Goal: Task Accomplishment & Management: Manage account settings

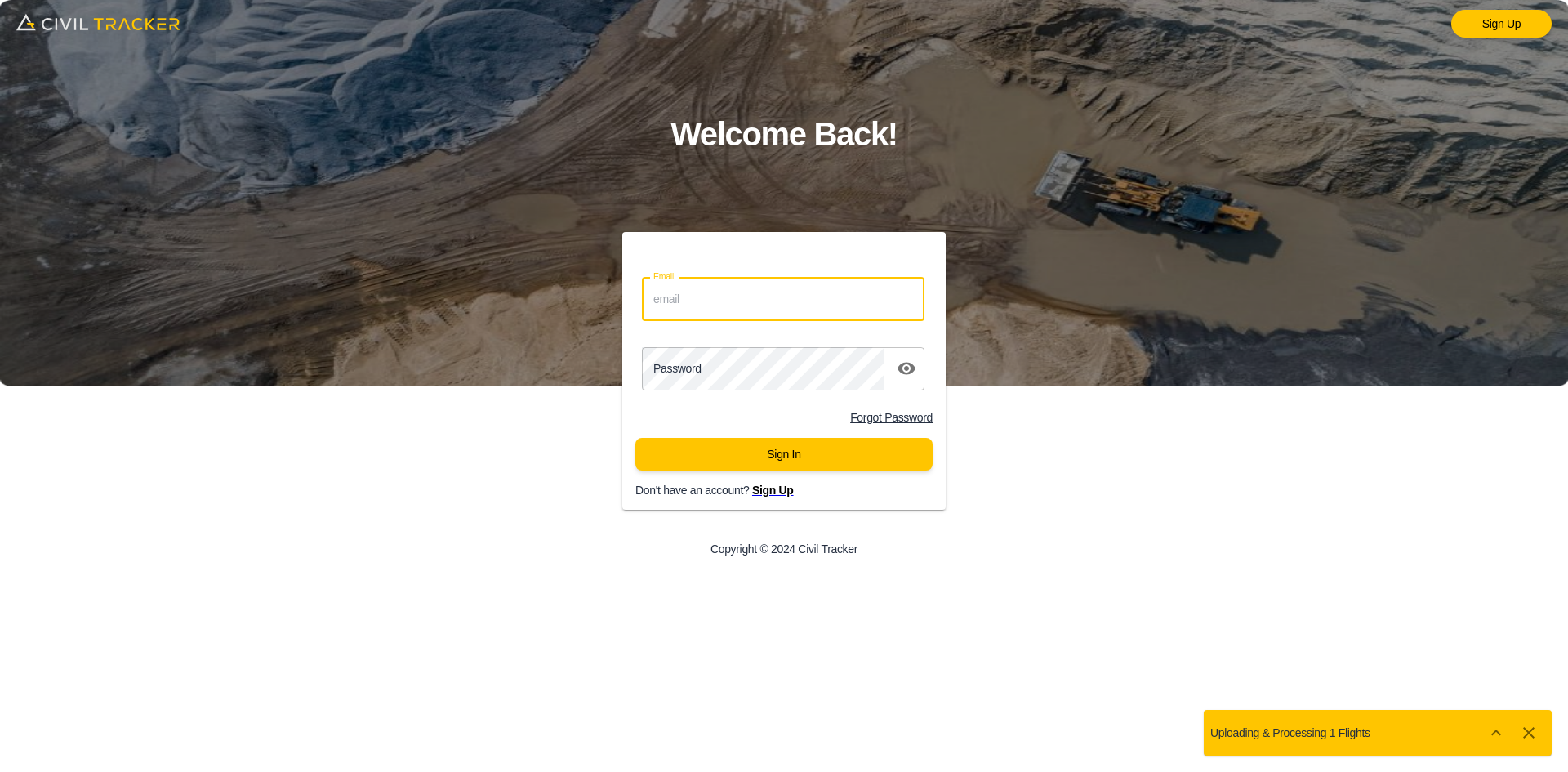
click at [813, 315] on input "Email" at bounding box center [783, 299] width 282 height 44
type input "support@civiltracker.xyz"
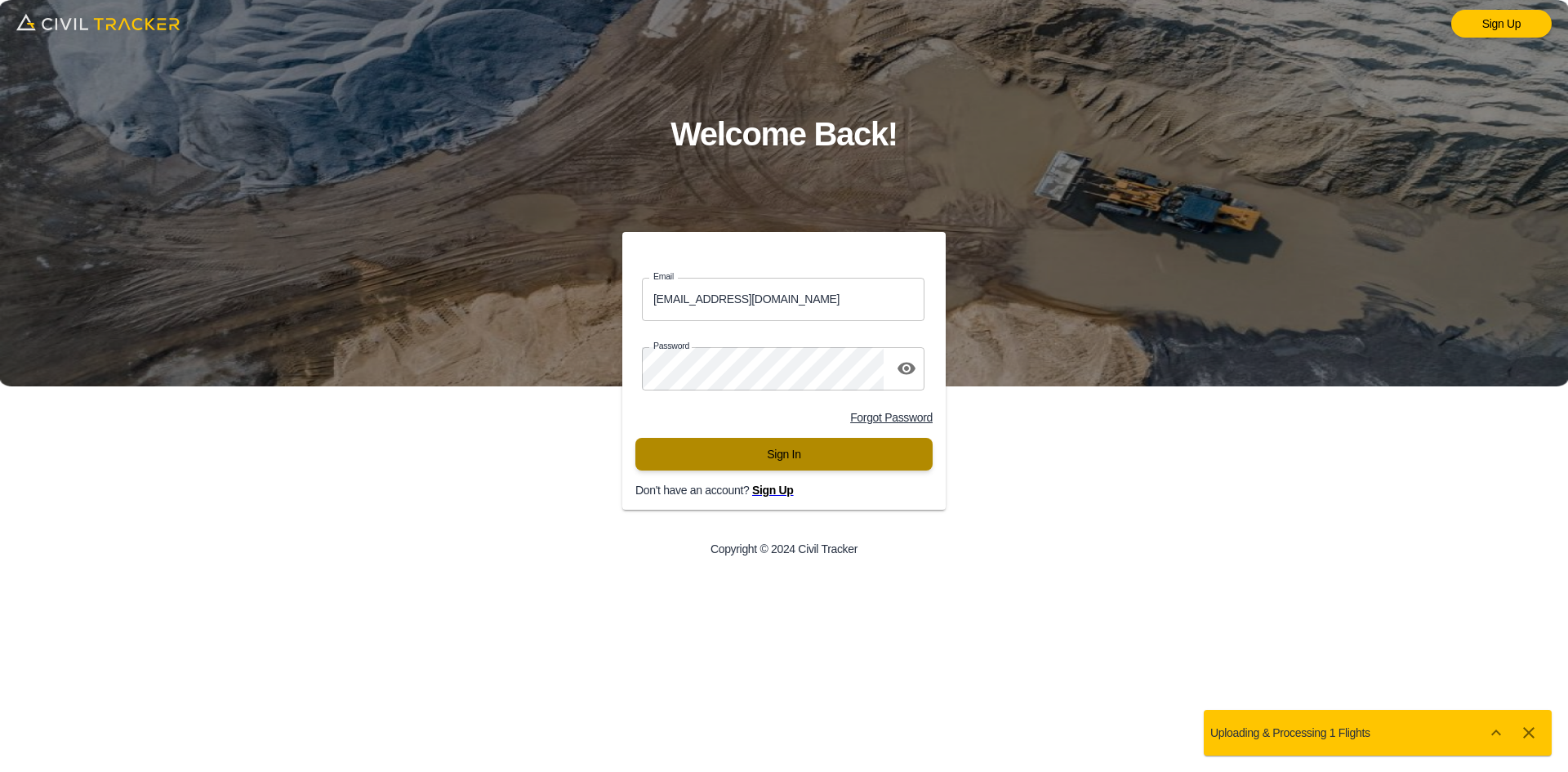
click at [715, 459] on button "Sign In" at bounding box center [784, 454] width 297 height 32
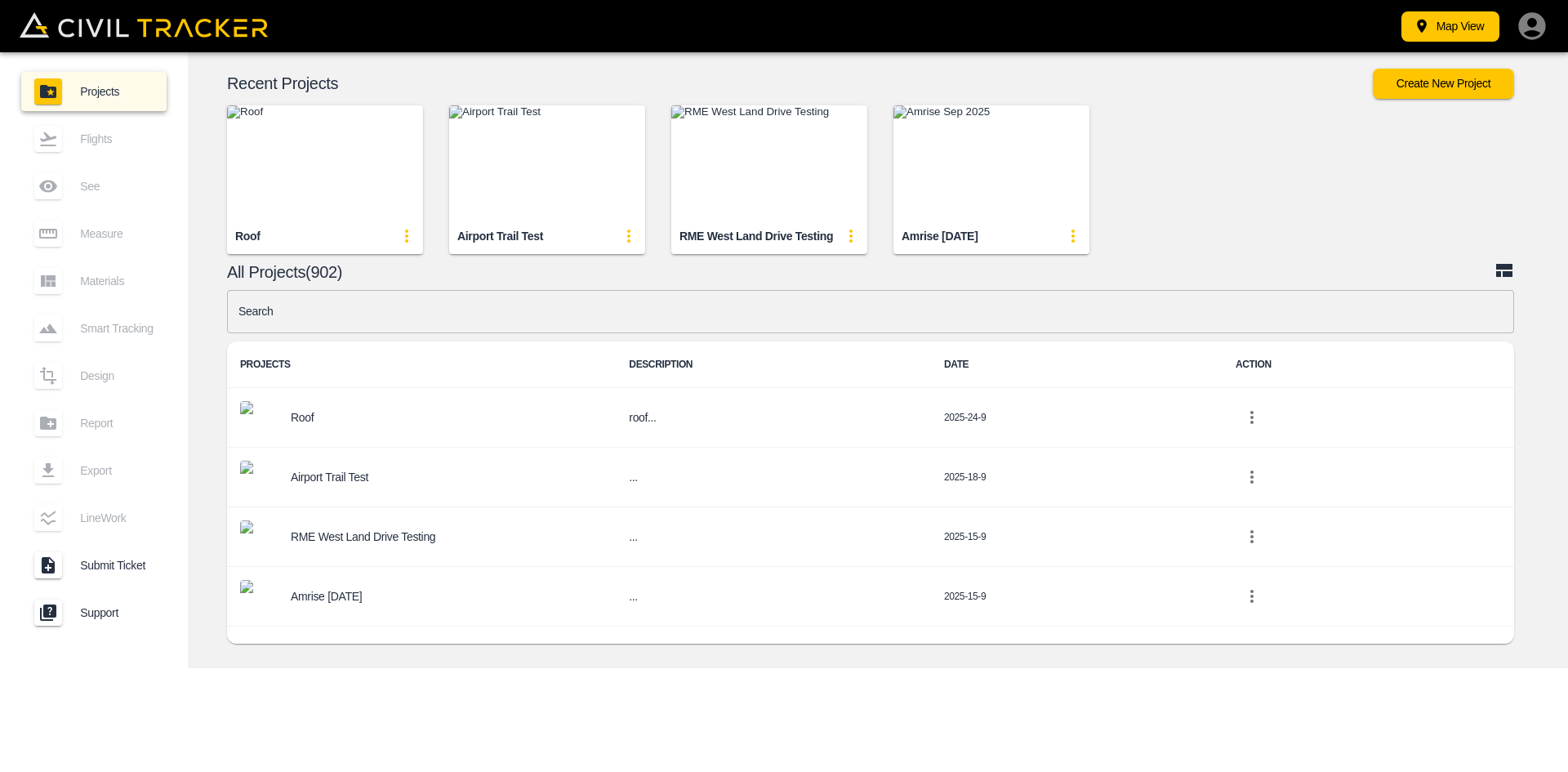
click at [1110, 743] on div "Map View Projects Flights See Measure Materials Smart Tracking Design Report Ex…" at bounding box center [784, 386] width 1568 height 772
click at [651, 302] on input "text" at bounding box center [871, 311] width 1287 height 44
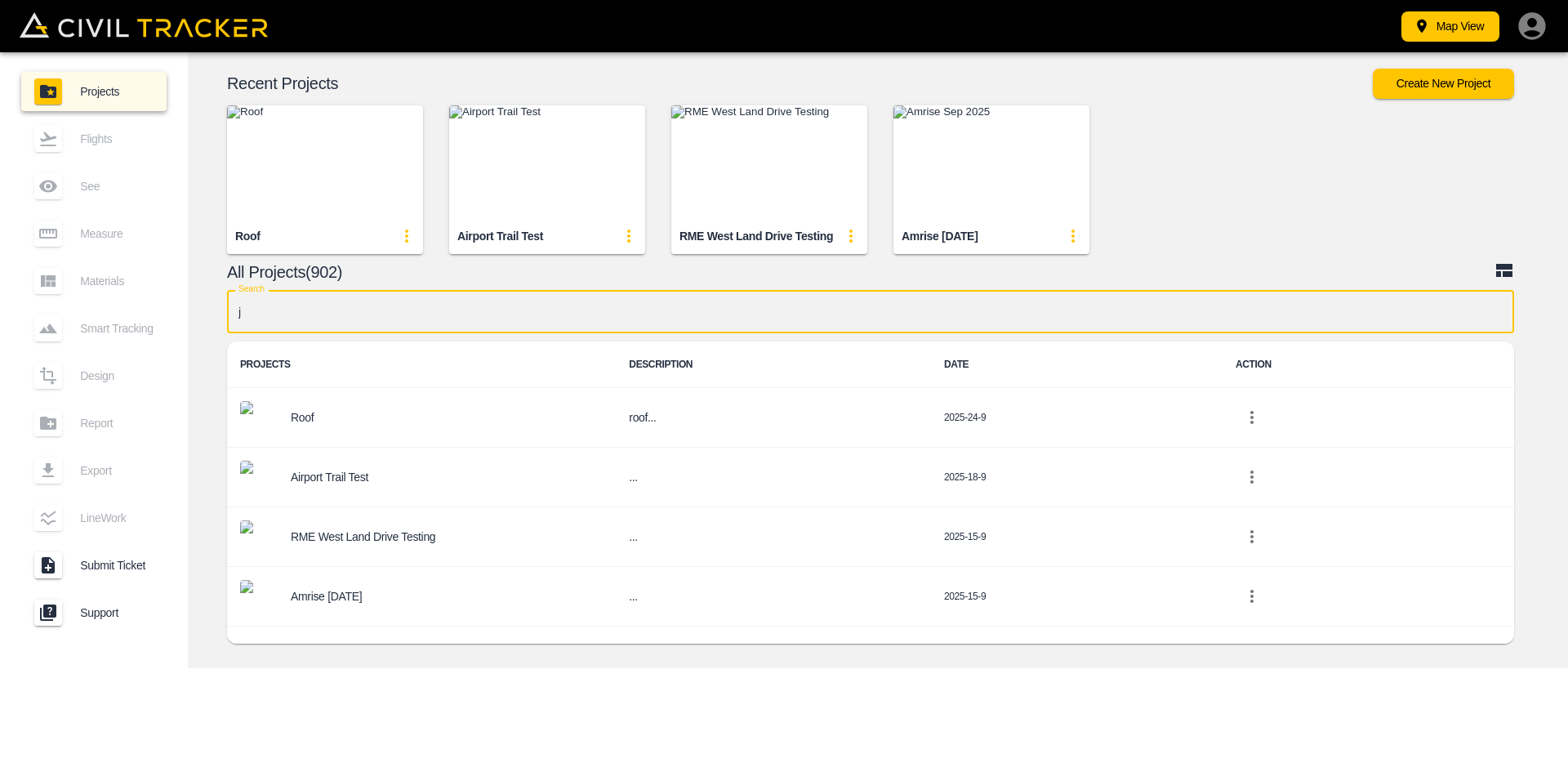
type input "jd"
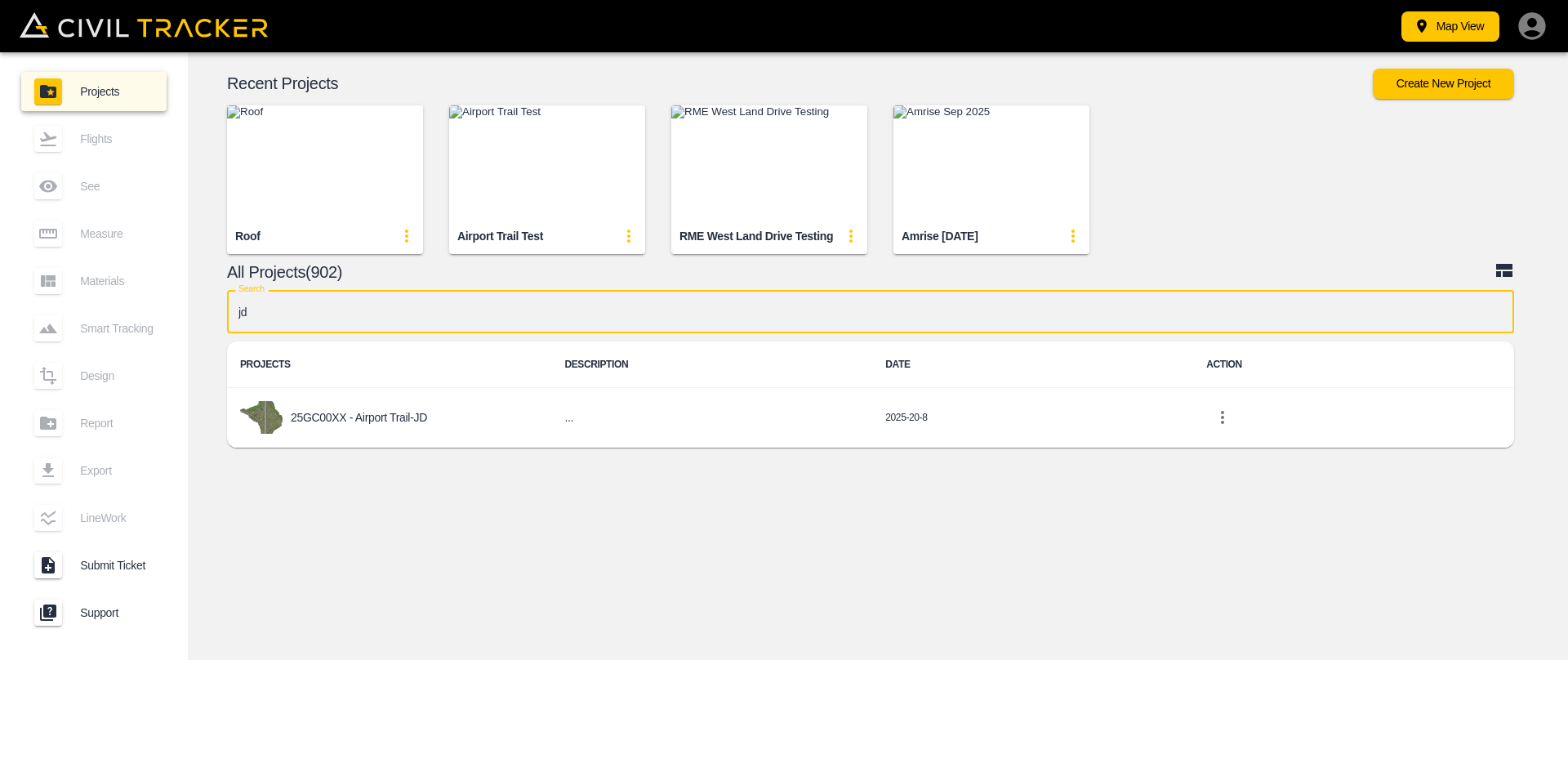
click at [443, 412] on div "25GC00XX - Airport Trail-JD" at bounding box center [389, 417] width 298 height 32
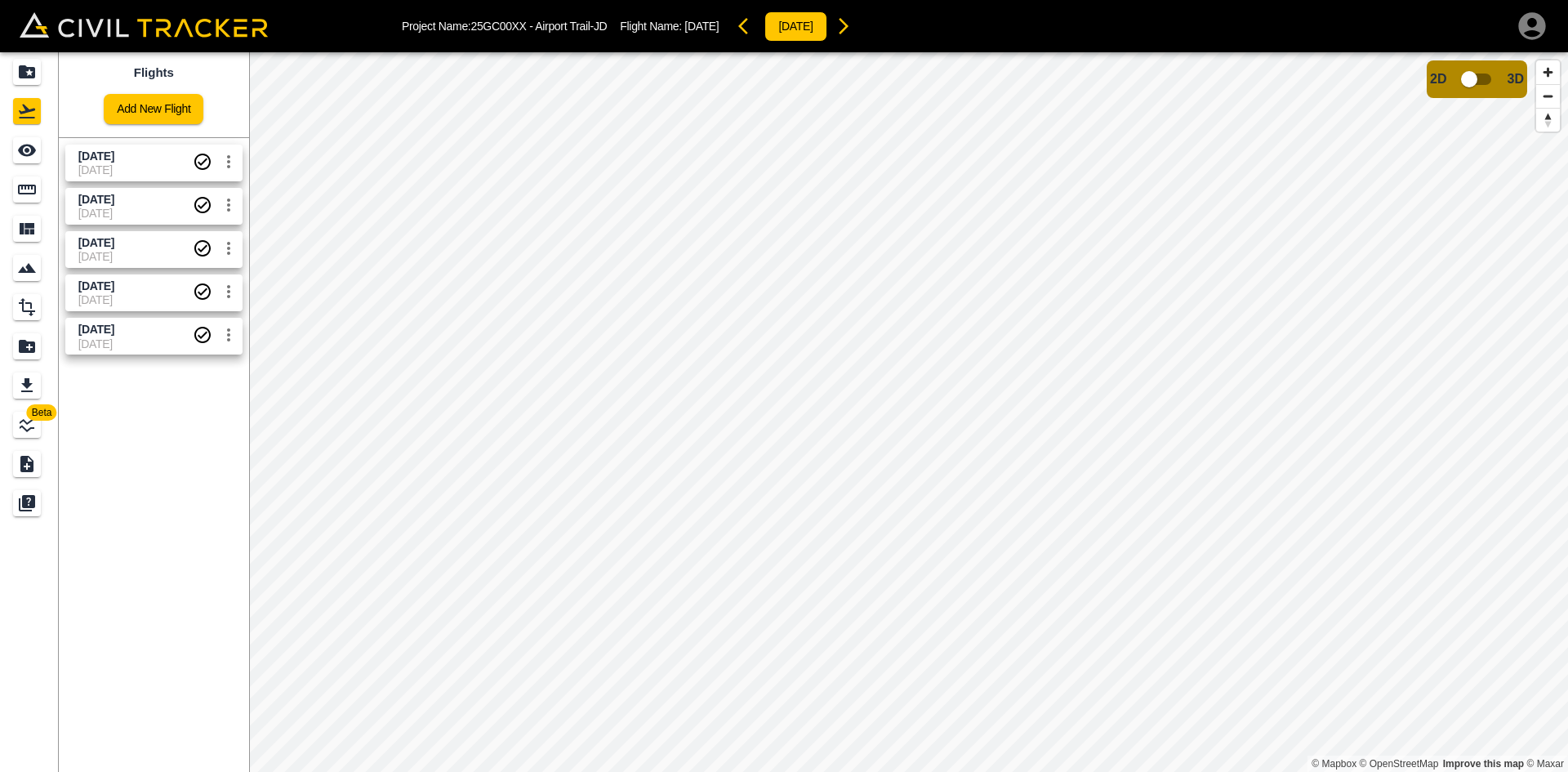
click at [156, 98] on link "Add New Flight" at bounding box center [154, 108] width 100 height 31
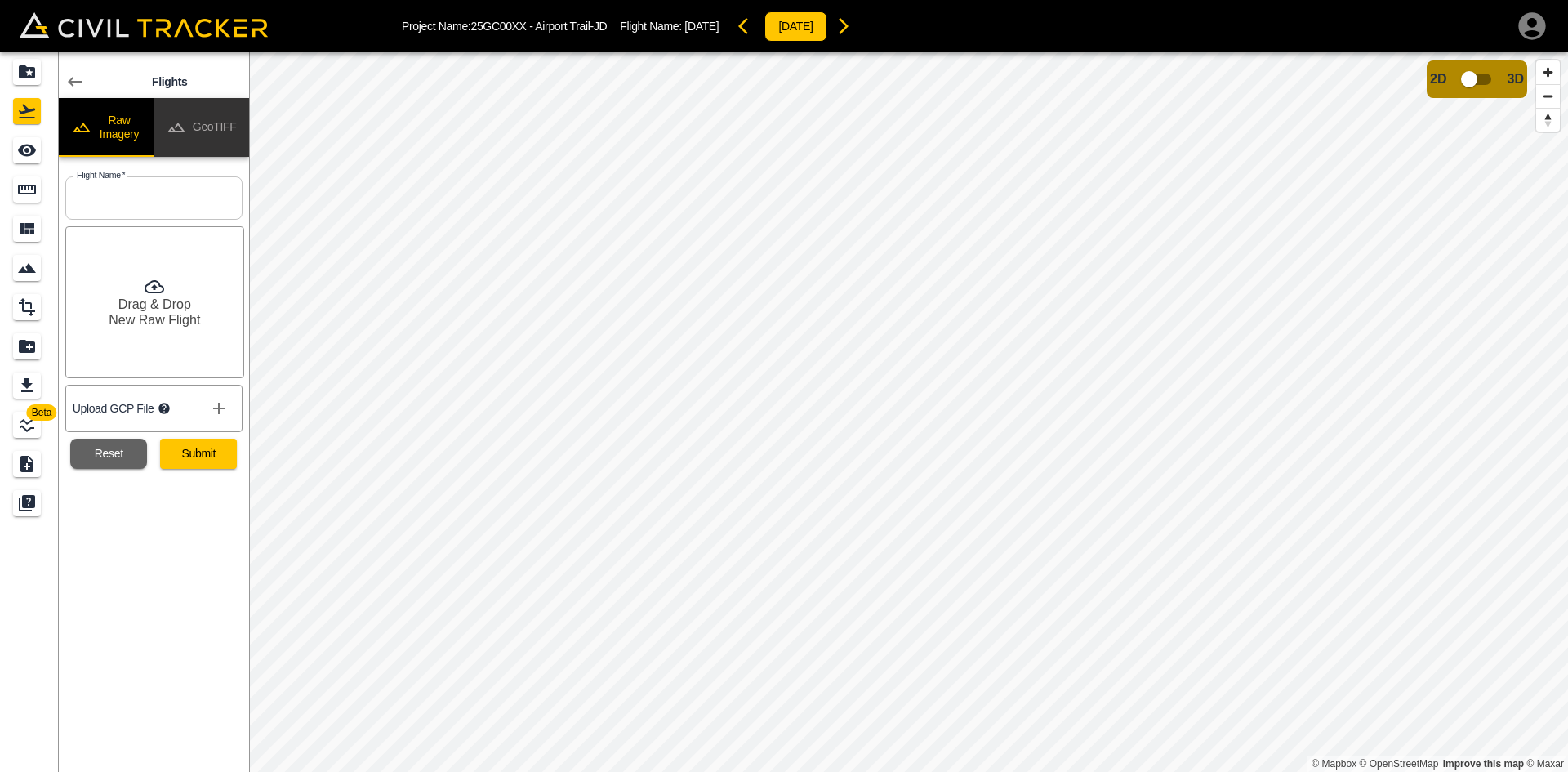
click at [198, 118] on button "GeoTIFF" at bounding box center [201, 128] width 95 height 59
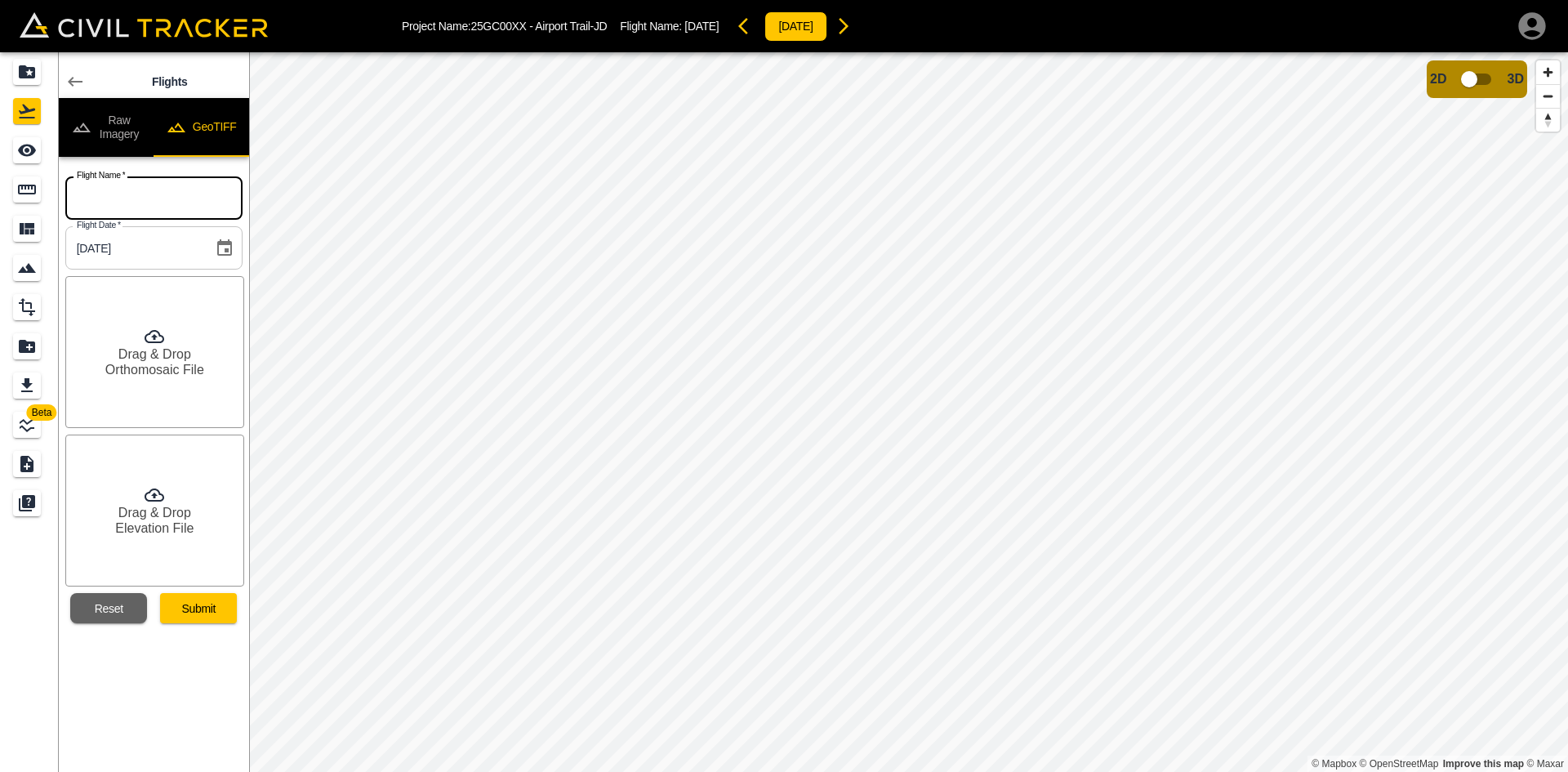
click at [151, 211] on input "text" at bounding box center [154, 198] width 177 height 44
type input "[DATE]"
click at [169, 356] on h6 "Drag & Drop" at bounding box center [155, 354] width 73 height 16
click at [181, 512] on h6 "Drag & Drop" at bounding box center [155, 512] width 73 height 16
click at [210, 598] on button "Submit" at bounding box center [198, 607] width 77 height 31
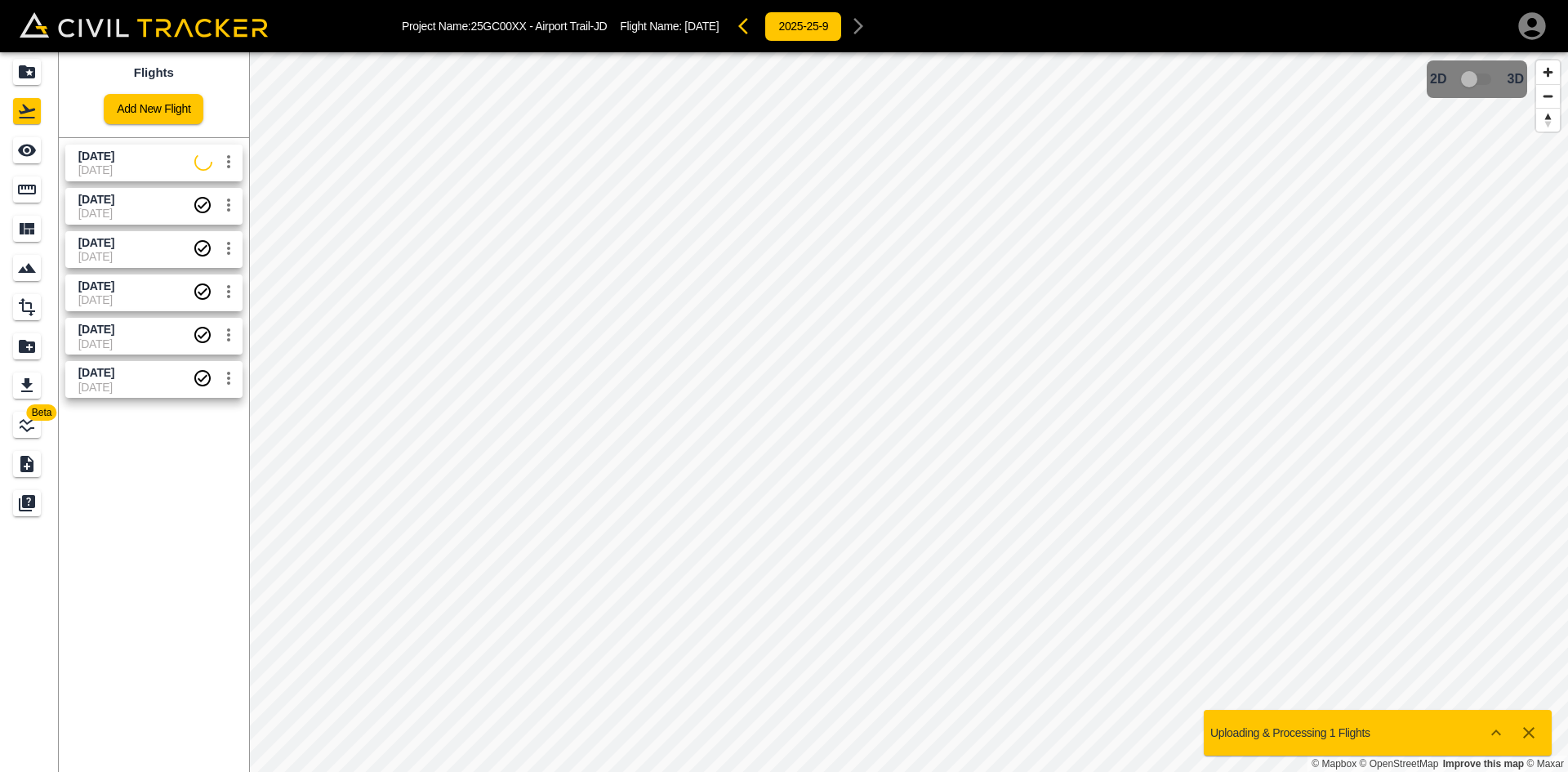
click at [145, 166] on span "[DATE]" at bounding box center [136, 169] width 116 height 13
click at [38, 157] on div "See" at bounding box center [27, 150] width 28 height 26
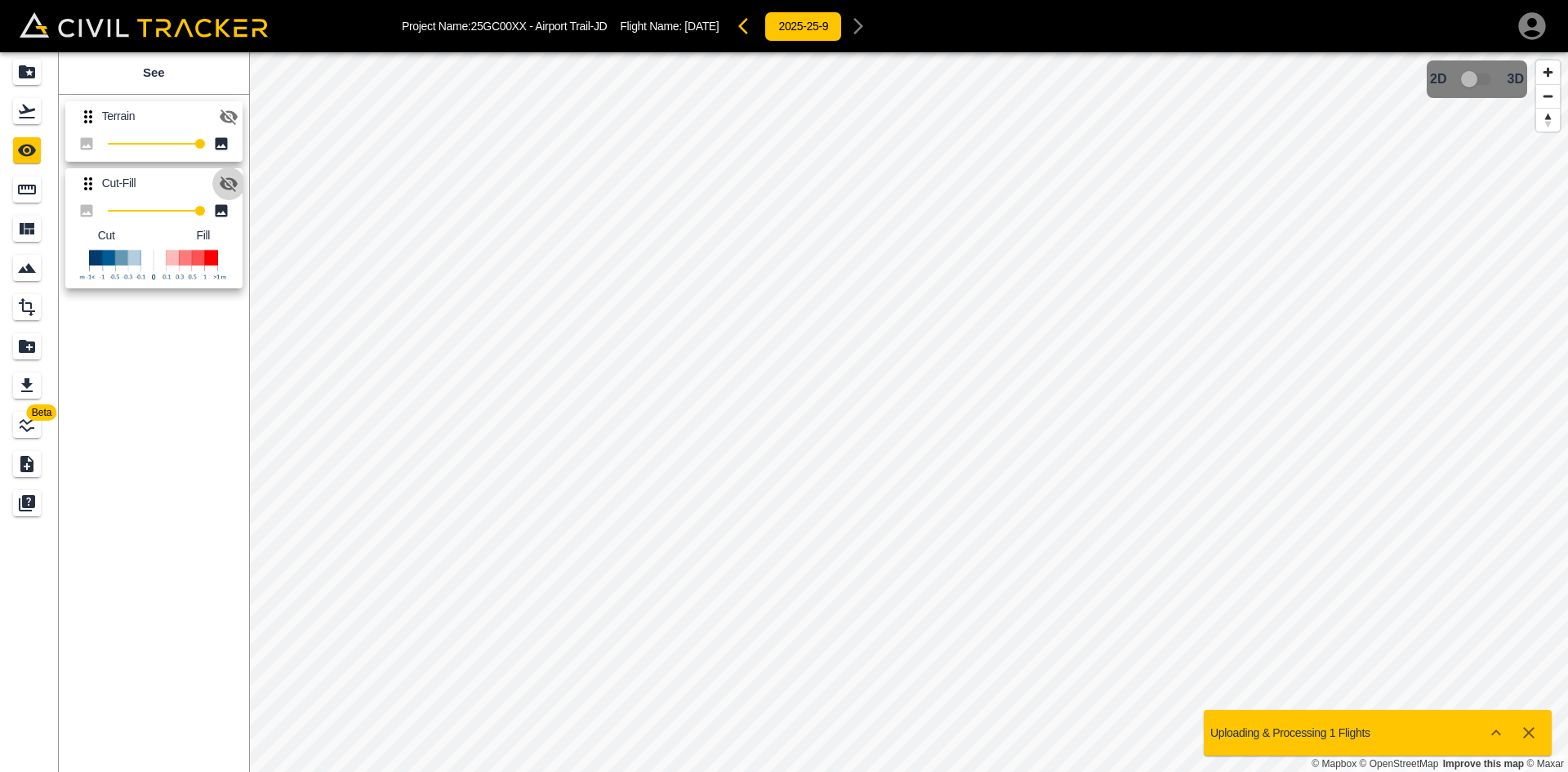
click at [221, 183] on icon "button" at bounding box center [228, 184] width 18 height 16
click at [232, 108] on icon "button" at bounding box center [228, 117] width 19 height 19
click at [230, 118] on icon "button" at bounding box center [228, 116] width 18 height 12
click at [228, 113] on icon "button" at bounding box center [228, 117] width 19 height 19
click at [33, 58] on link at bounding box center [30, 71] width 59 height 39
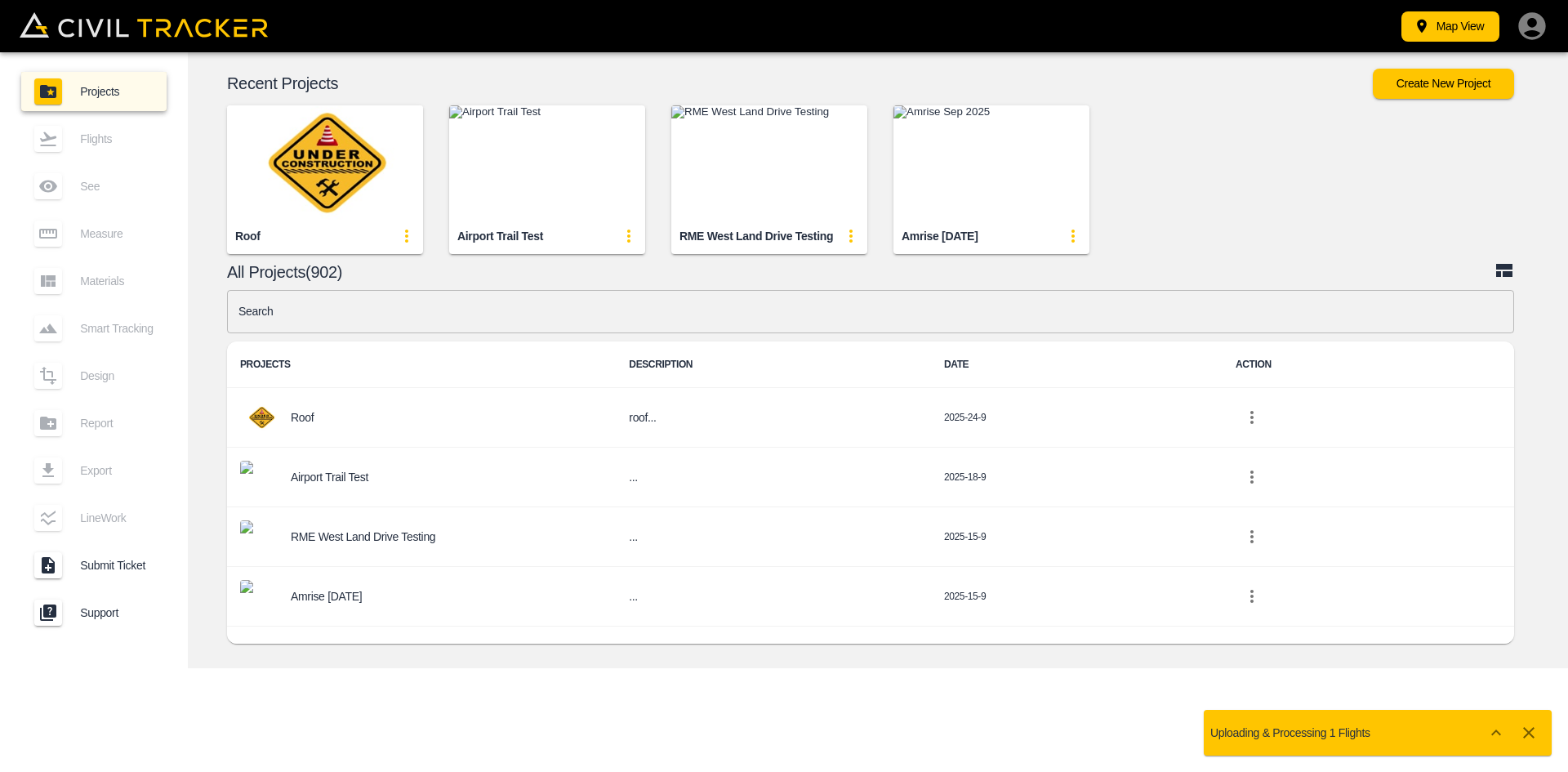
click at [581, 183] on img "button" at bounding box center [547, 162] width 196 height 114
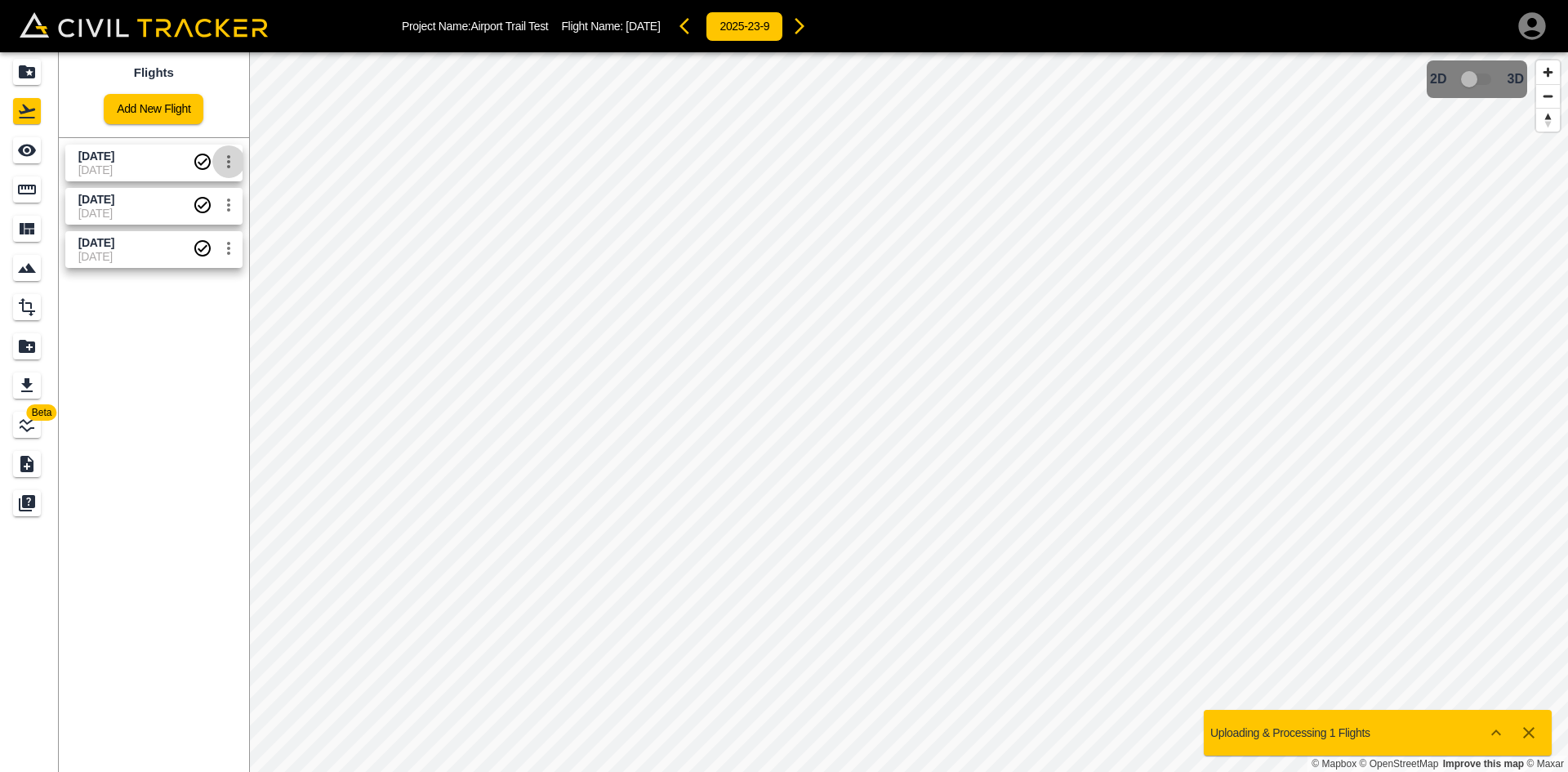
click at [226, 163] on icon "settings" at bounding box center [228, 161] width 19 height 19
click at [195, 226] on h6 "Delete" at bounding box center [211, 223] width 41 height 10
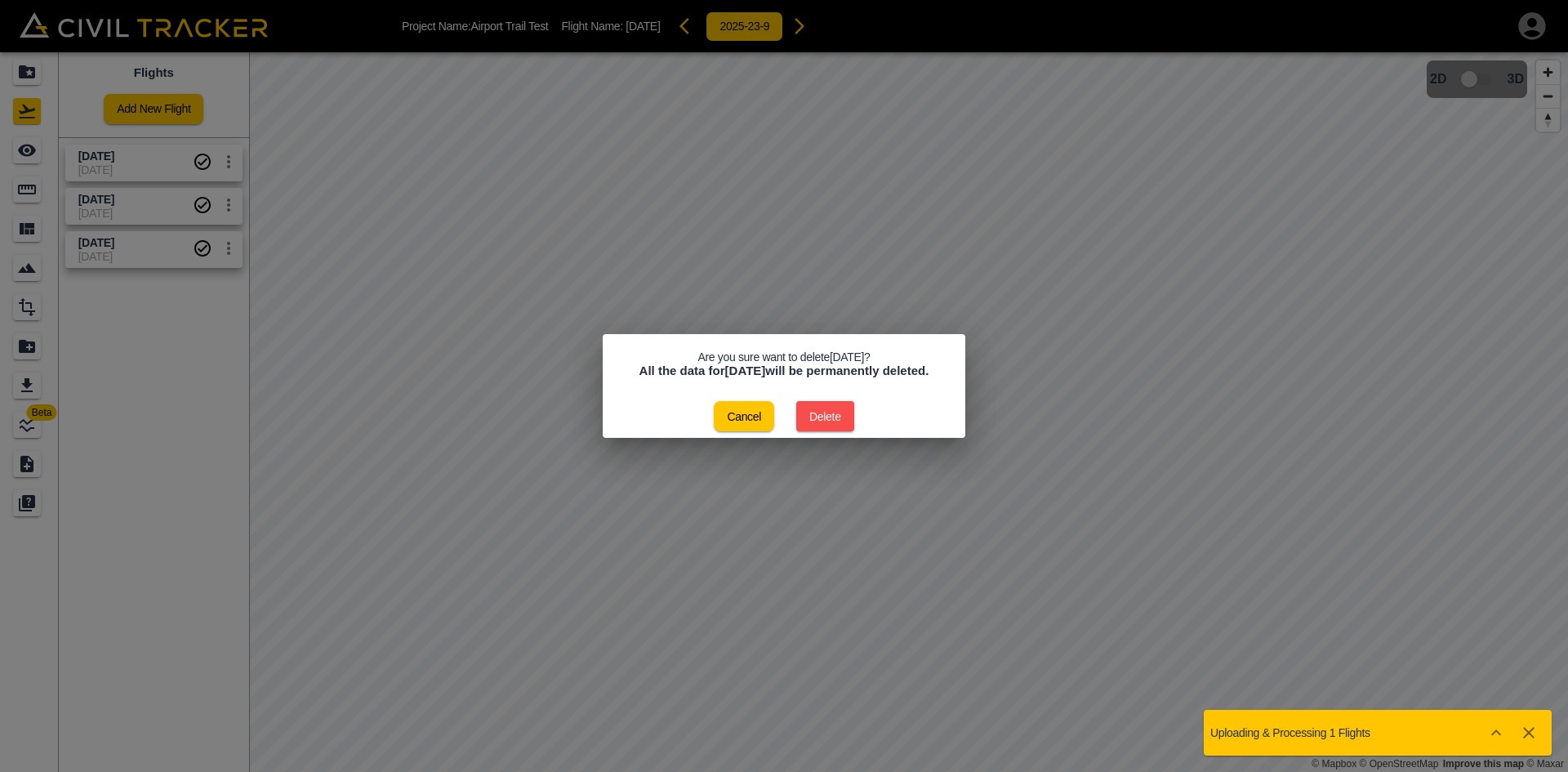
click at [822, 418] on button "Delete" at bounding box center [825, 416] width 58 height 31
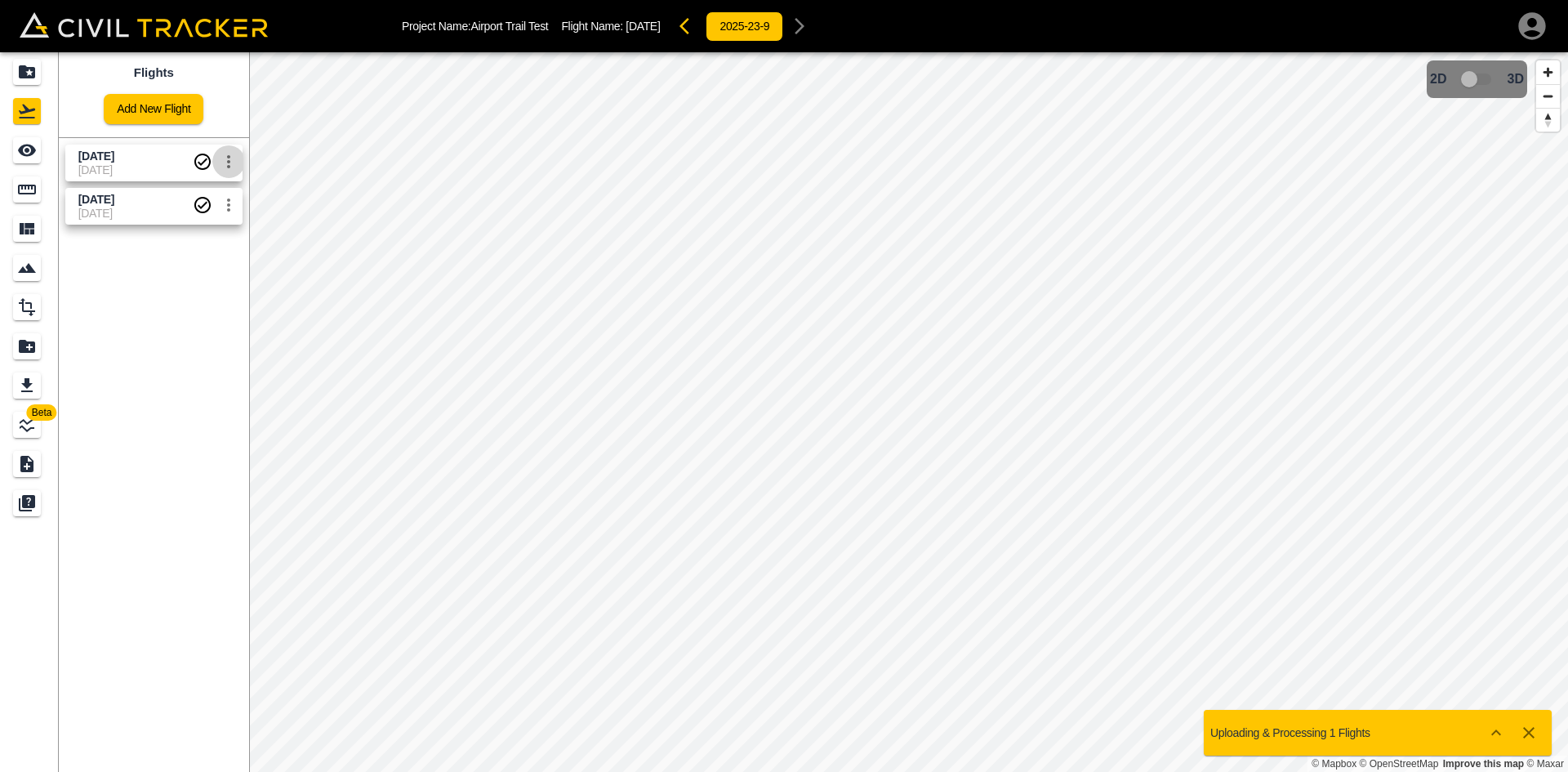
click at [228, 167] on icon "settings" at bounding box center [229, 162] width 4 height 13
click at [191, 218] on li "Delete" at bounding box center [189, 224] width 113 height 26
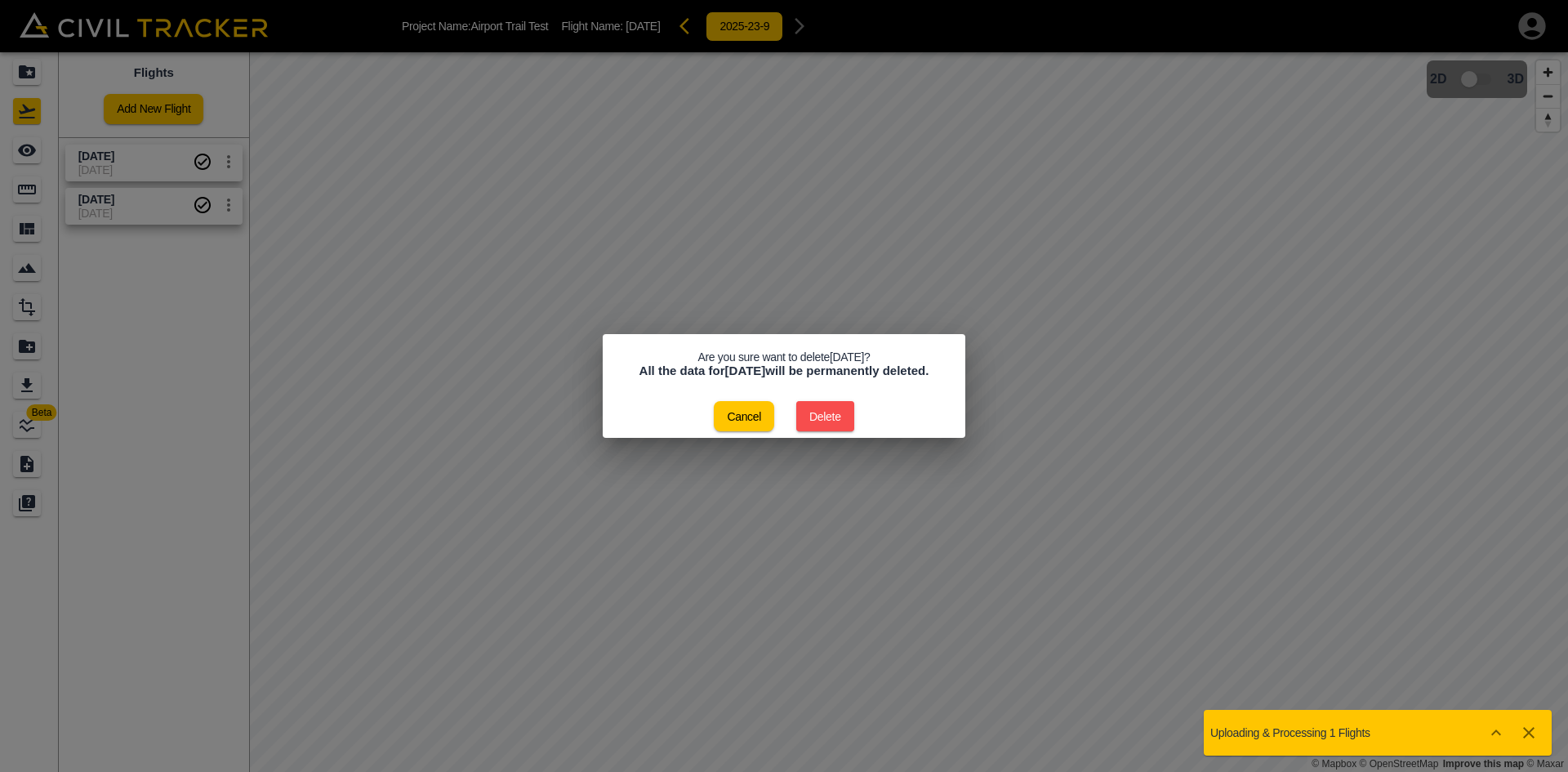
click at [827, 417] on button "Delete" at bounding box center [825, 416] width 58 height 31
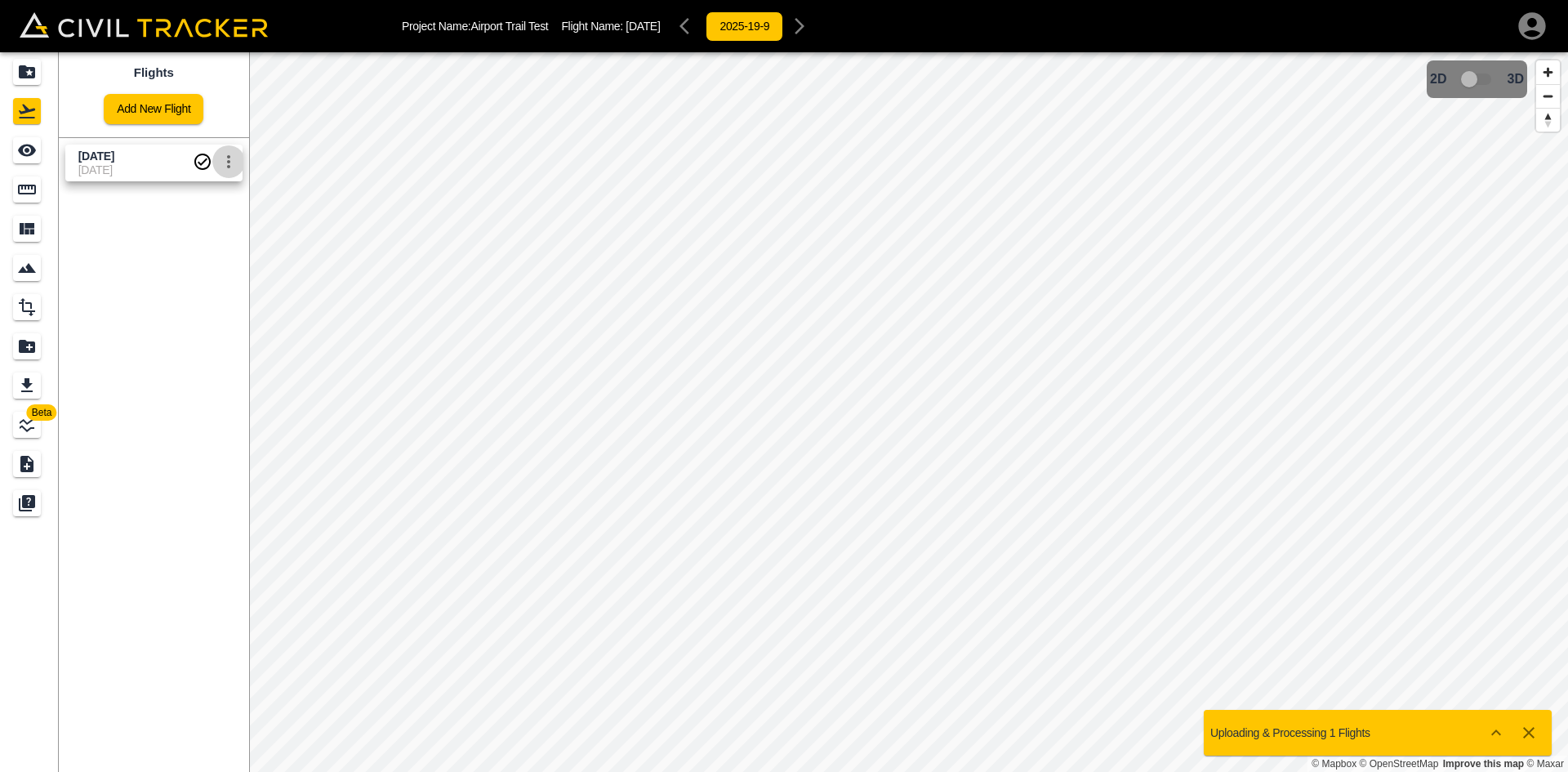
click at [225, 166] on icon "settings" at bounding box center [228, 161] width 19 height 19
click at [193, 224] on h6 "Delete" at bounding box center [211, 223] width 41 height 10
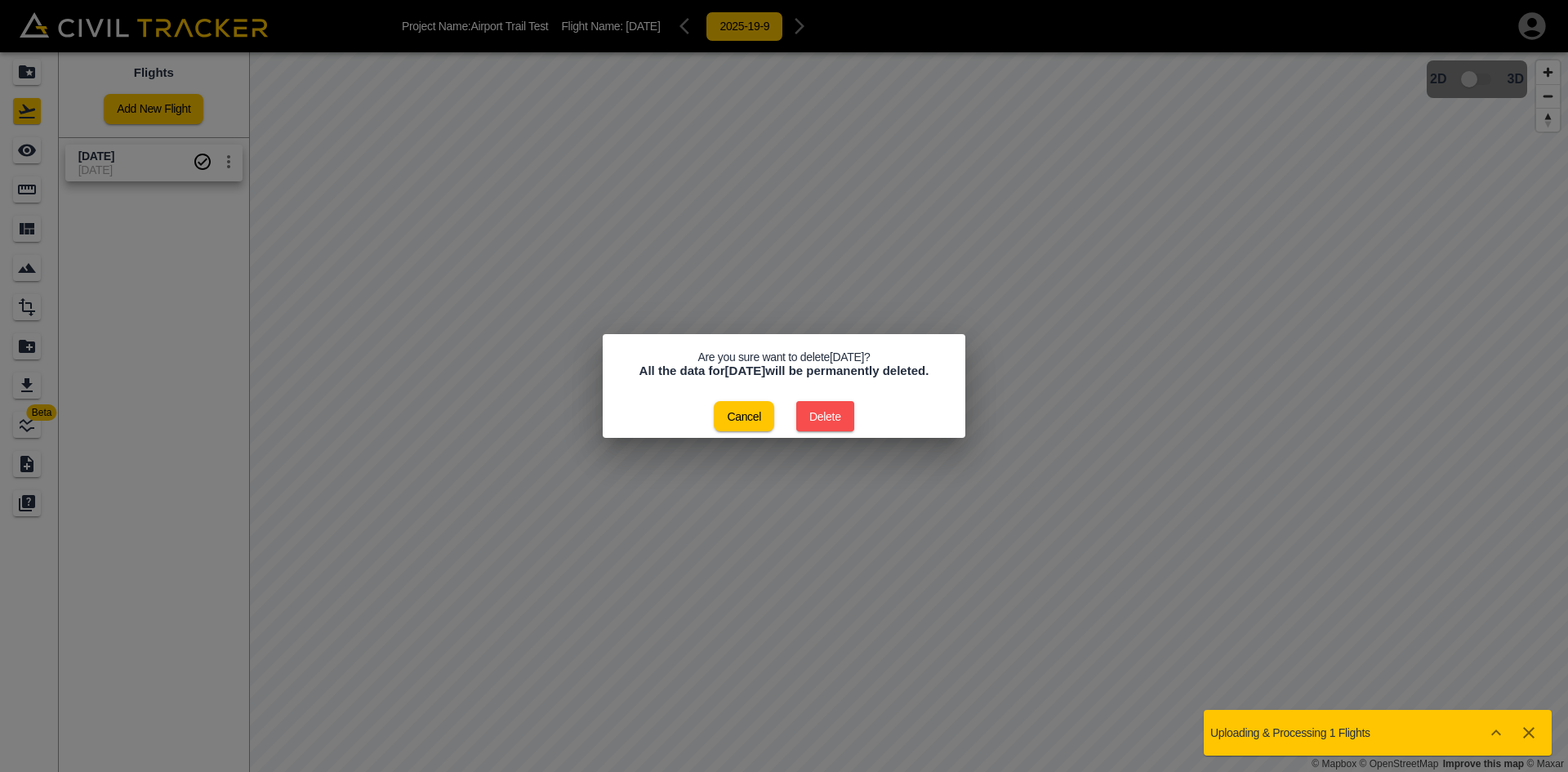
click at [815, 425] on button "Delete" at bounding box center [825, 416] width 58 height 31
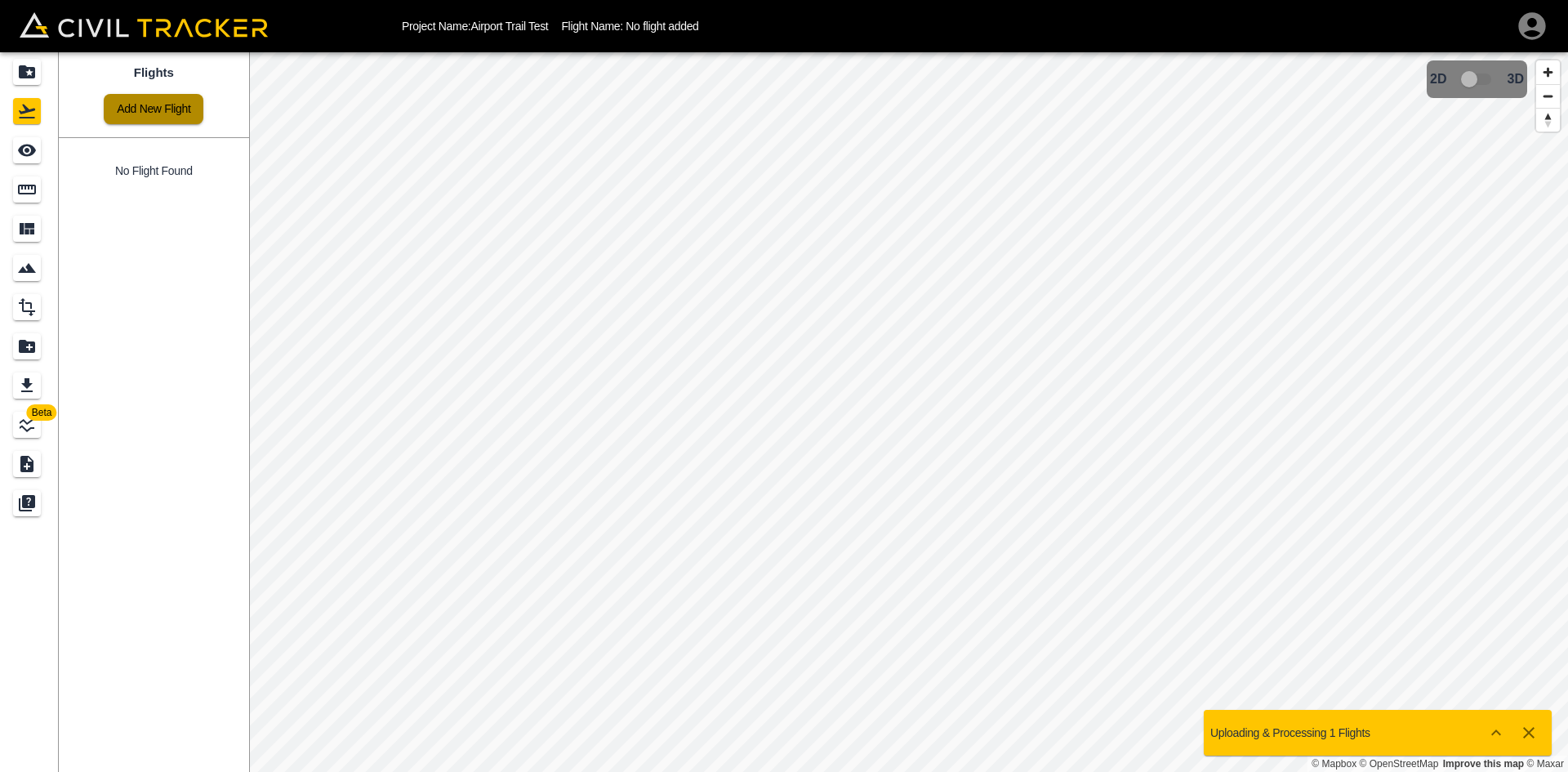
click at [173, 110] on link "Add New Flight" at bounding box center [154, 108] width 100 height 31
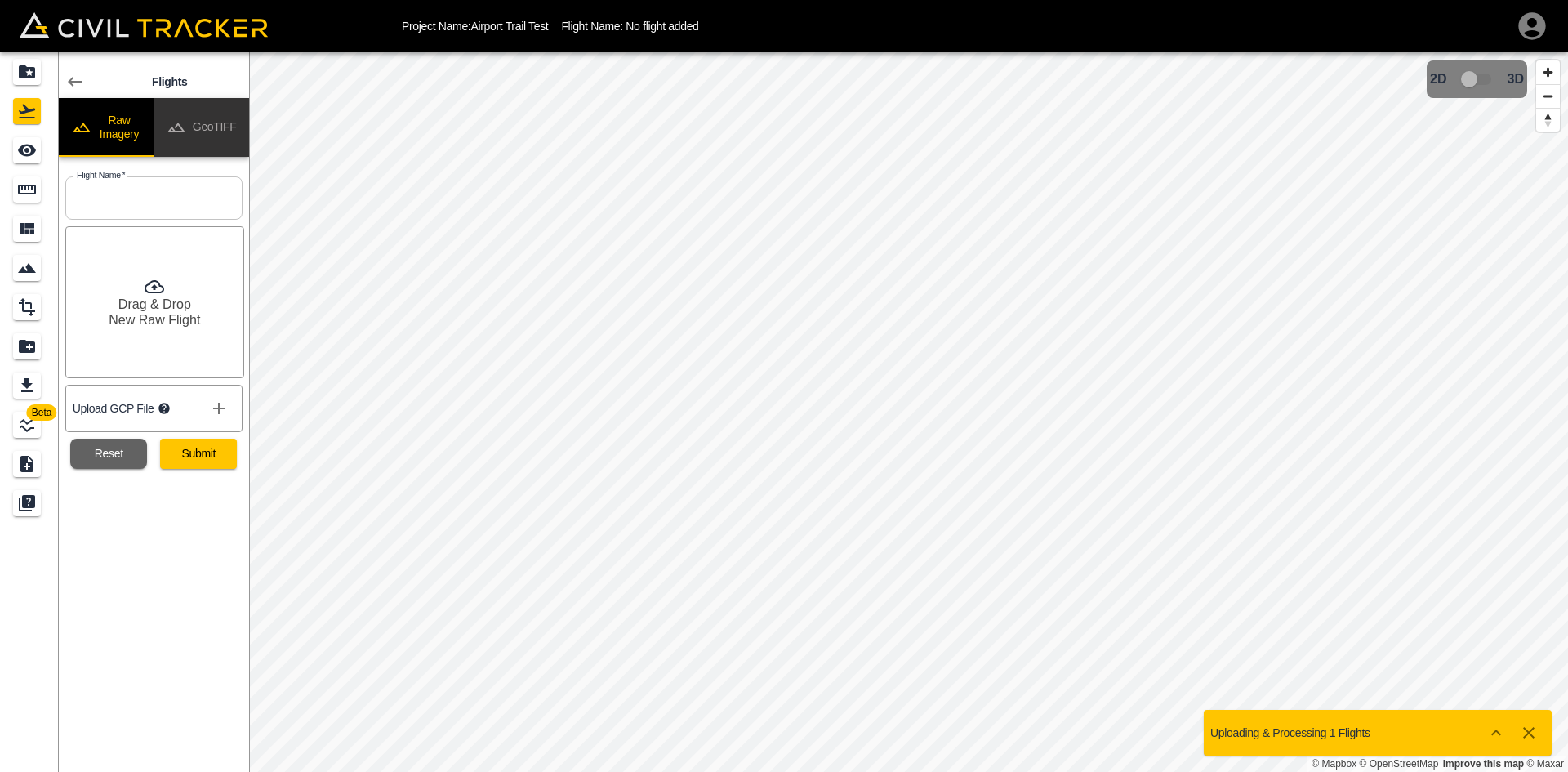
click at [211, 120] on button "GeoTIFF" at bounding box center [201, 128] width 95 height 59
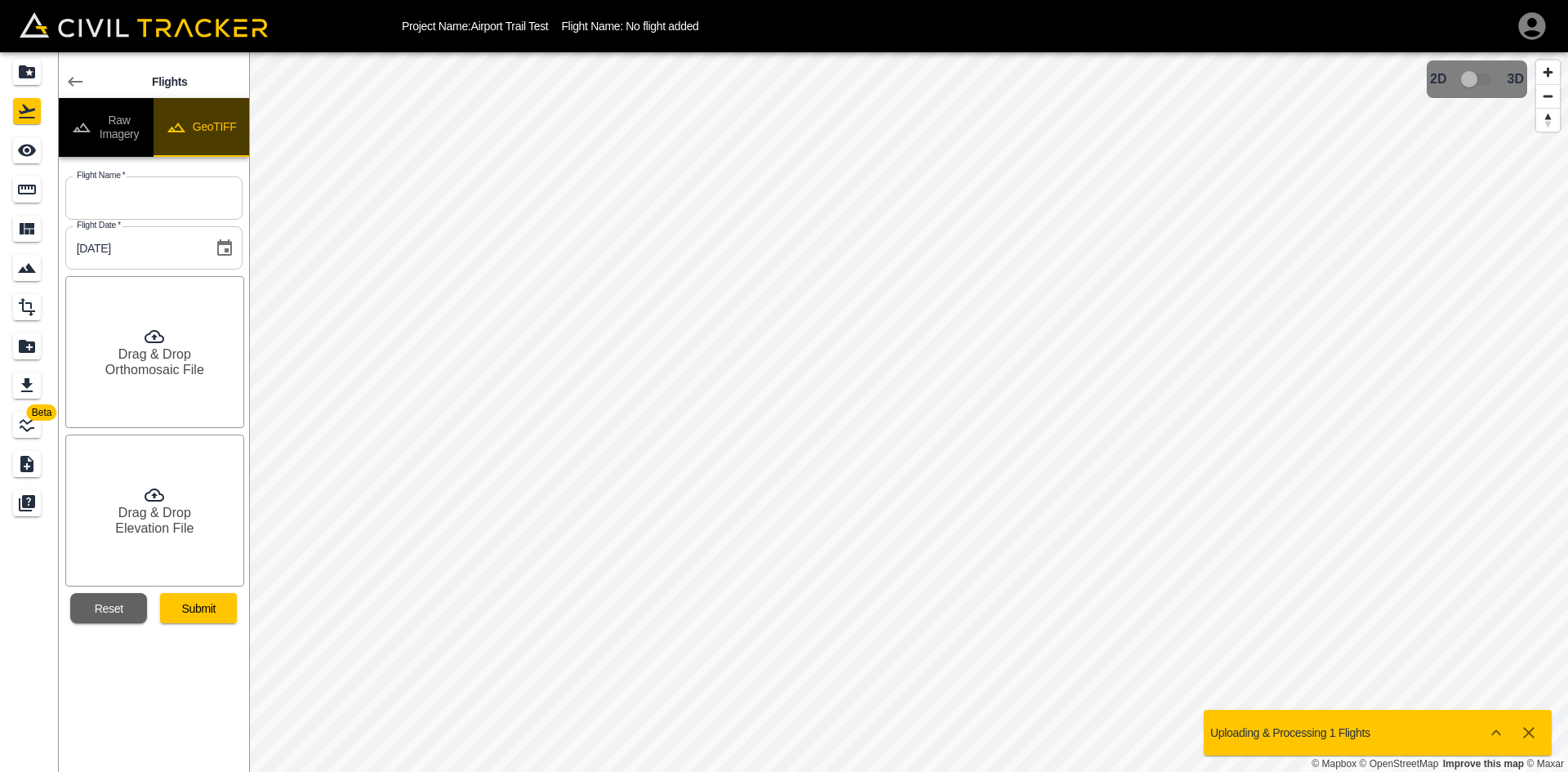
click at [211, 120] on button "GeoTIFF" at bounding box center [201, 128] width 95 height 59
click at [154, 98] on button "GeoTIFF" at bounding box center [201, 128] width 95 height 59
click at [164, 202] on input "text" at bounding box center [154, 198] width 177 height 44
type input "[DATE]"
click at [169, 354] on h6 "Drag & Drop" at bounding box center [155, 354] width 73 height 16
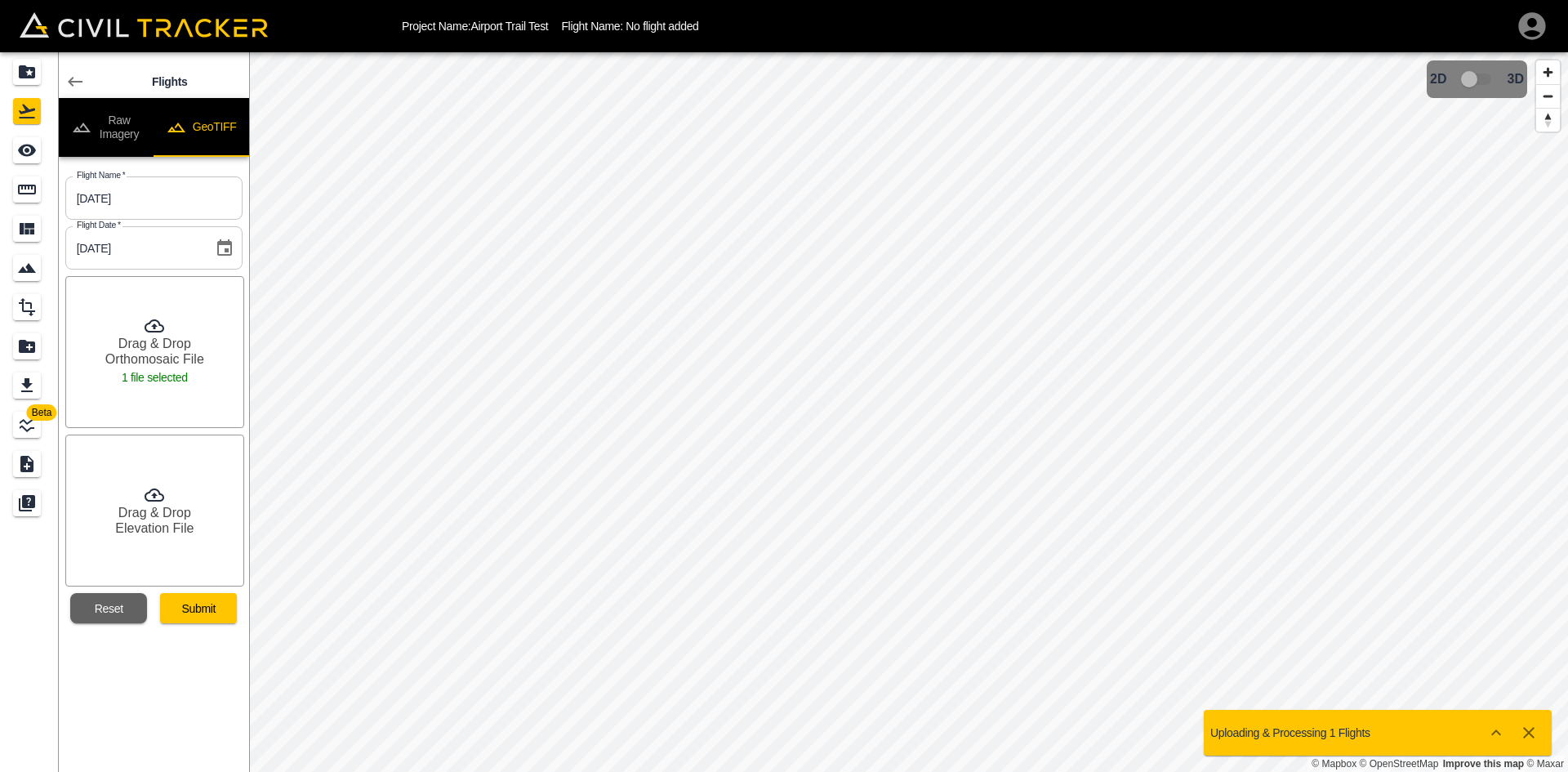
click at [206, 504] on div "Drag & Drop Elevation File" at bounding box center [155, 510] width 179 height 152
click at [203, 606] on button "Submit" at bounding box center [198, 607] width 77 height 31
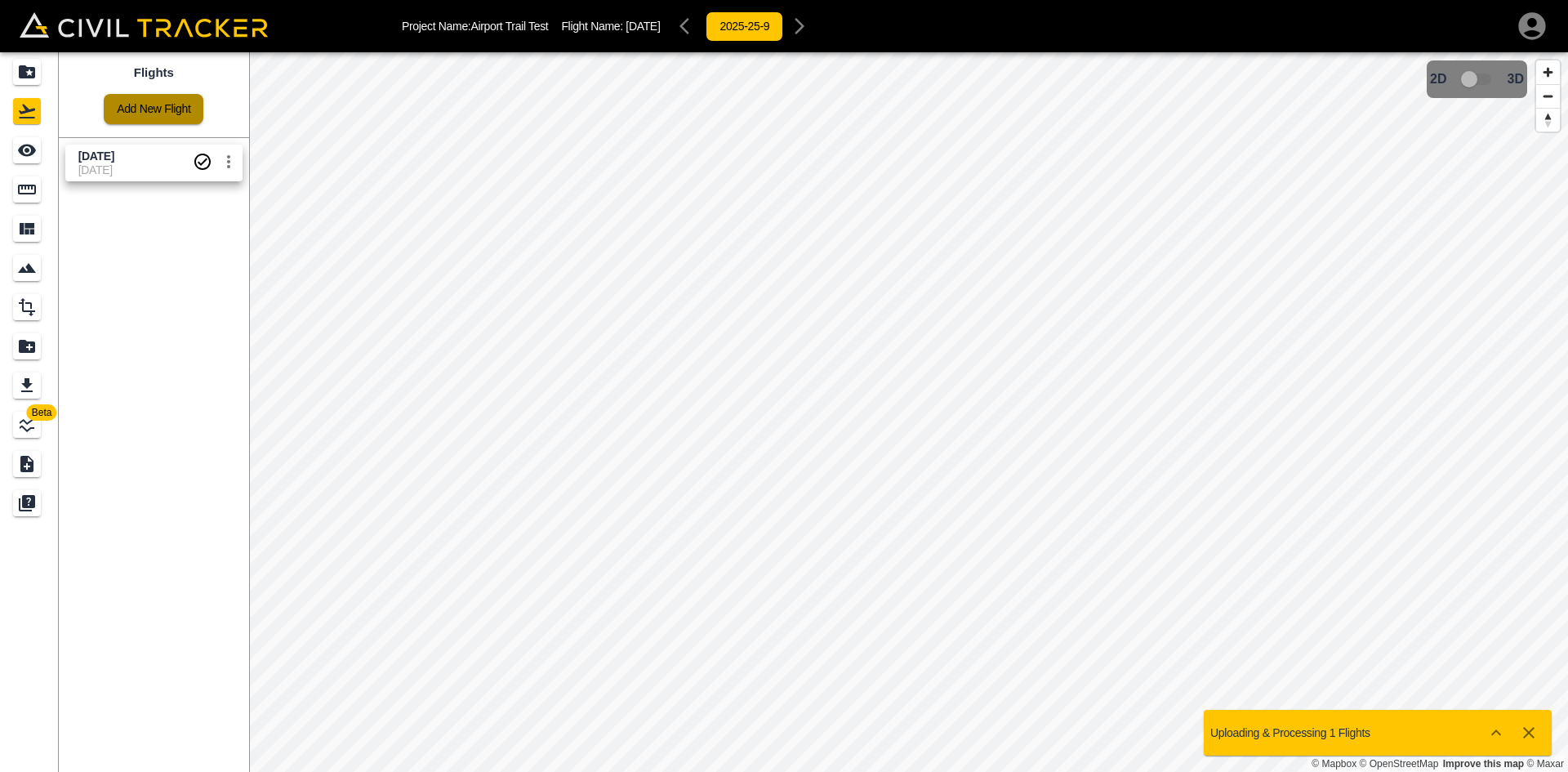
click at [136, 108] on link "Add New Flight" at bounding box center [154, 108] width 100 height 31
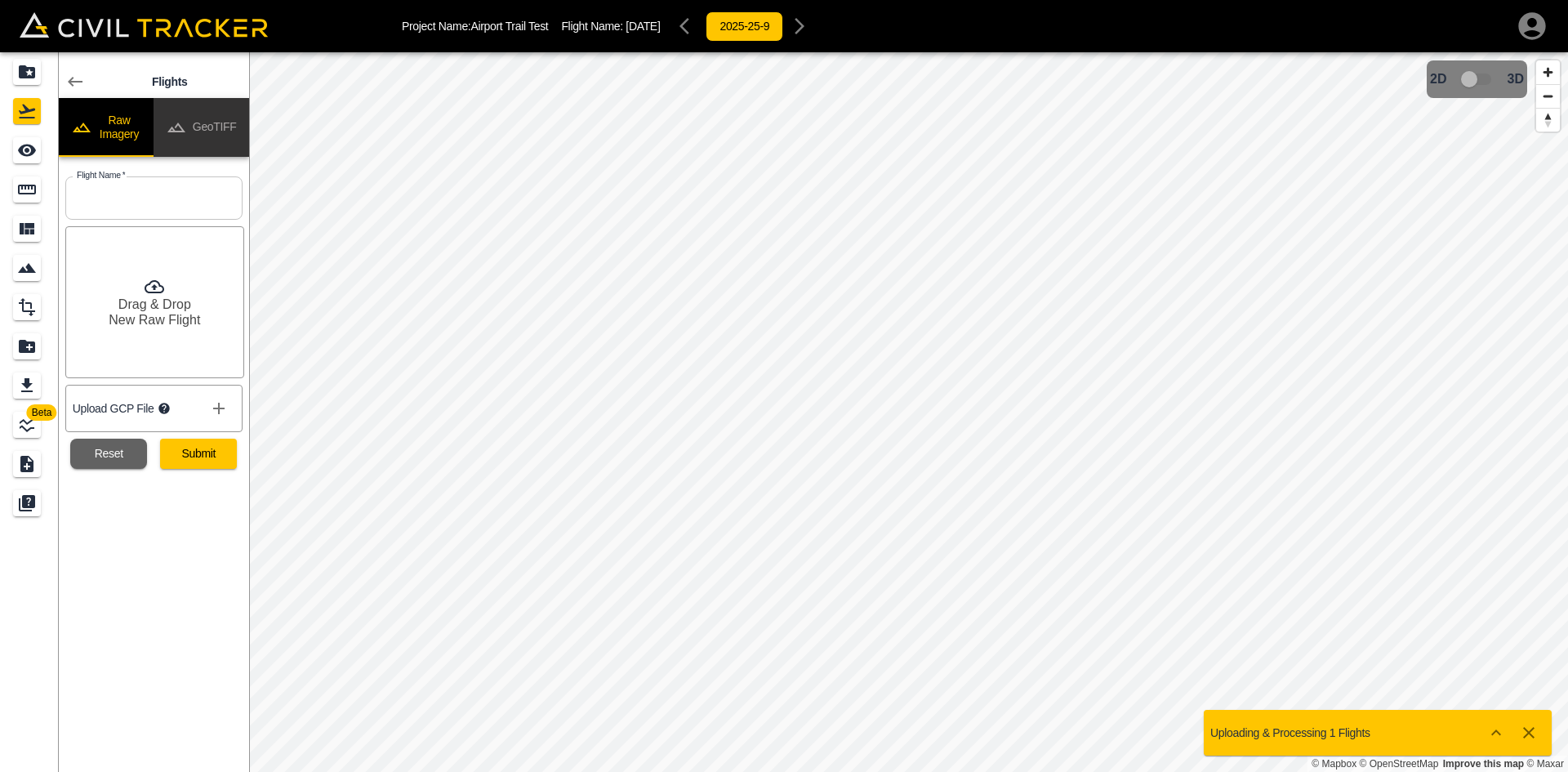
click at [188, 125] on button "GeoTIFF" at bounding box center [201, 128] width 95 height 59
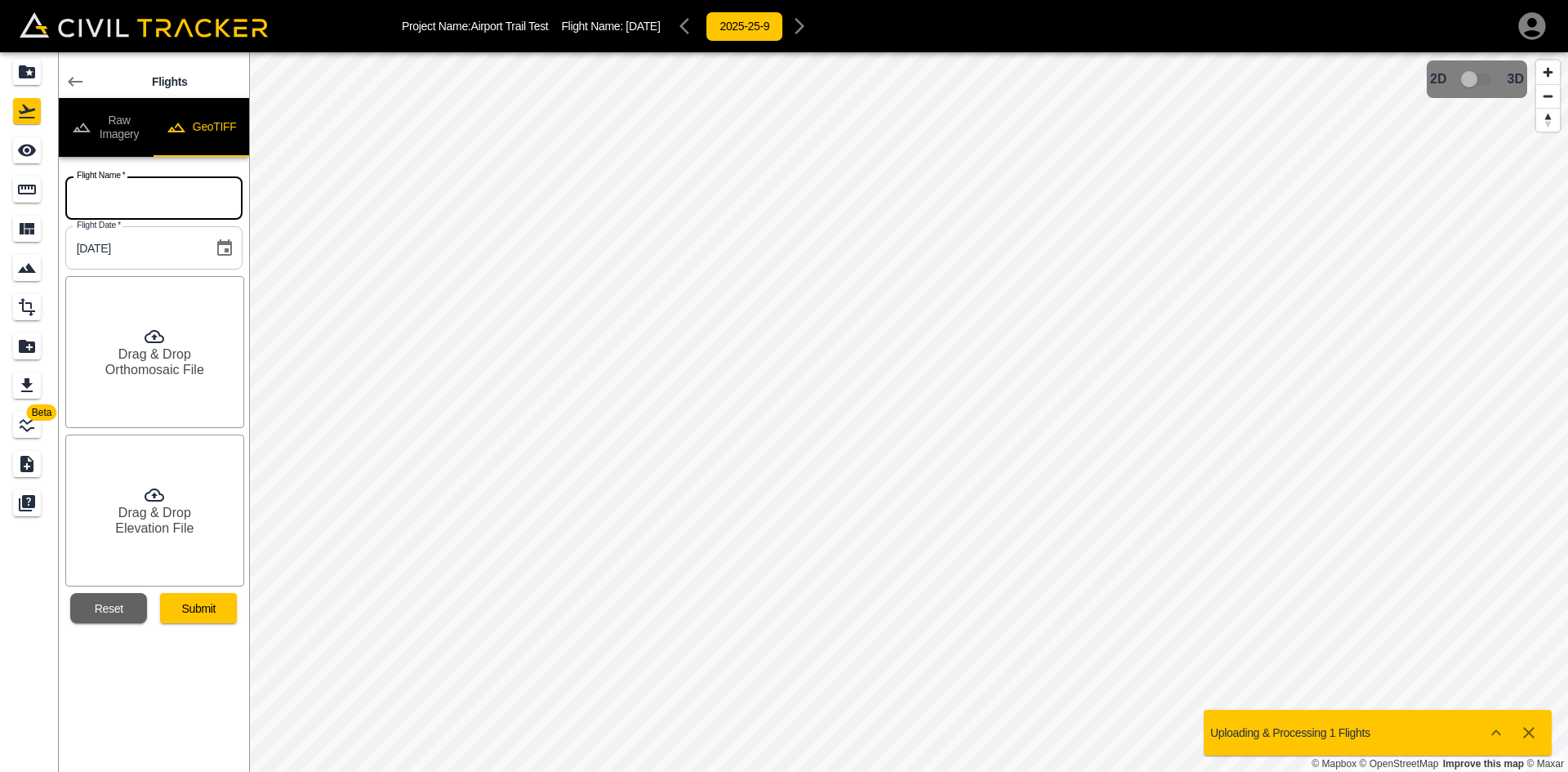
click at [145, 207] on input "text" at bounding box center [154, 198] width 177 height 44
click at [156, 190] on input "Aug" at bounding box center [154, 198] width 177 height 44
type input "[DATE]"
click at [183, 346] on h6 "Drag & Drop" at bounding box center [155, 354] width 73 height 16
click at [181, 520] on h6 "Elevation File" at bounding box center [154, 528] width 79 height 16
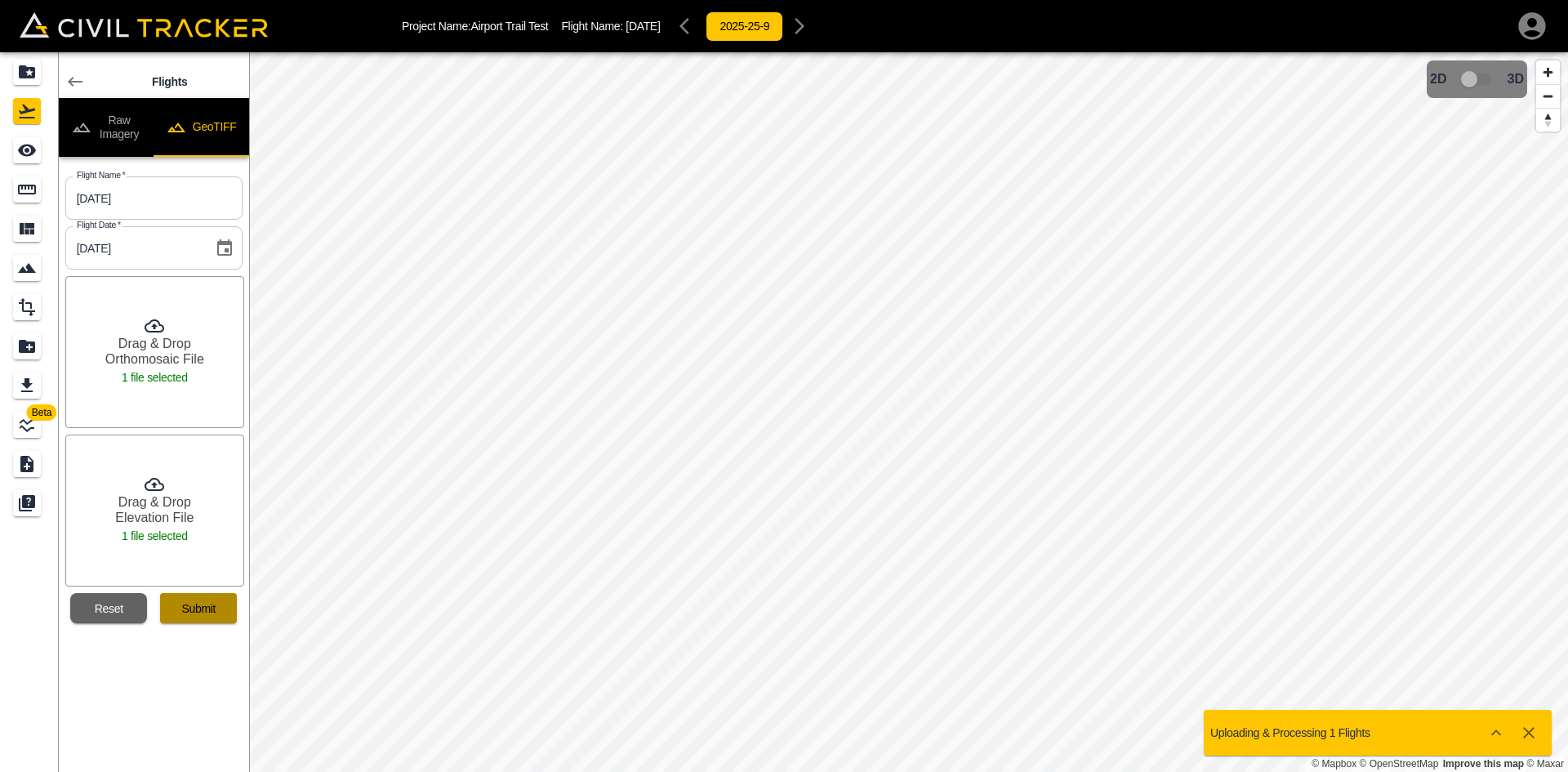
click at [199, 605] on button "Submit" at bounding box center [198, 607] width 77 height 31
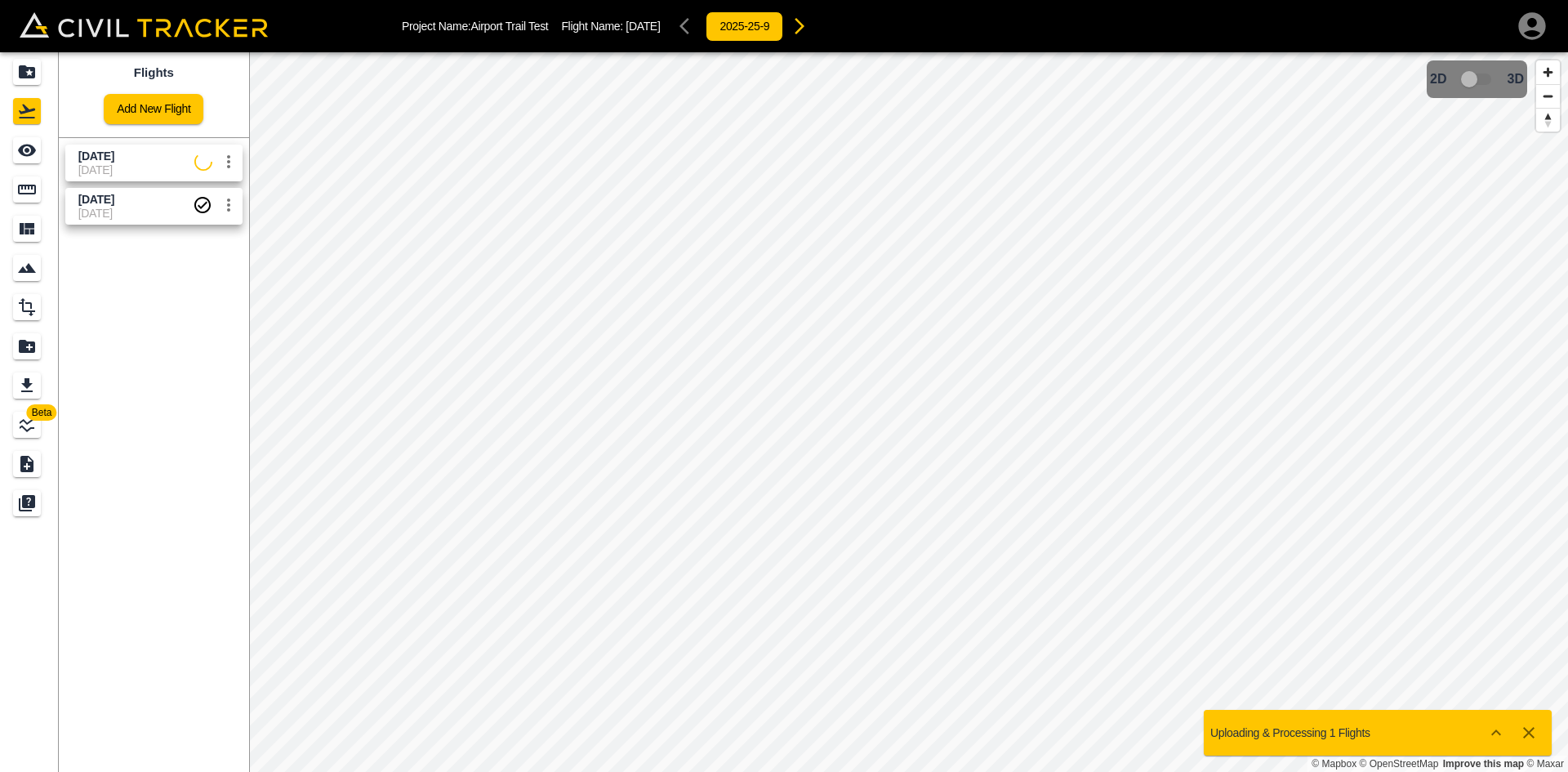
click at [151, 158] on span "[DATE]" at bounding box center [136, 156] width 116 height 16
click at [18, 154] on icon "See" at bounding box center [27, 150] width 19 height 19
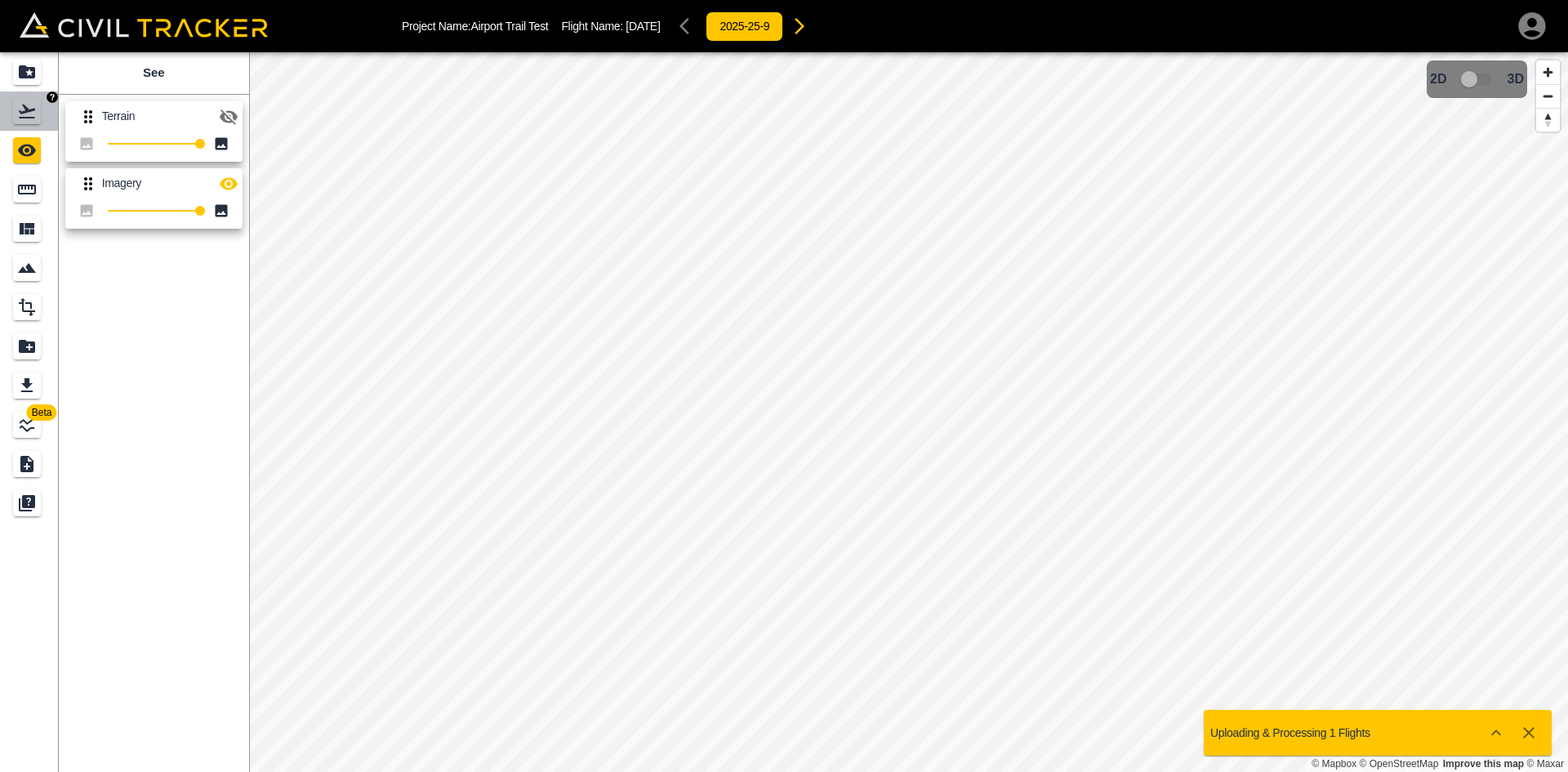
click at [12, 118] on link at bounding box center [30, 111] width 59 height 39
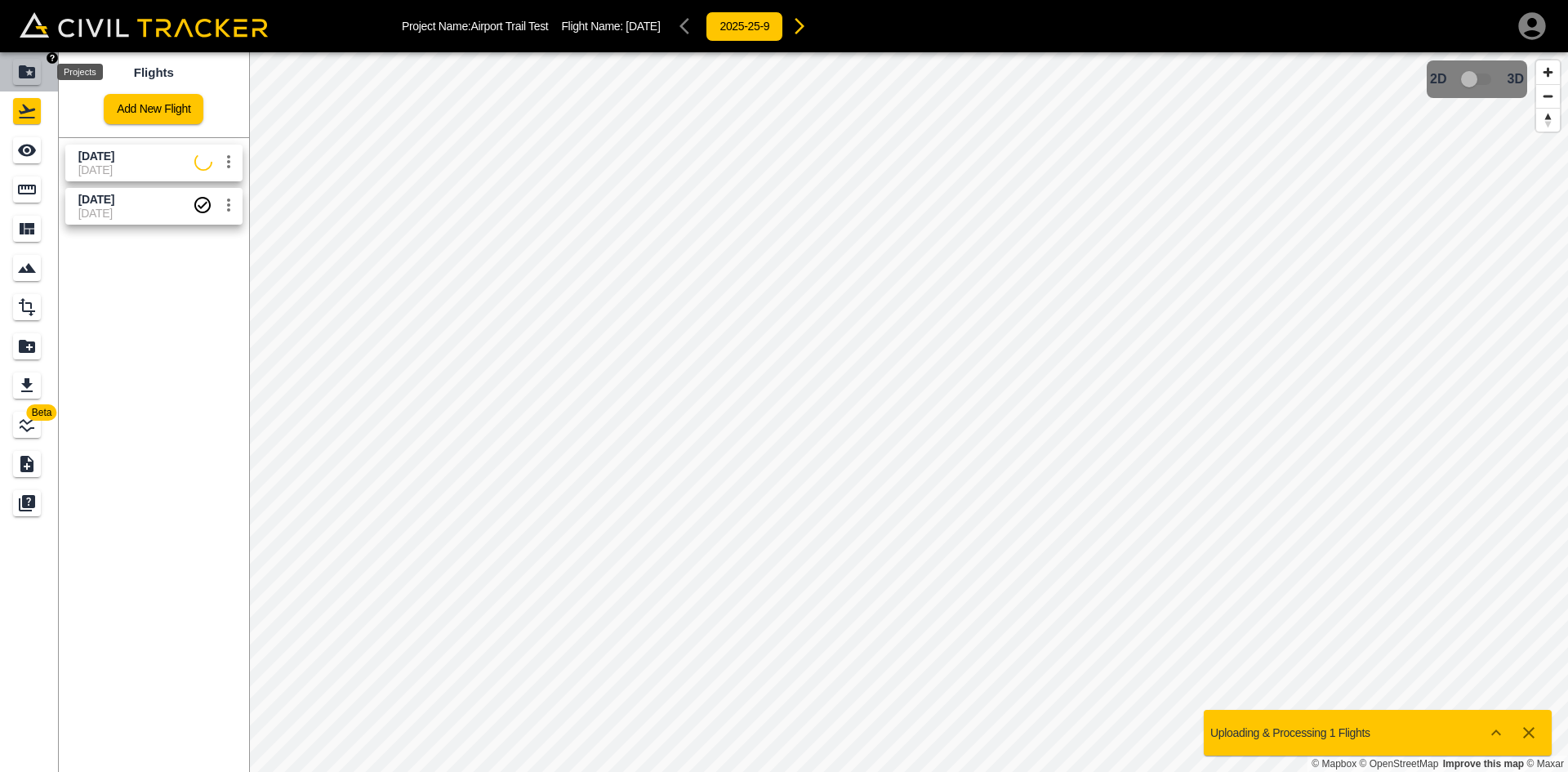
click at [23, 66] on icon "Projects" at bounding box center [27, 72] width 17 height 13
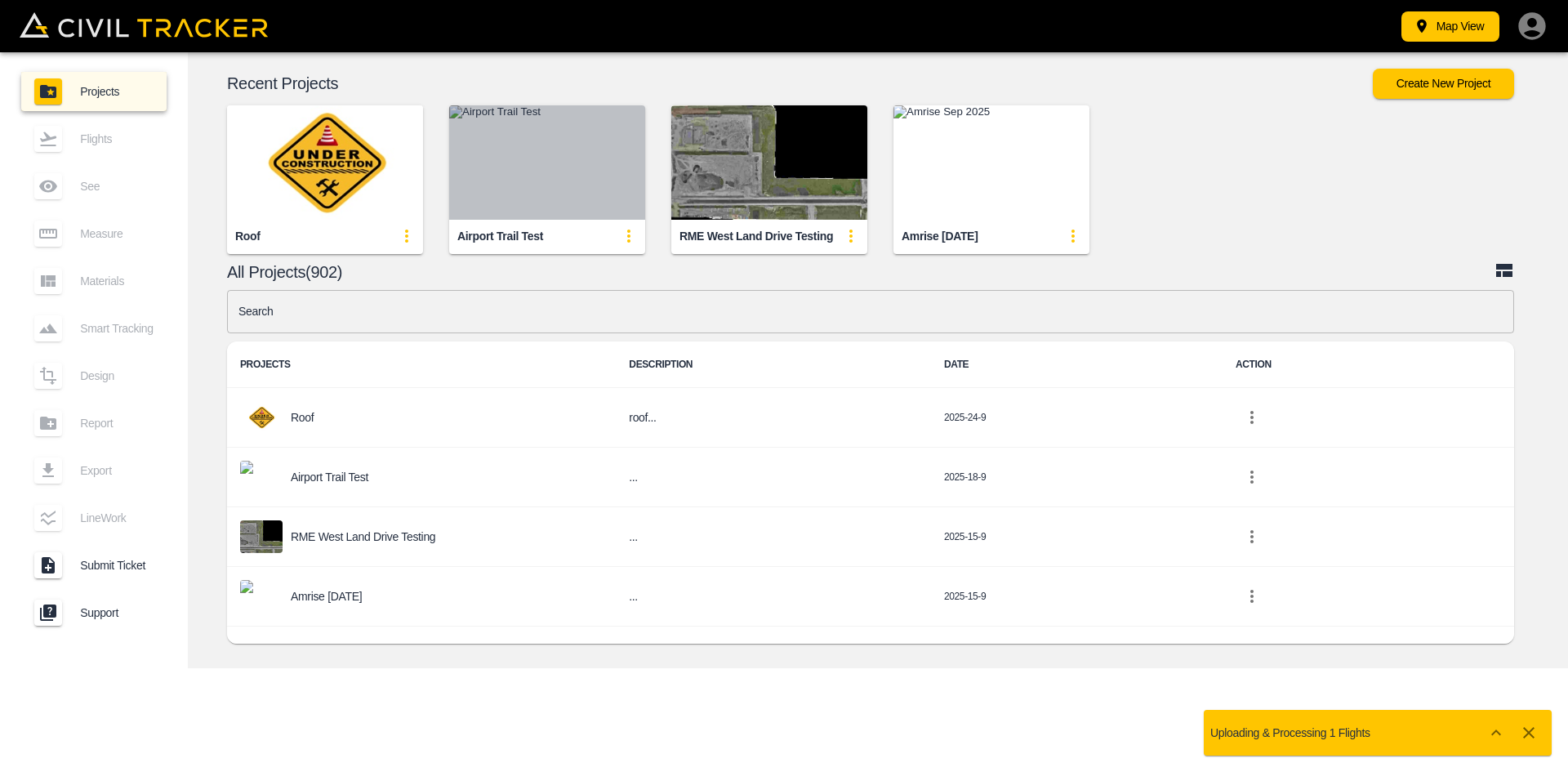
click at [592, 161] on img "button" at bounding box center [547, 162] width 196 height 114
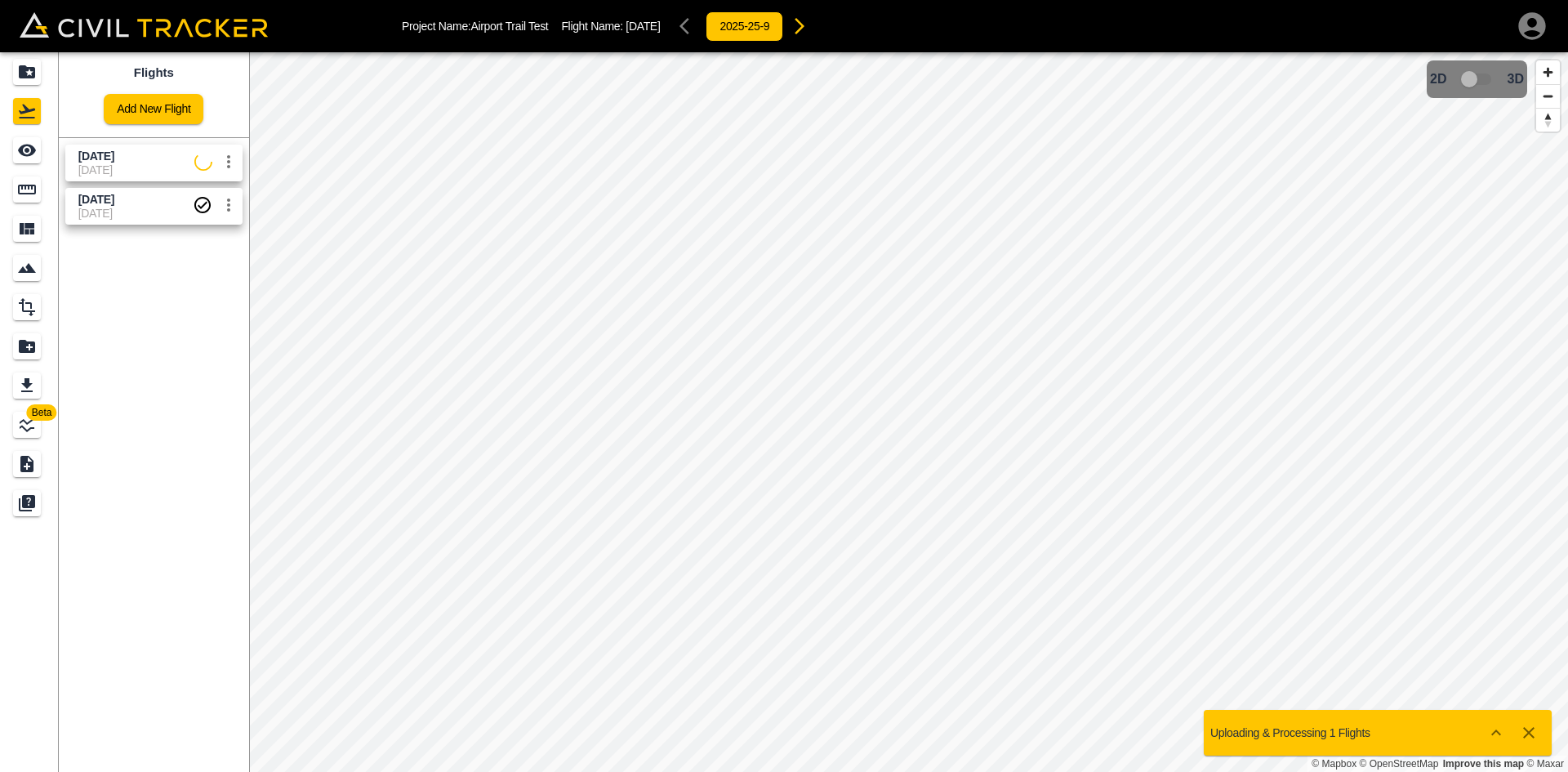
click at [151, 142] on div "[DATE] [DATE]" at bounding box center [151, 159] width 183 height 44
click at [31, 151] on icon "See" at bounding box center [27, 150] width 19 height 19
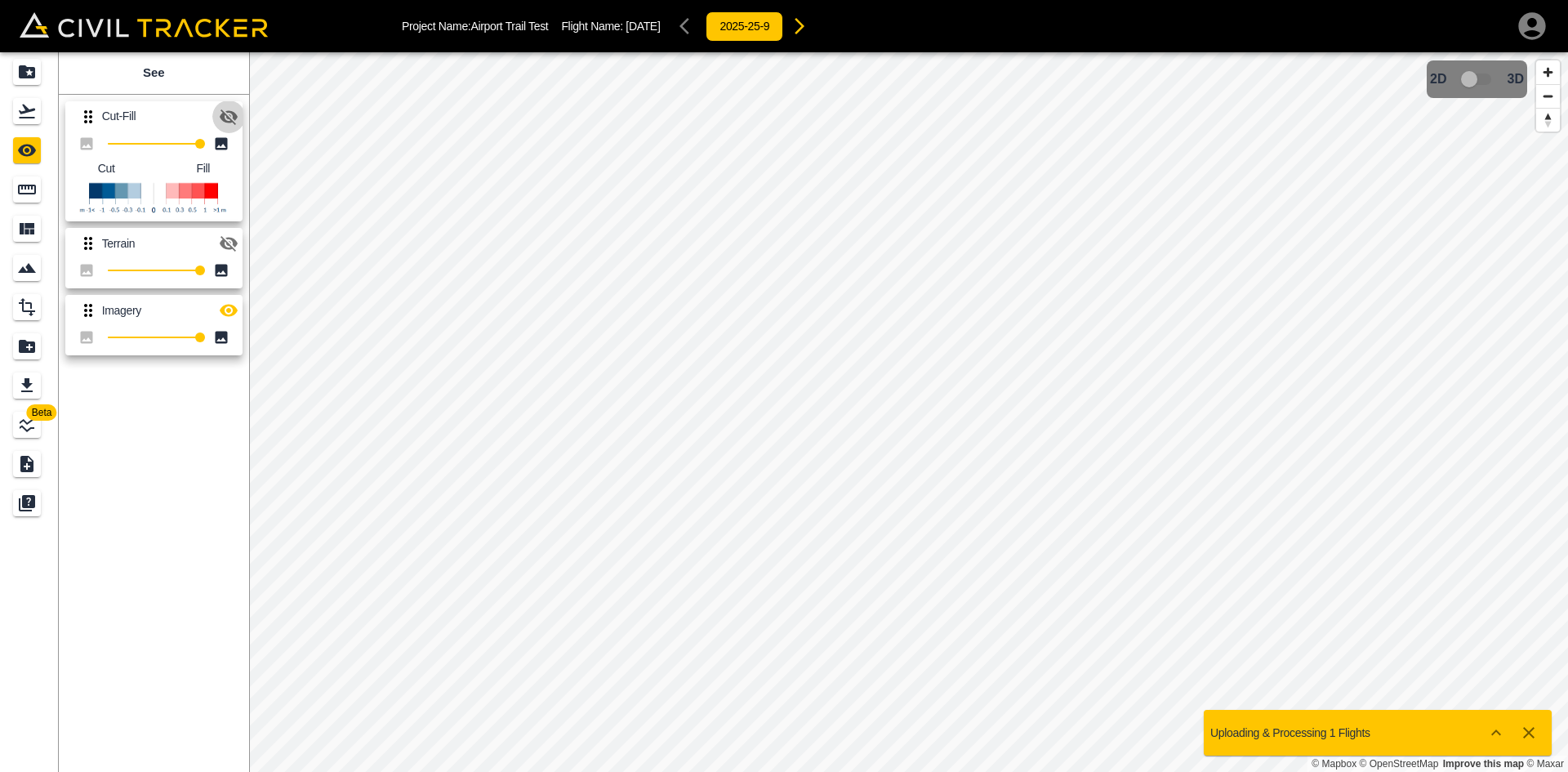
click at [229, 113] on icon "button" at bounding box center [228, 117] width 19 height 19
click at [228, 311] on icon "button" at bounding box center [228, 310] width 18 height 12
click at [34, 68] on icon "Projects" at bounding box center [27, 72] width 17 height 13
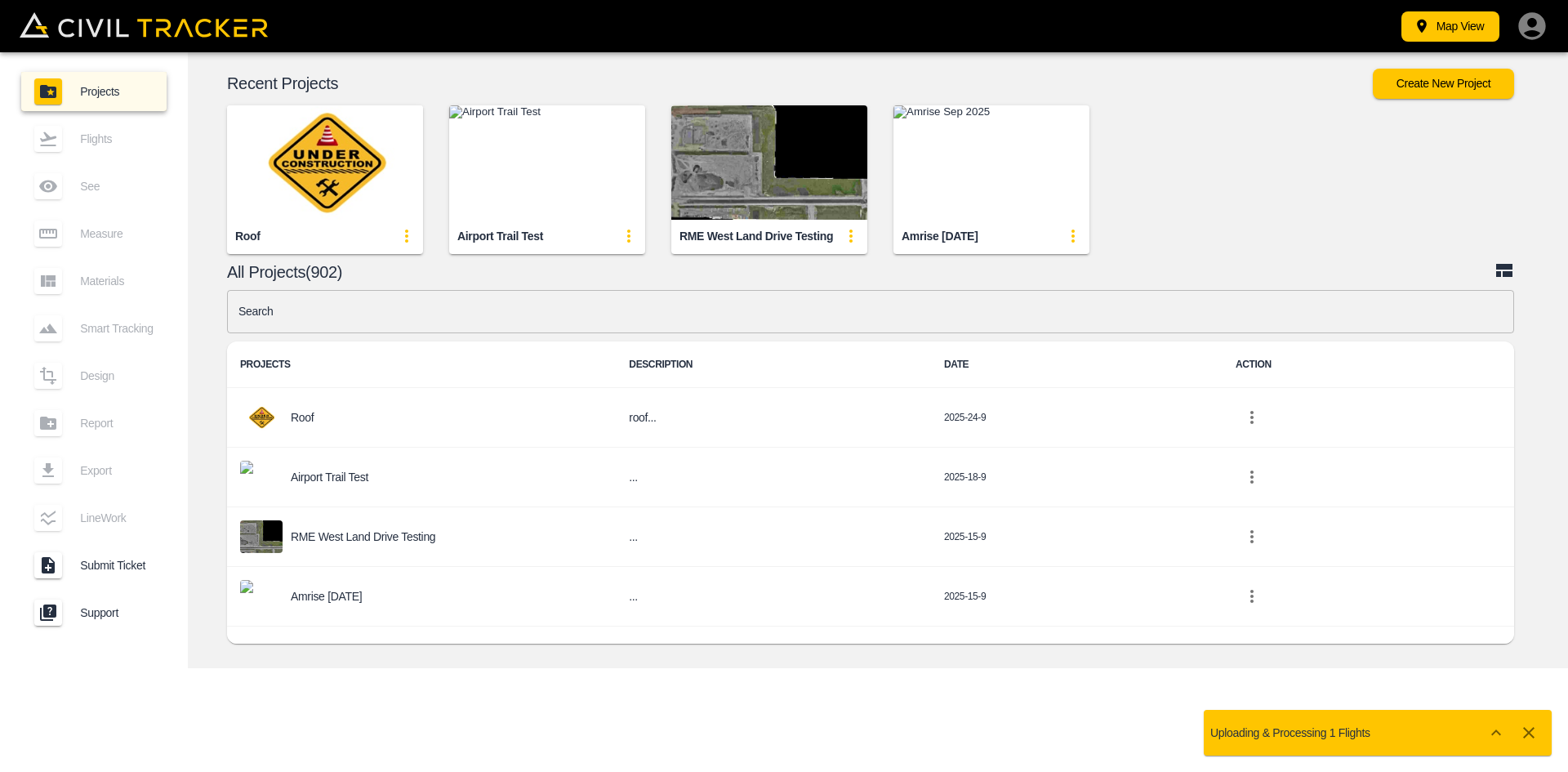
click at [599, 318] on input "text" at bounding box center [871, 311] width 1287 height 44
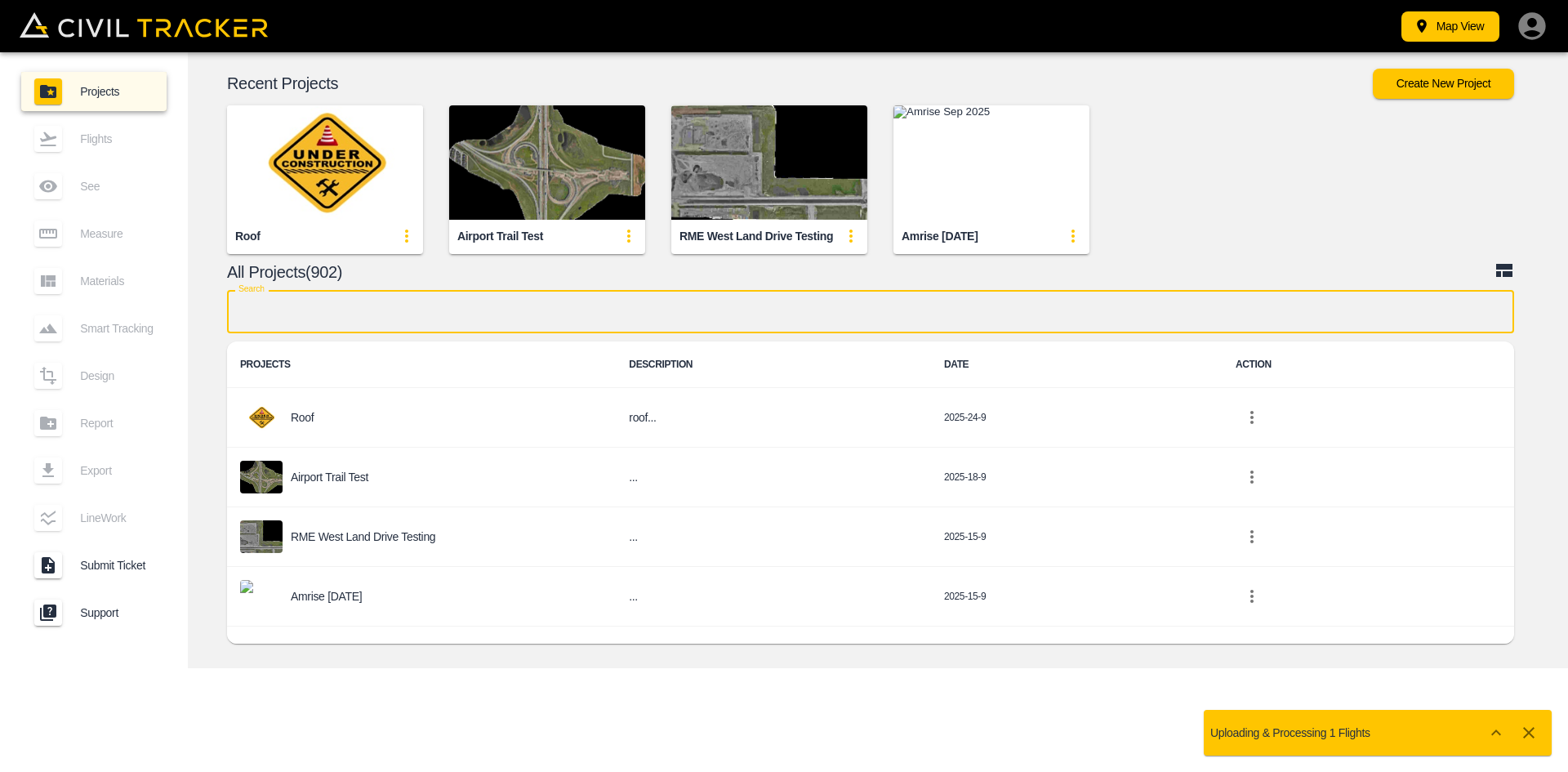
click at [916, 327] on input "text" at bounding box center [871, 311] width 1287 height 44
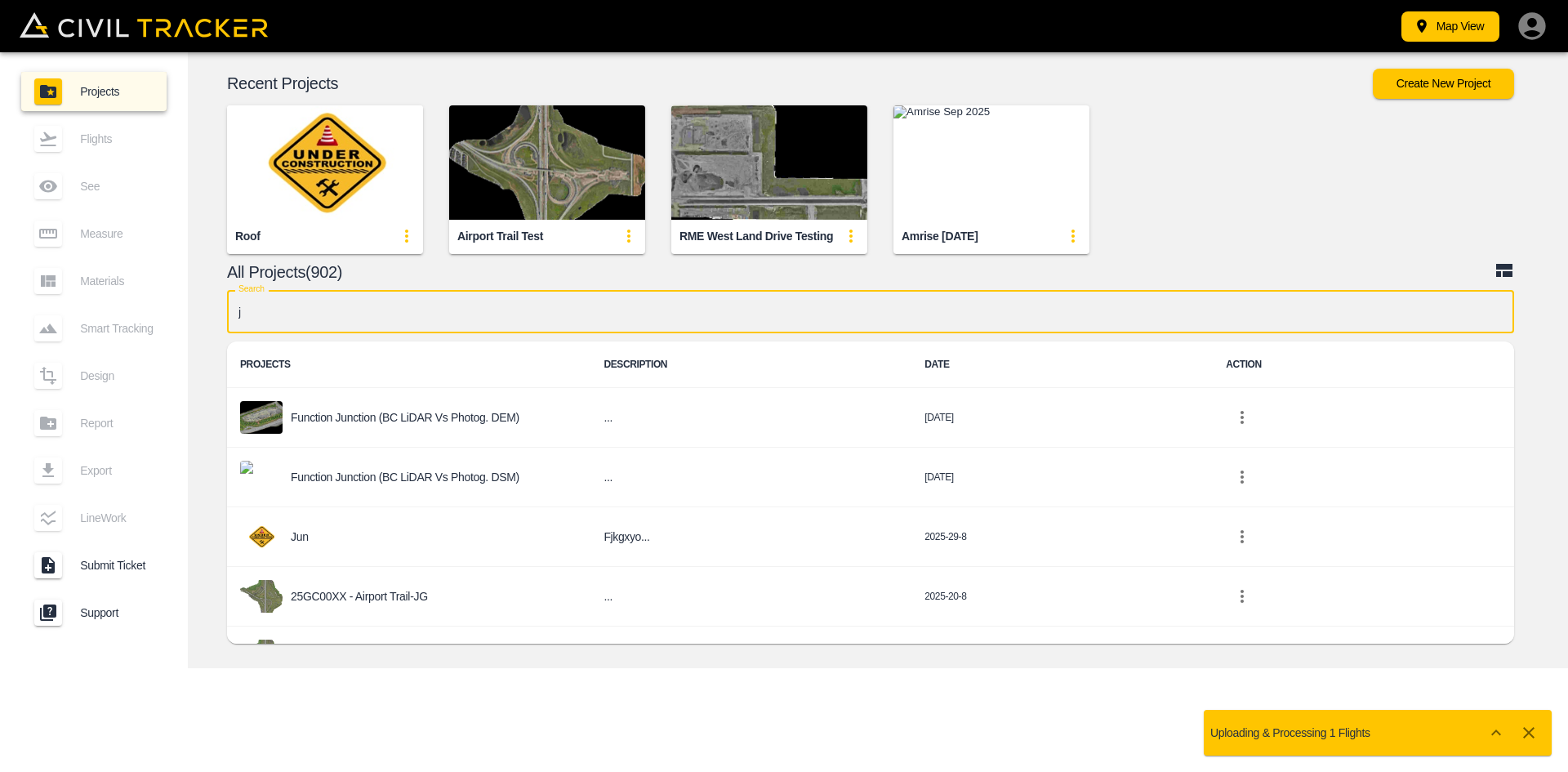
type input "jd"
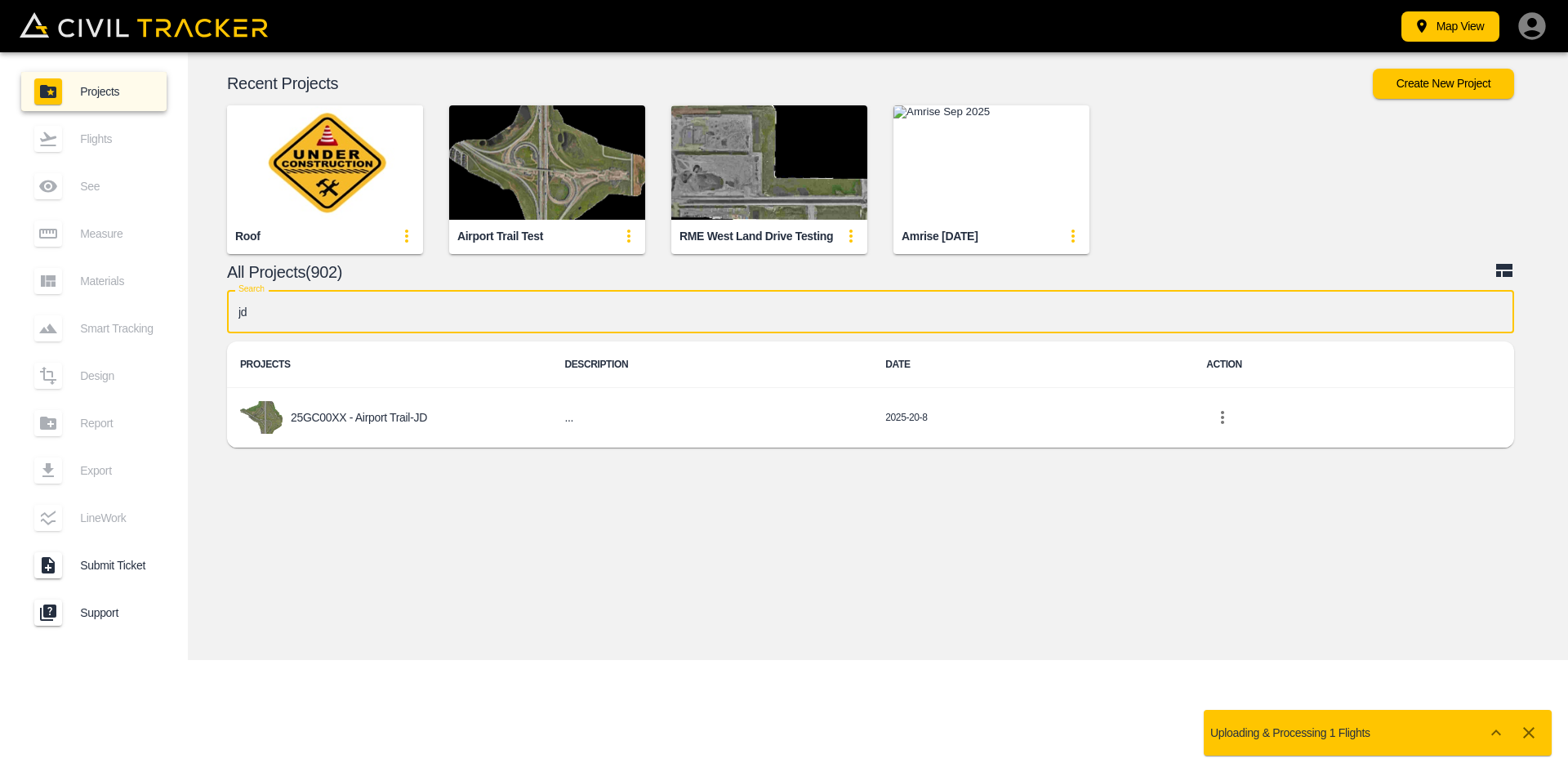
click at [373, 417] on p "25GC00XX - Airport Trail-JD" at bounding box center [358, 417] width 136 height 13
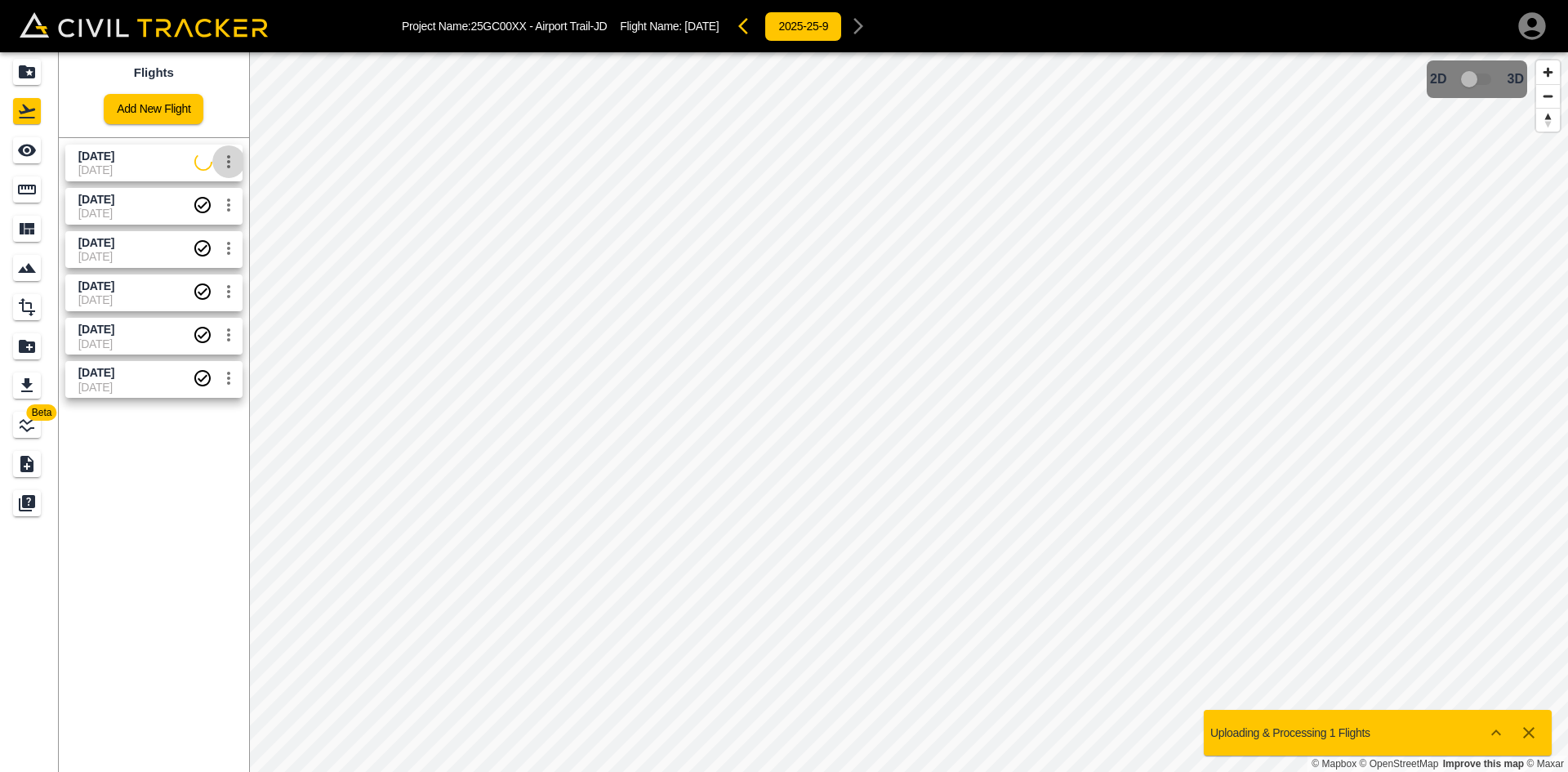
click at [229, 160] on icon "settings" at bounding box center [229, 162] width 4 height 13
click at [178, 230] on div at bounding box center [168, 223] width 45 height 32
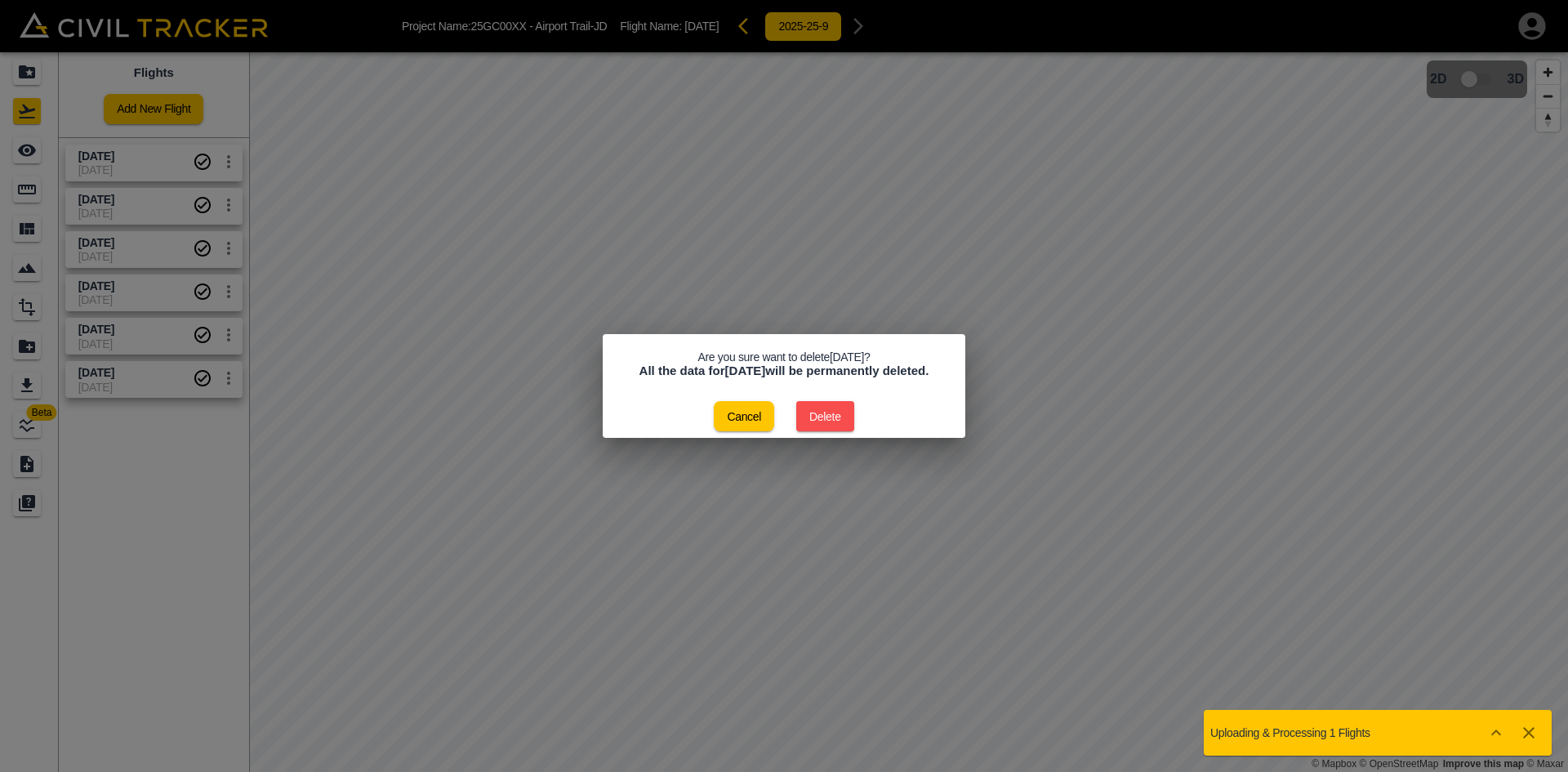
click at [834, 412] on button "Delete" at bounding box center [825, 416] width 58 height 31
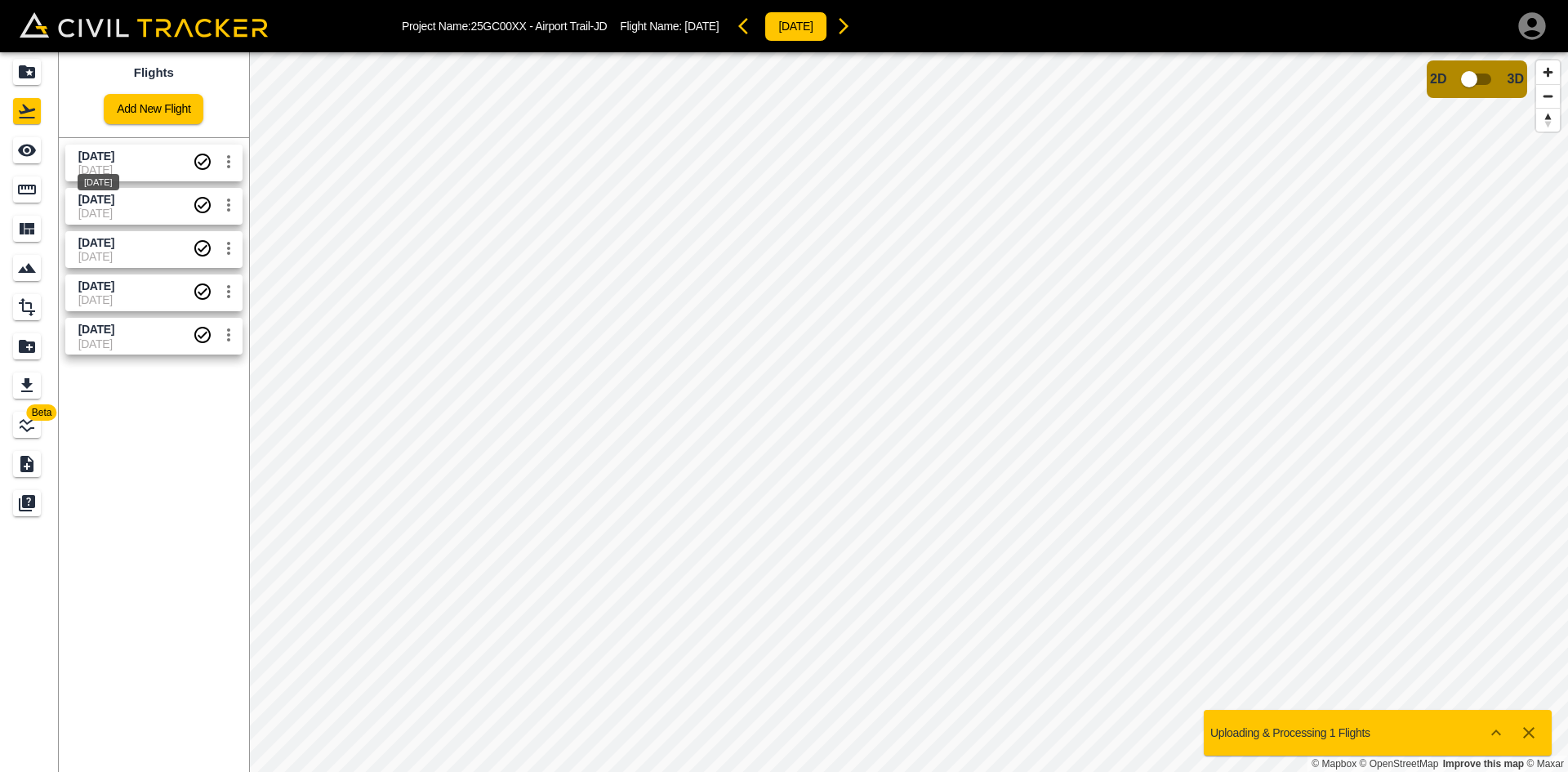
click at [114, 150] on span "[DATE]" at bounding box center [96, 156] width 36 height 13
click at [22, 195] on icon "Measure" at bounding box center [27, 189] width 19 height 19
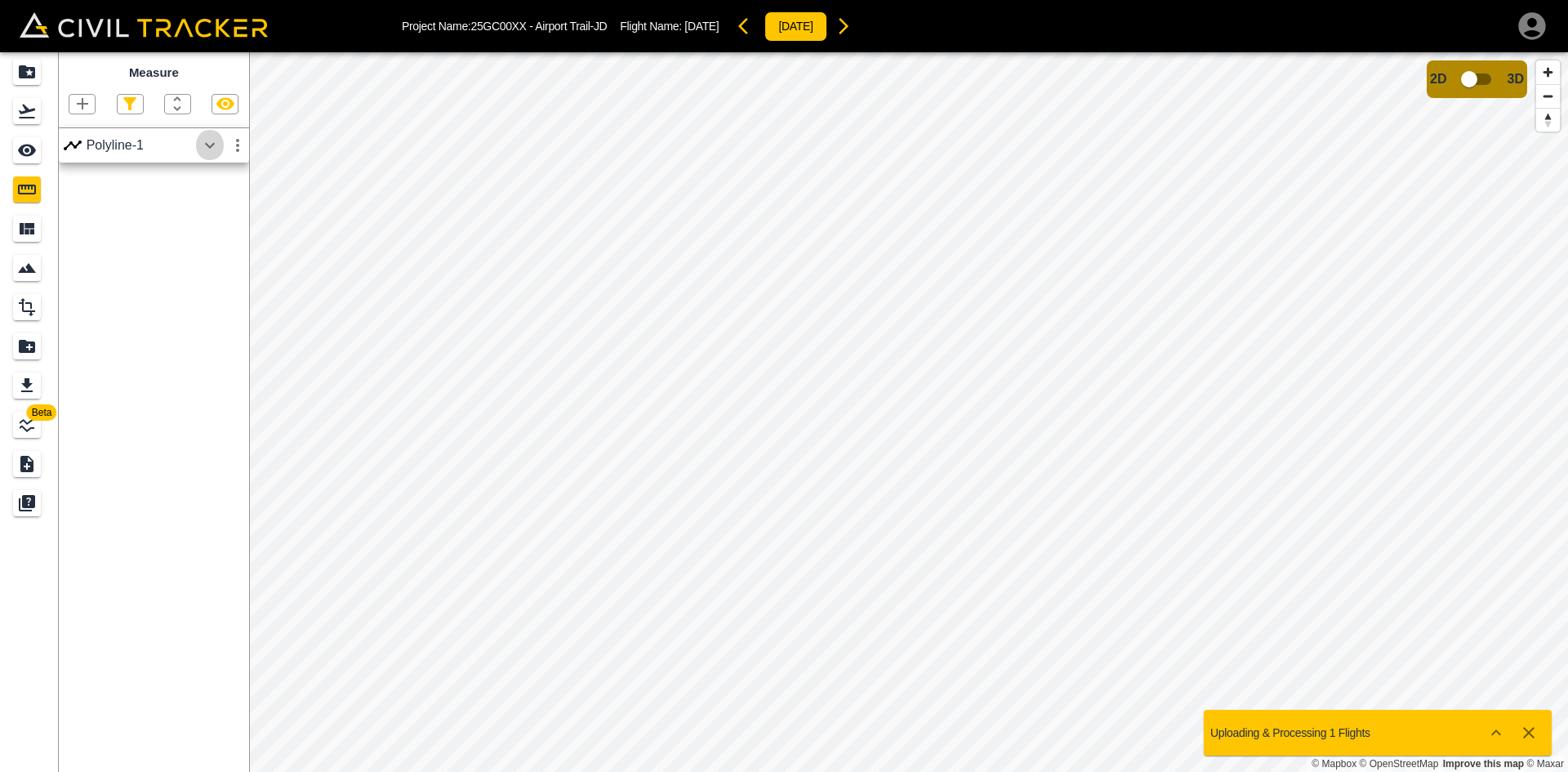
click at [203, 149] on icon "button" at bounding box center [209, 144] width 19 height 19
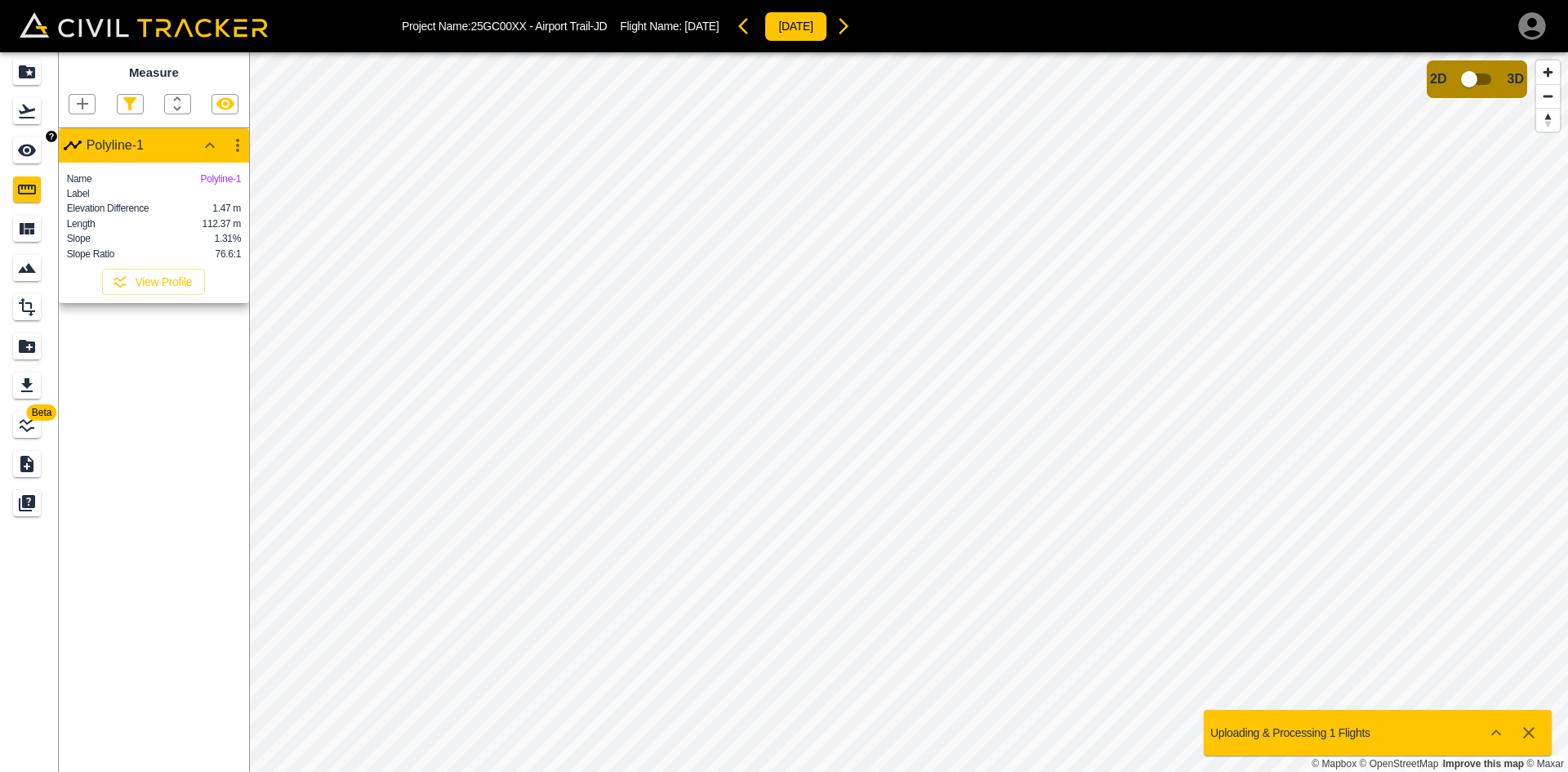
click at [24, 160] on div "See" at bounding box center [27, 150] width 28 height 26
click at [25, 111] on icon "Flights" at bounding box center [27, 111] width 17 height 14
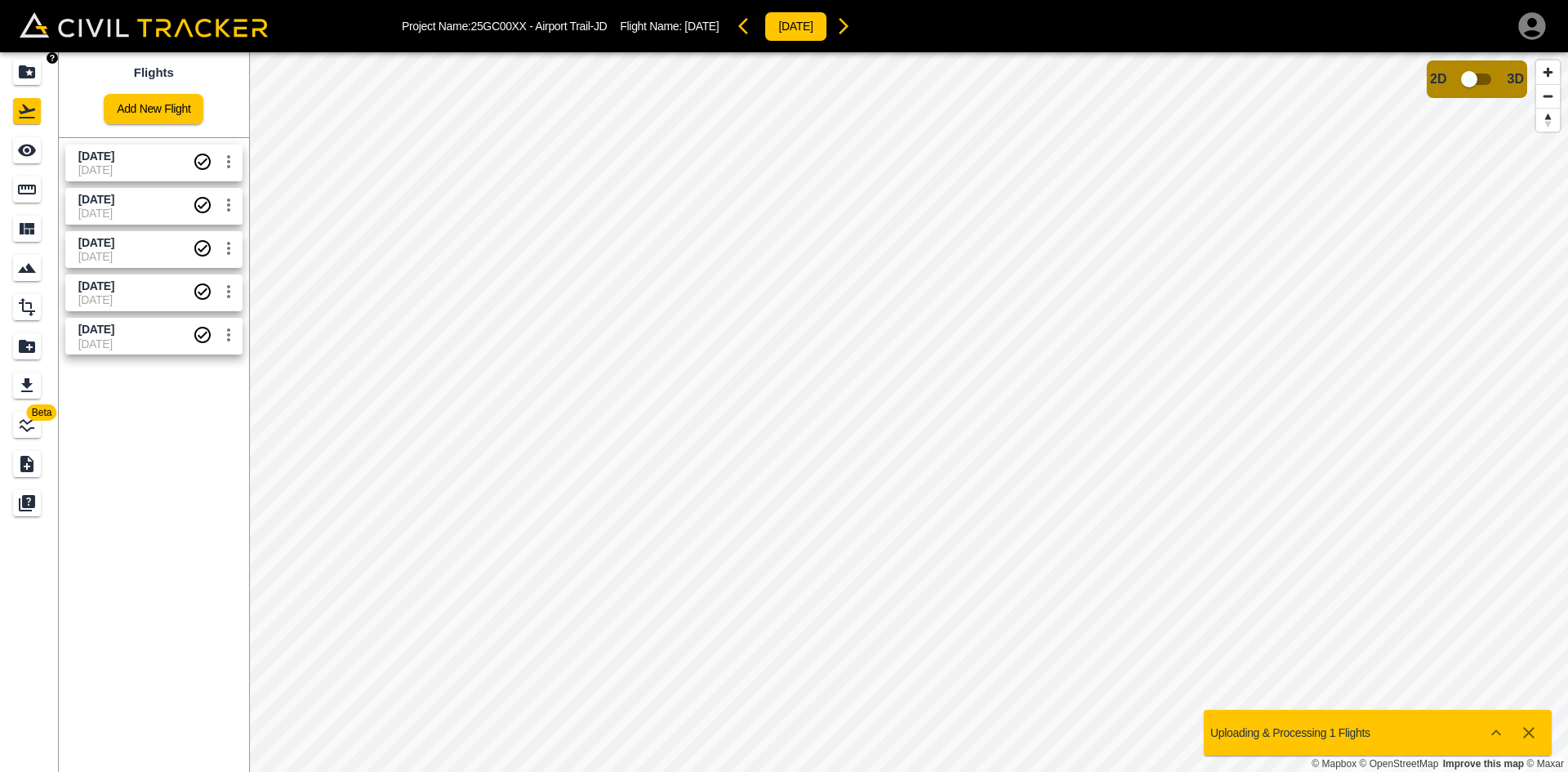
click at [26, 77] on icon "Projects" at bounding box center [27, 72] width 17 height 13
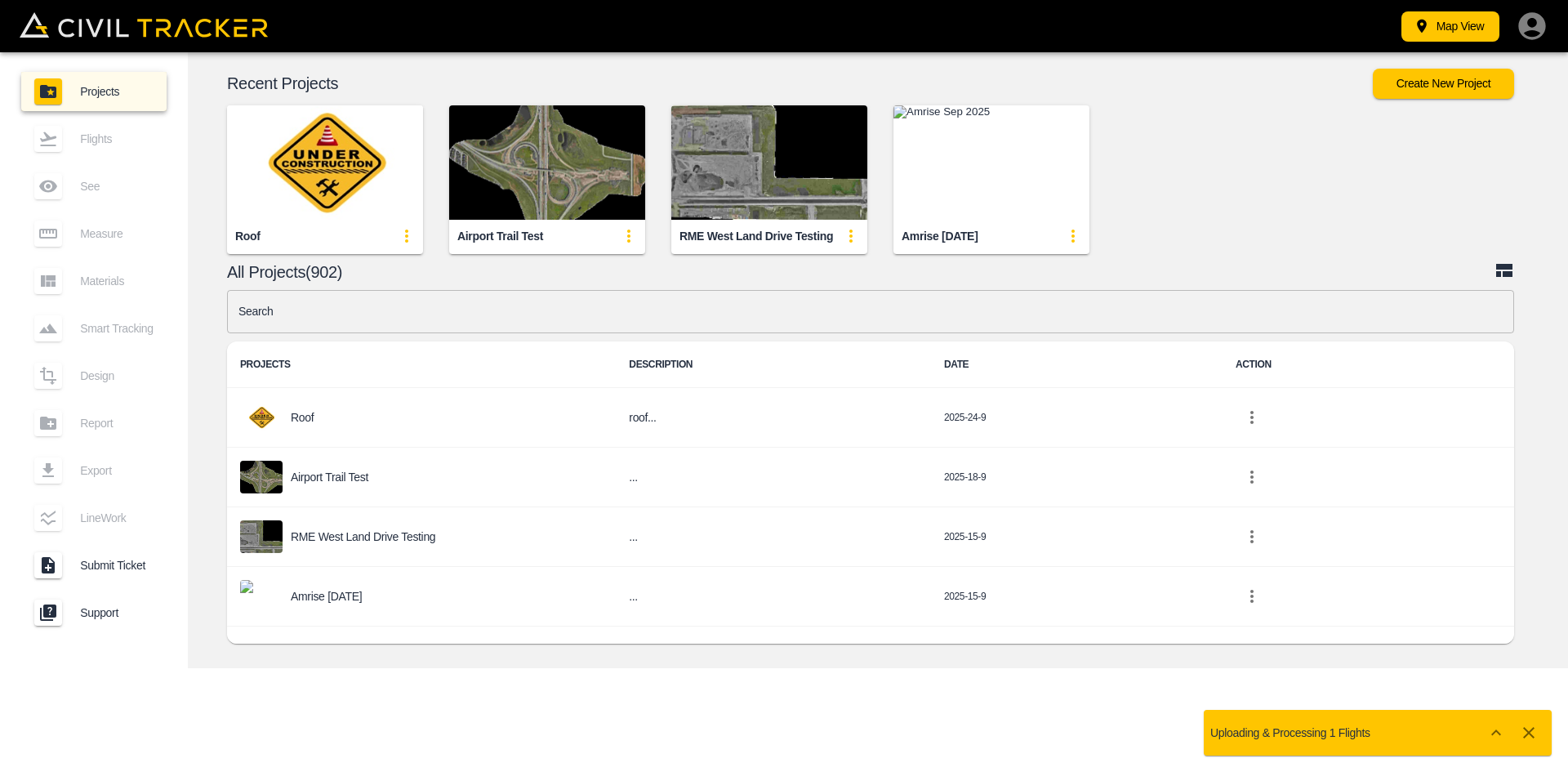
click at [521, 179] on img "button" at bounding box center [547, 162] width 196 height 114
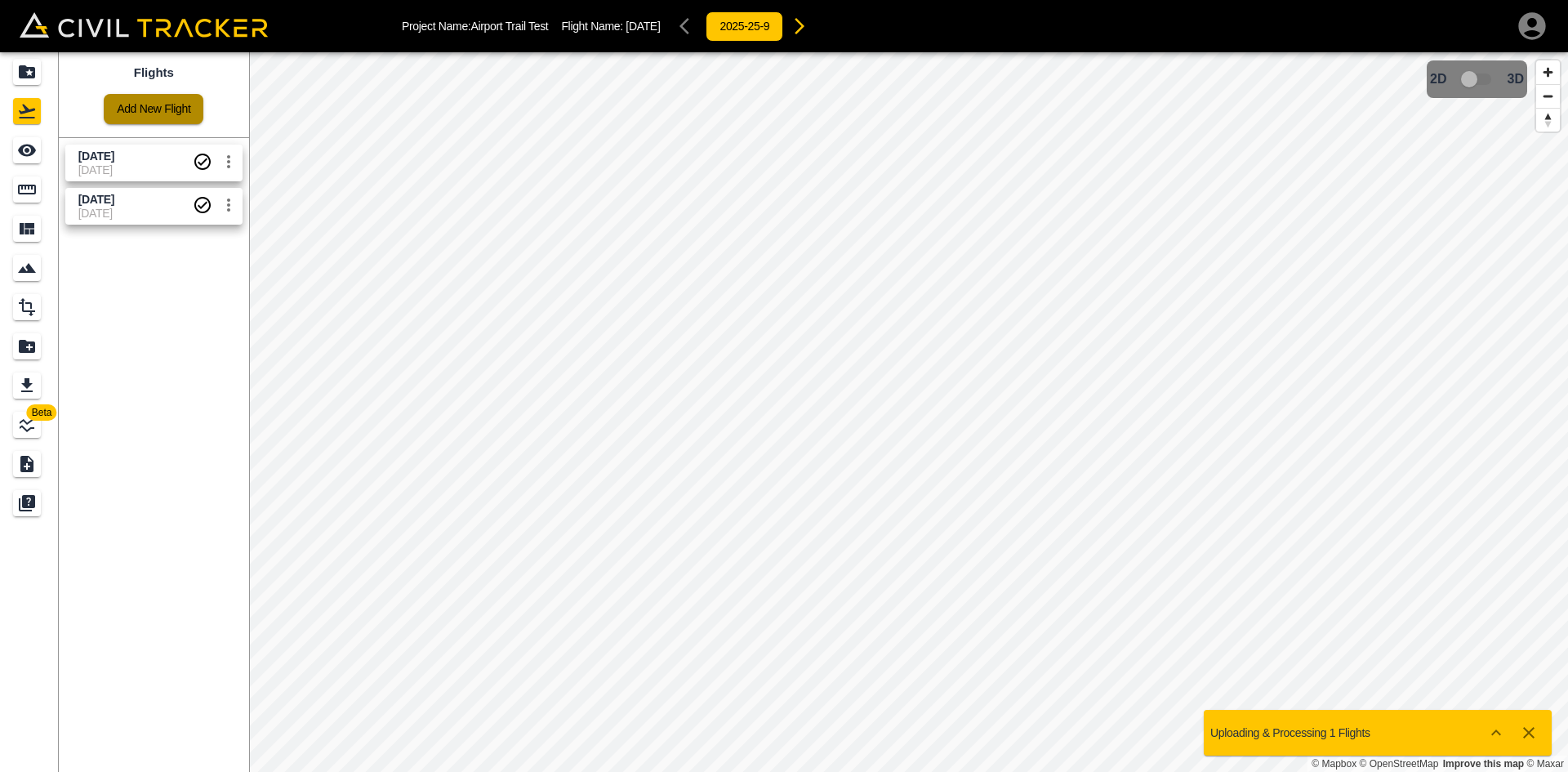
click at [138, 110] on link "Add New Flight" at bounding box center [154, 108] width 100 height 31
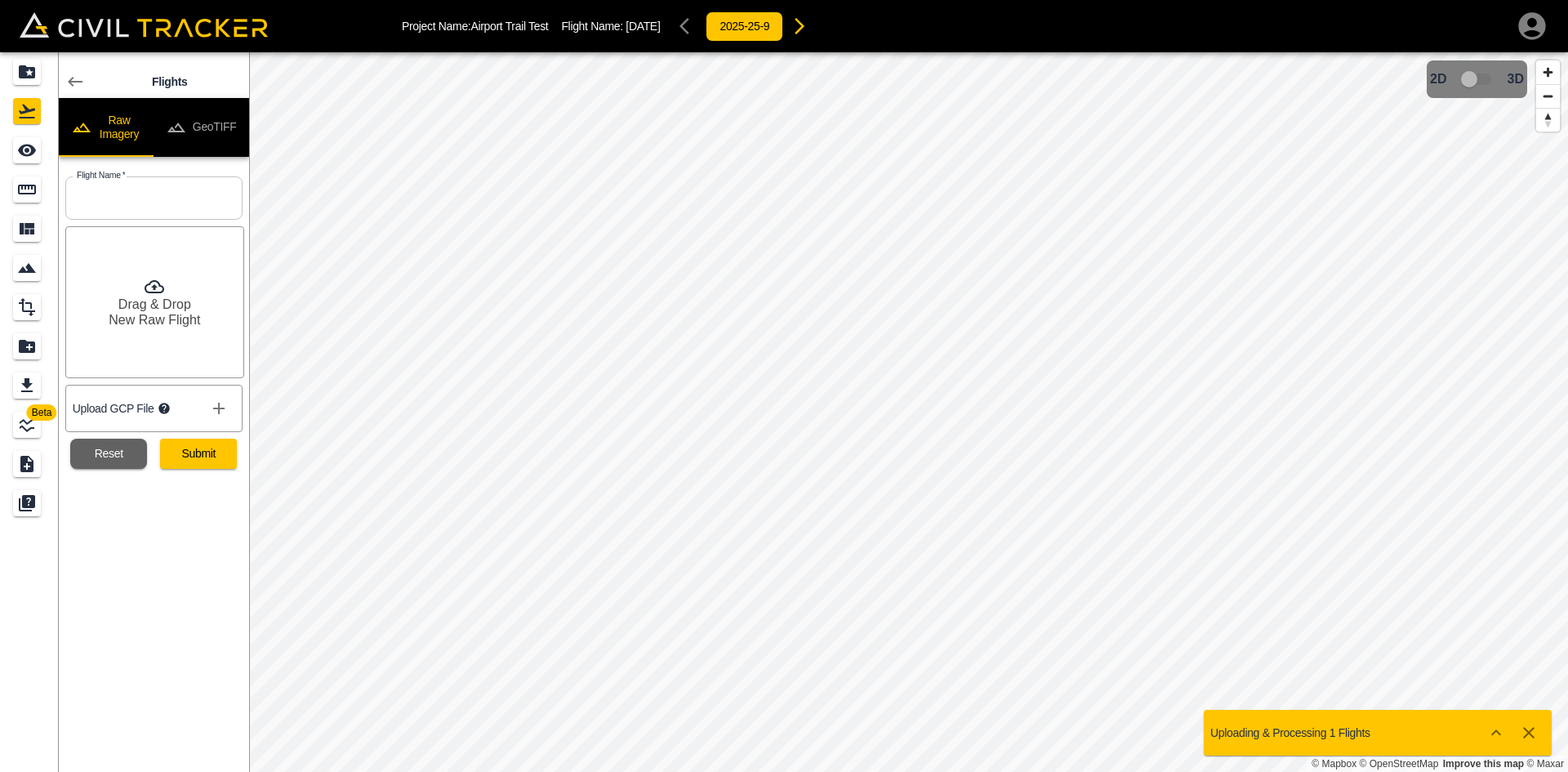
click at [232, 131] on button "GeoTIFF" at bounding box center [201, 128] width 95 height 59
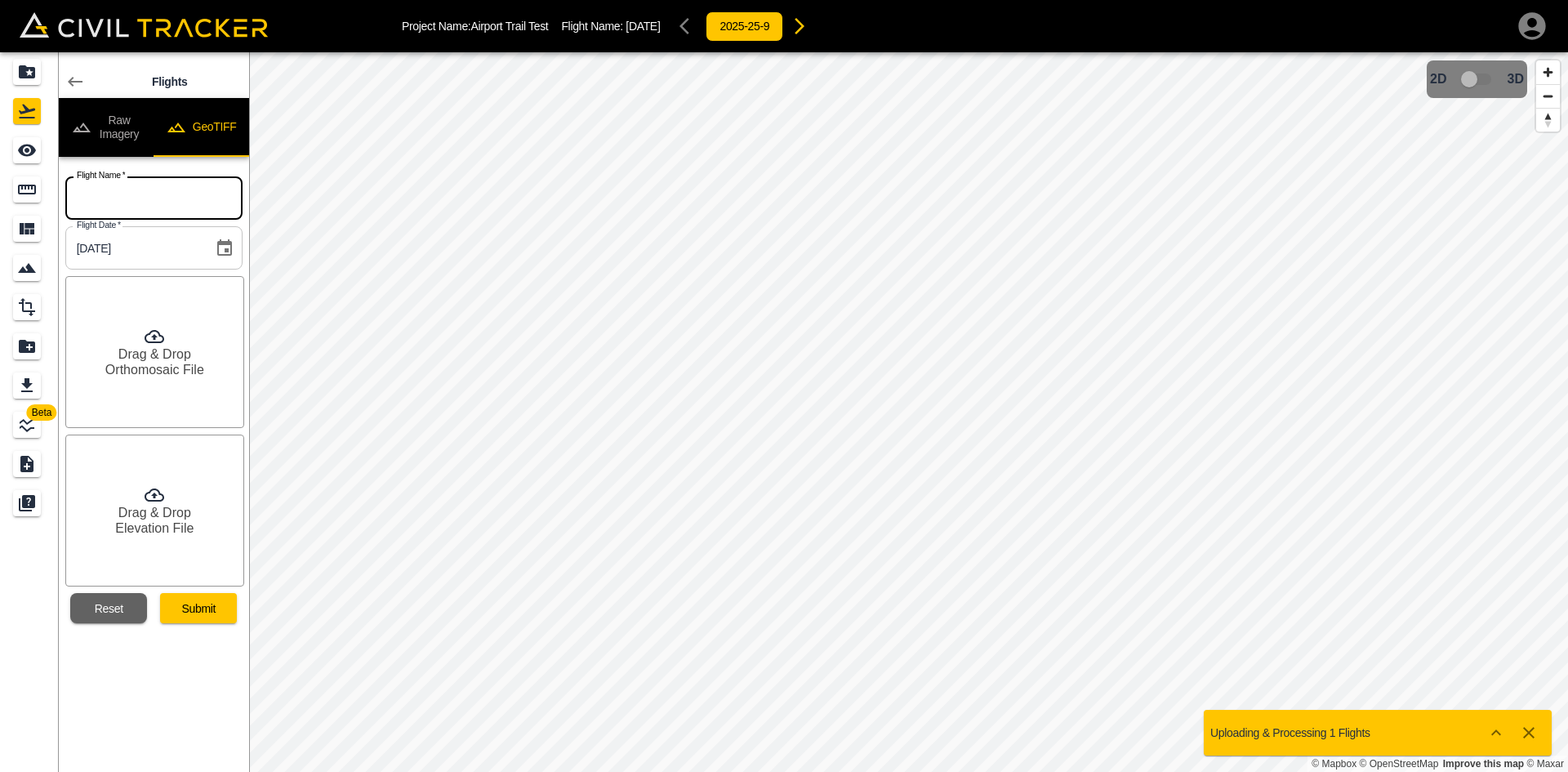
click at [181, 219] on input "text" at bounding box center [154, 198] width 177 height 44
click at [205, 204] on input "text" at bounding box center [154, 198] width 177 height 44
type input "[DATE]"
click at [181, 342] on div "Drag & Drop Orthomosaic File" at bounding box center [155, 352] width 179 height 152
click at [157, 509] on h6 "Drag & Drop" at bounding box center [155, 512] width 73 height 16
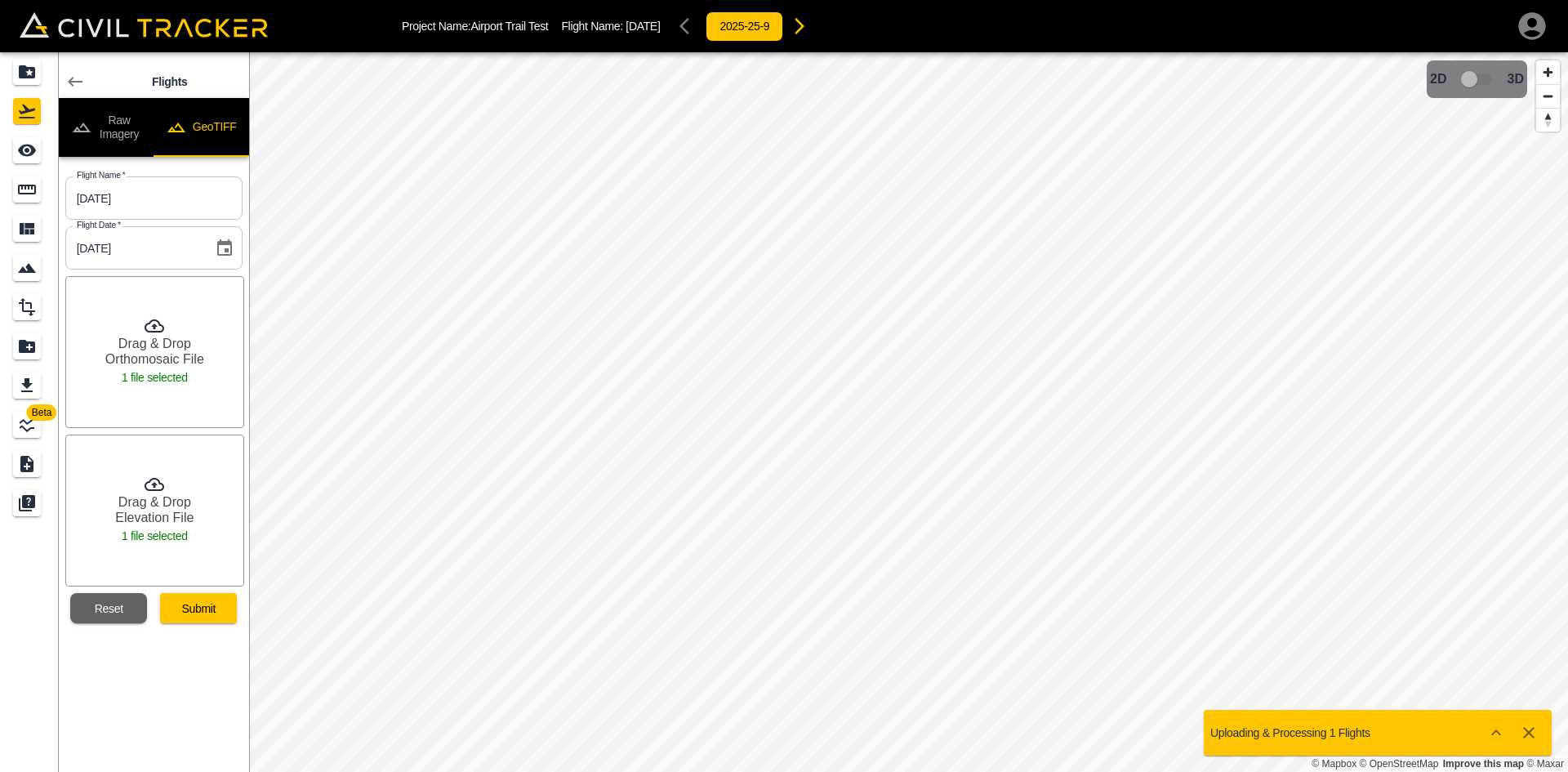
click at [216, 600] on button "Submit" at bounding box center [198, 607] width 77 height 31
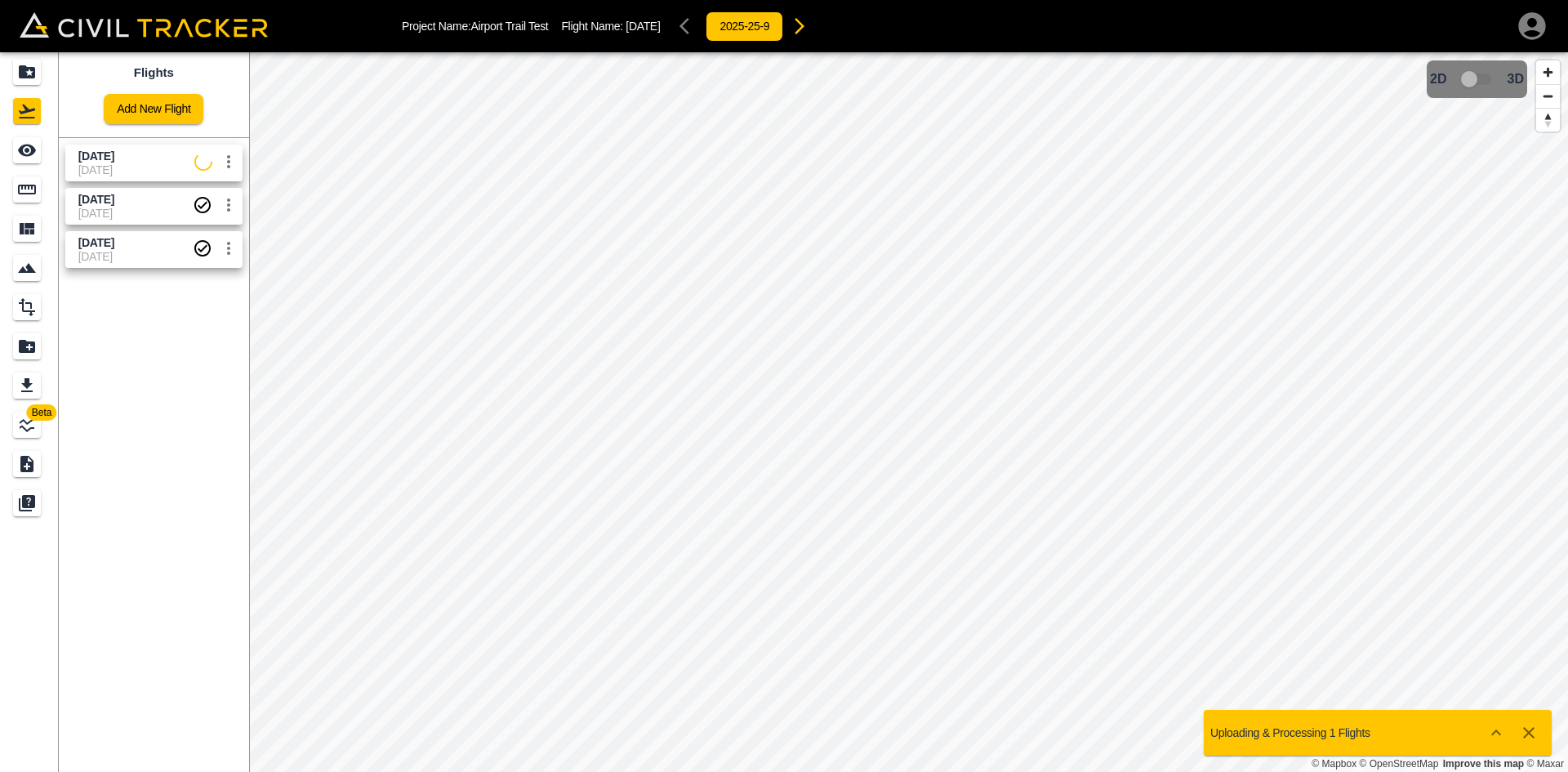
click at [125, 158] on span "[DATE]" at bounding box center [136, 156] width 116 height 16
click at [19, 160] on div "See" at bounding box center [27, 150] width 28 height 26
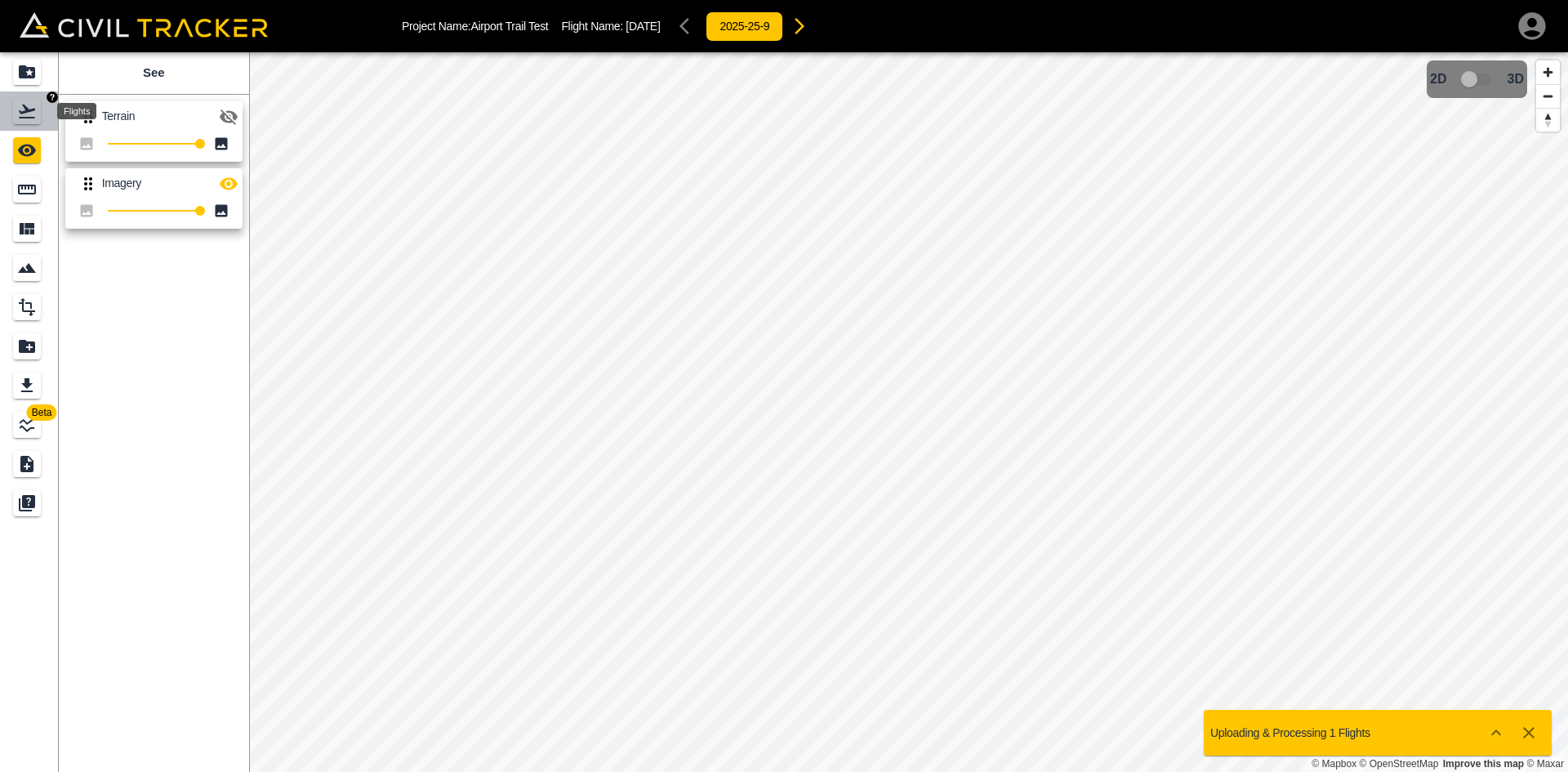
click at [36, 106] on icon "Flights" at bounding box center [27, 110] width 19 height 19
click at [36, 68] on icon "Projects" at bounding box center [27, 71] width 19 height 19
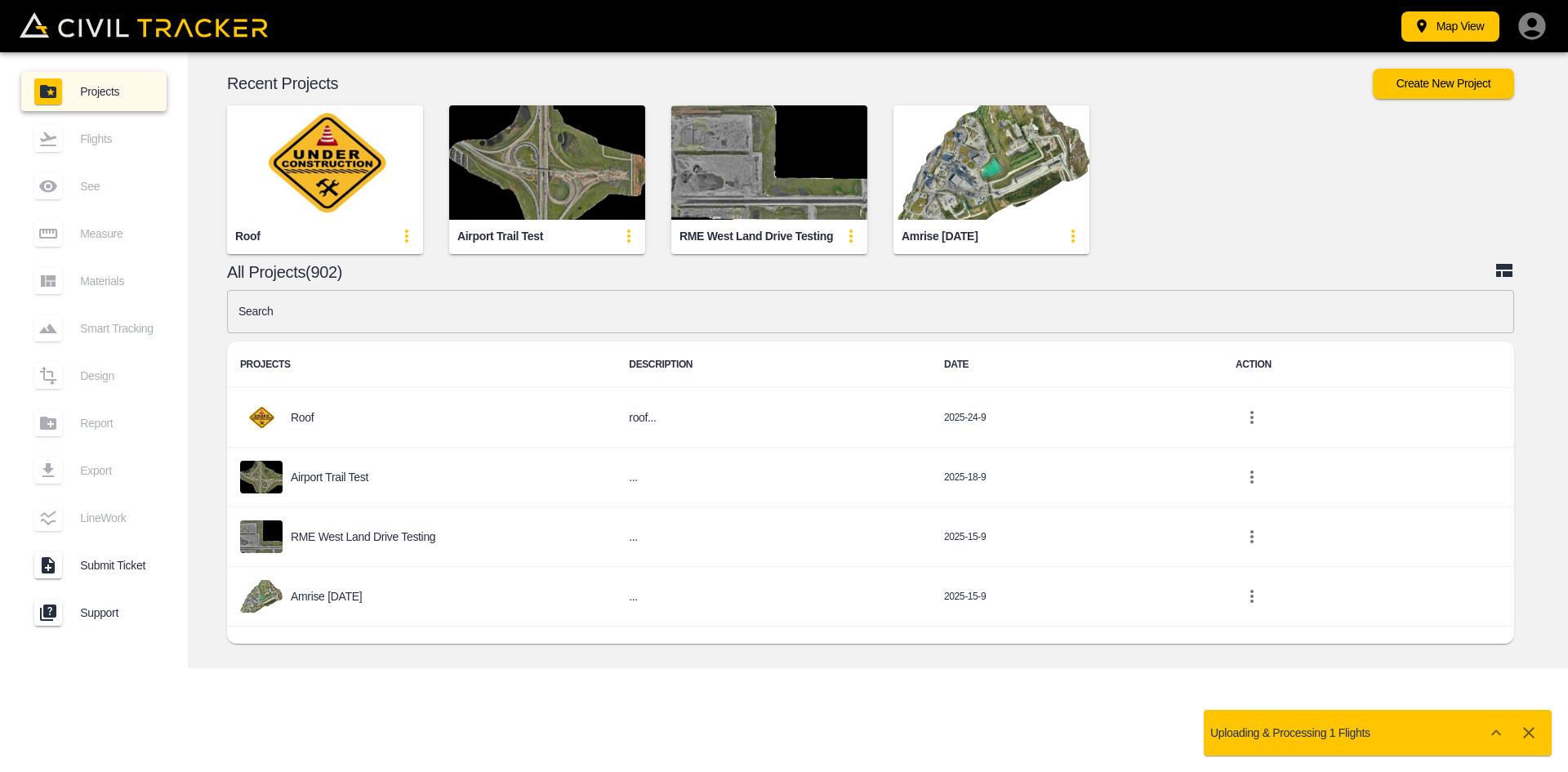
click at [960, 300] on input "text" at bounding box center [871, 311] width 1287 height 44
click at [1437, 99] on div "Roof Airport Trail Test RME West Land Drive Testing Amrise [DATE]" at bounding box center [865, 167] width 1400 height 175
click at [1447, 87] on button "Create New Project" at bounding box center [1444, 83] width 142 height 31
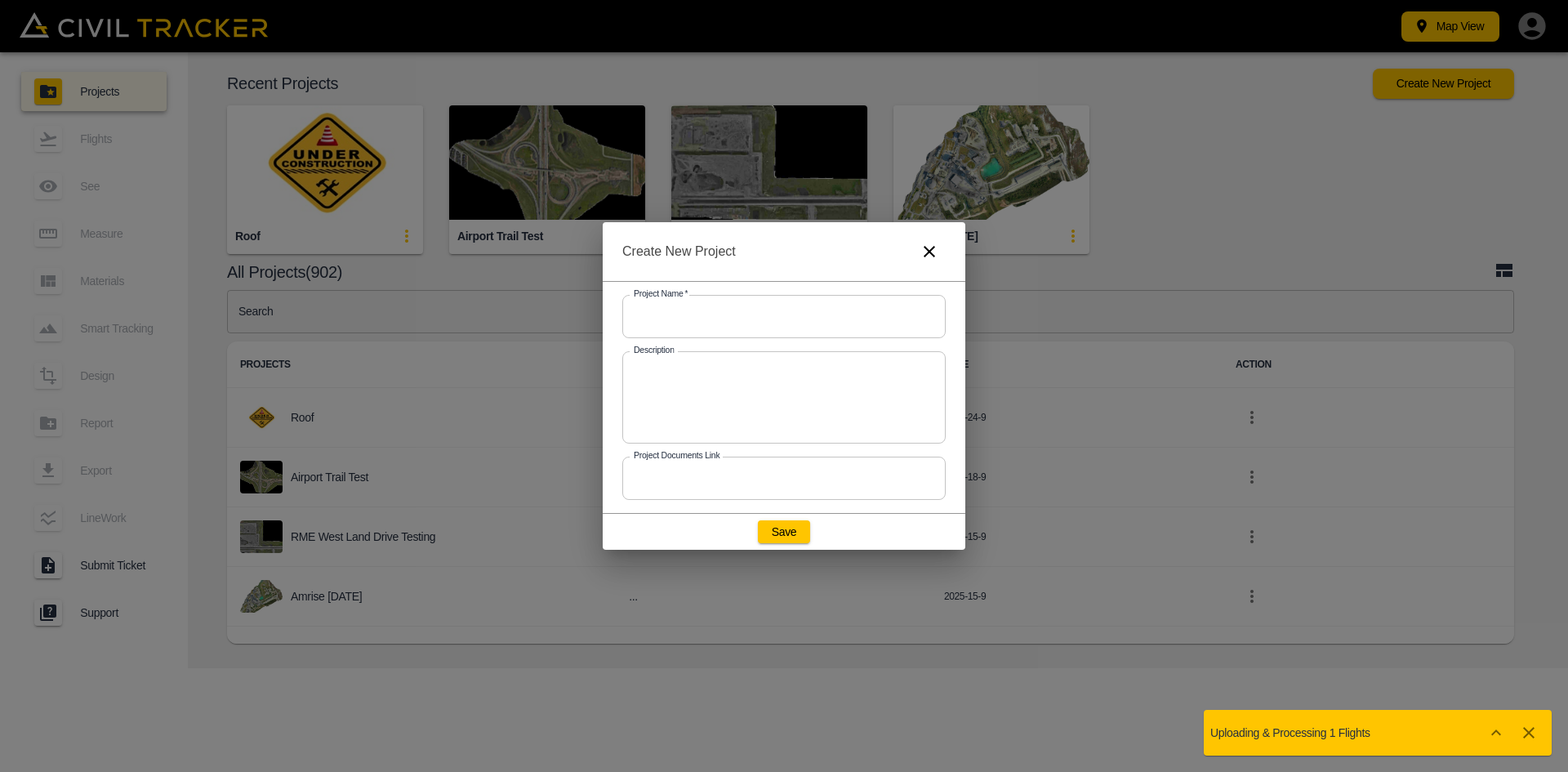
click at [743, 304] on input "text" at bounding box center [784, 316] width 323 height 44
type input "Airpo"
click at [928, 254] on icon "button" at bounding box center [930, 251] width 11 height 11
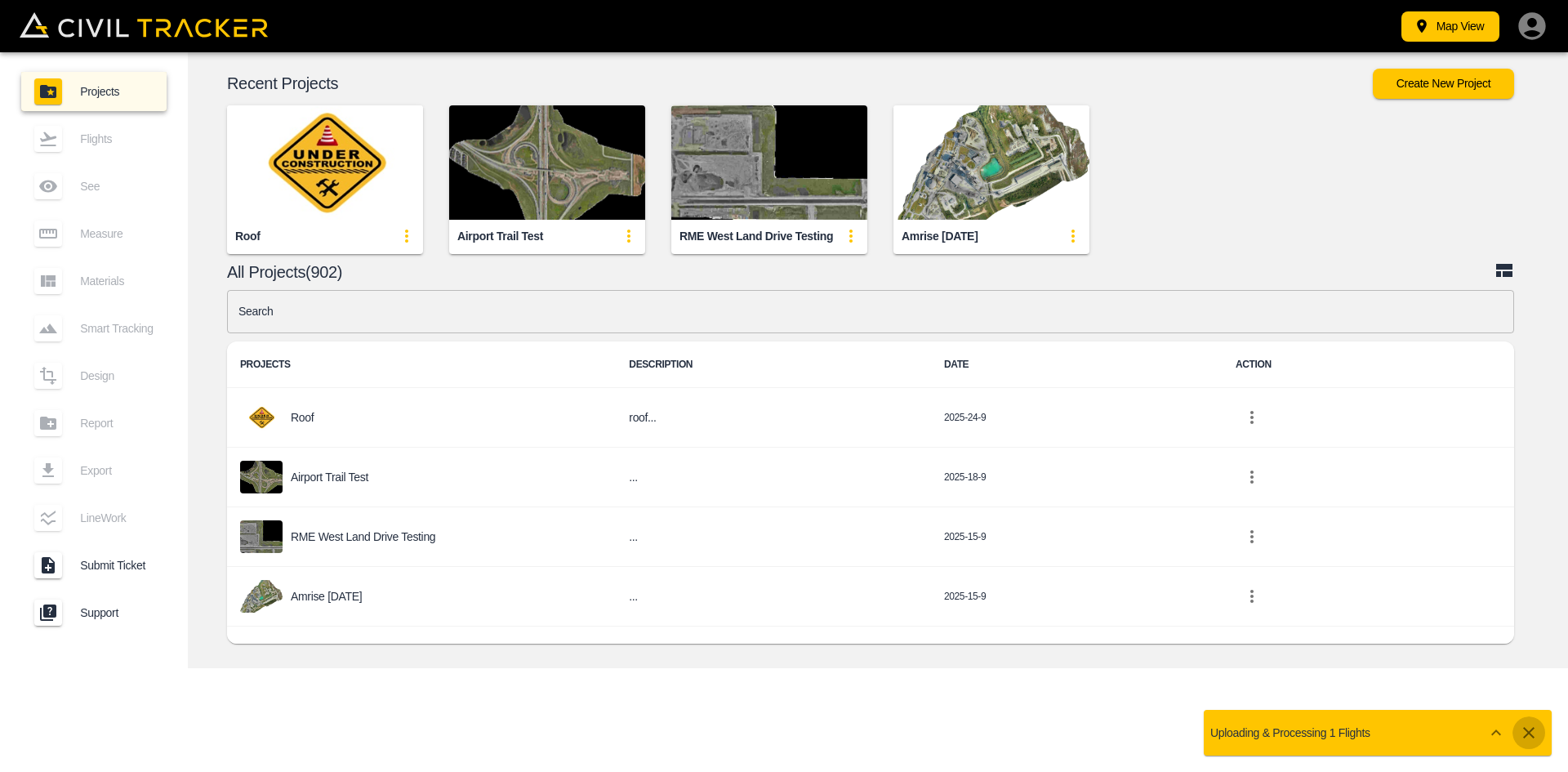
click at [1524, 734] on icon "button" at bounding box center [1529, 732] width 19 height 19
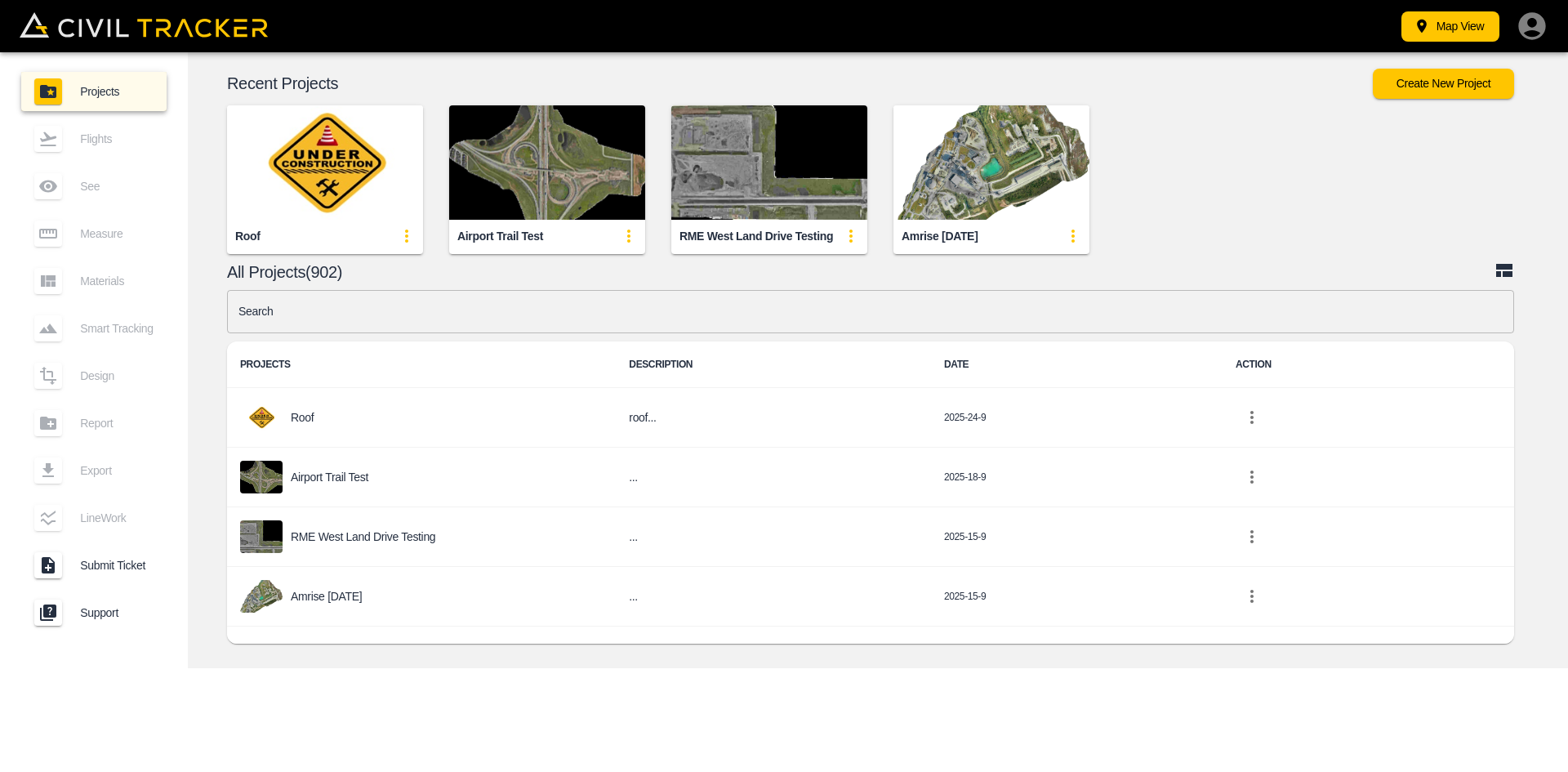
click at [883, 682] on div "Map View Projects Flights See Measure Materials Smart Tracking Design Report Ex…" at bounding box center [784, 386] width 1568 height 772
click at [1430, 80] on button "Create New Project" at bounding box center [1444, 83] width 142 height 31
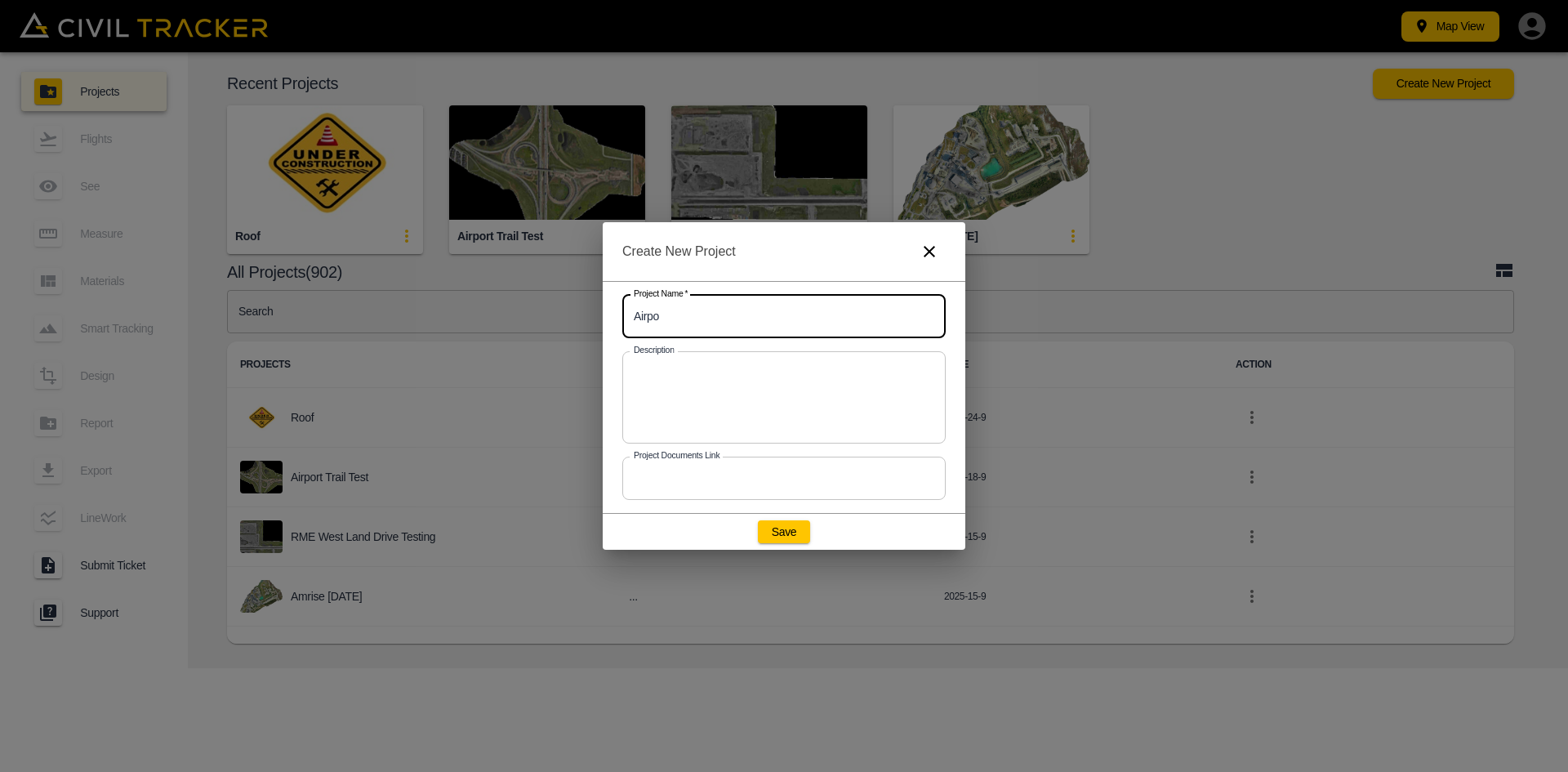
click at [837, 326] on input "Airpo" at bounding box center [784, 316] width 323 height 44
paste input "25GC00XX - Airport Trail-JD"
paste input "text"
type input "25GC00XX - Airport Trail-JD (Support)"
click at [796, 530] on button "Save" at bounding box center [784, 531] width 52 height 23
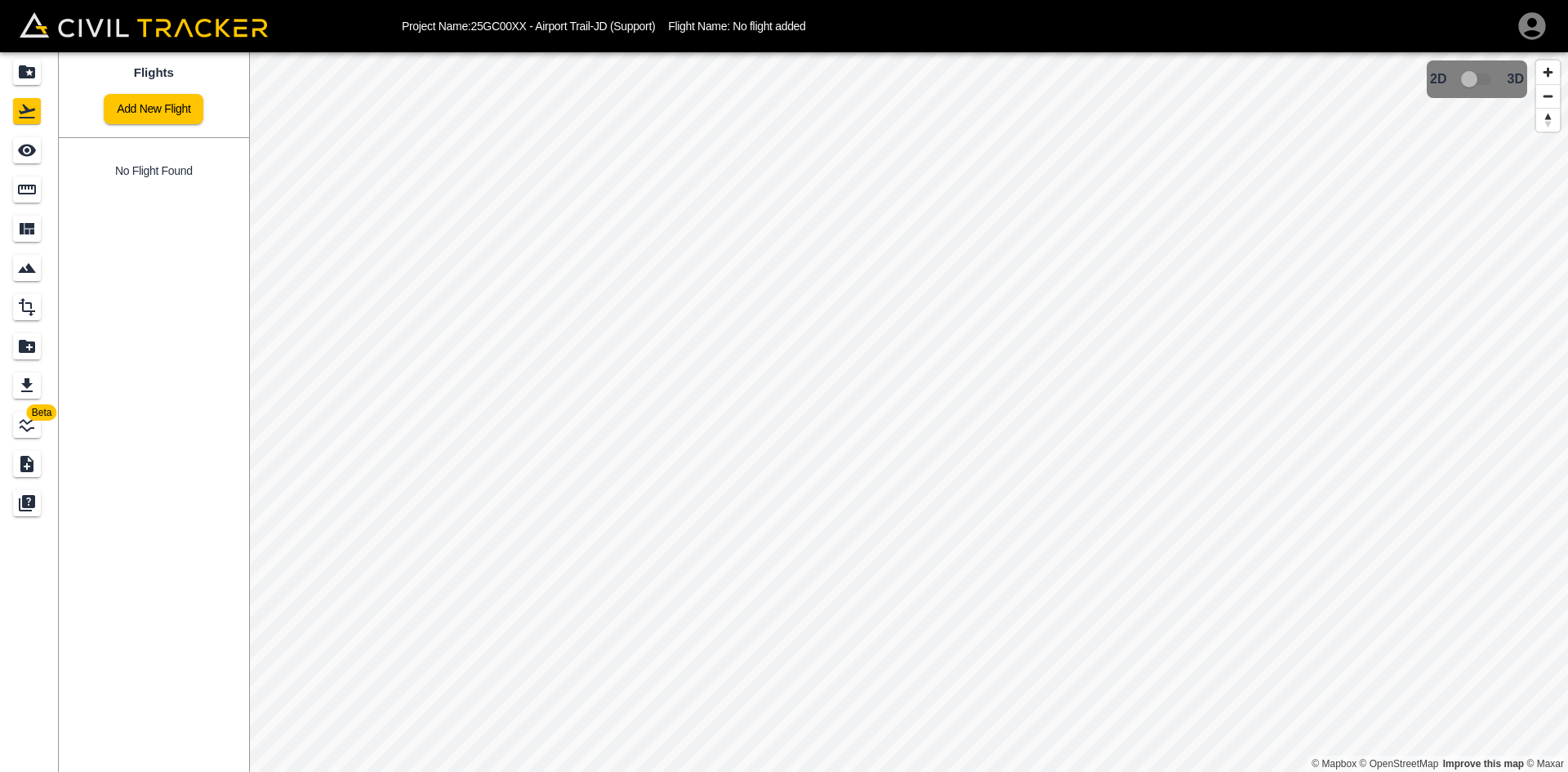
click at [169, 107] on link "Add New Flight" at bounding box center [154, 108] width 100 height 31
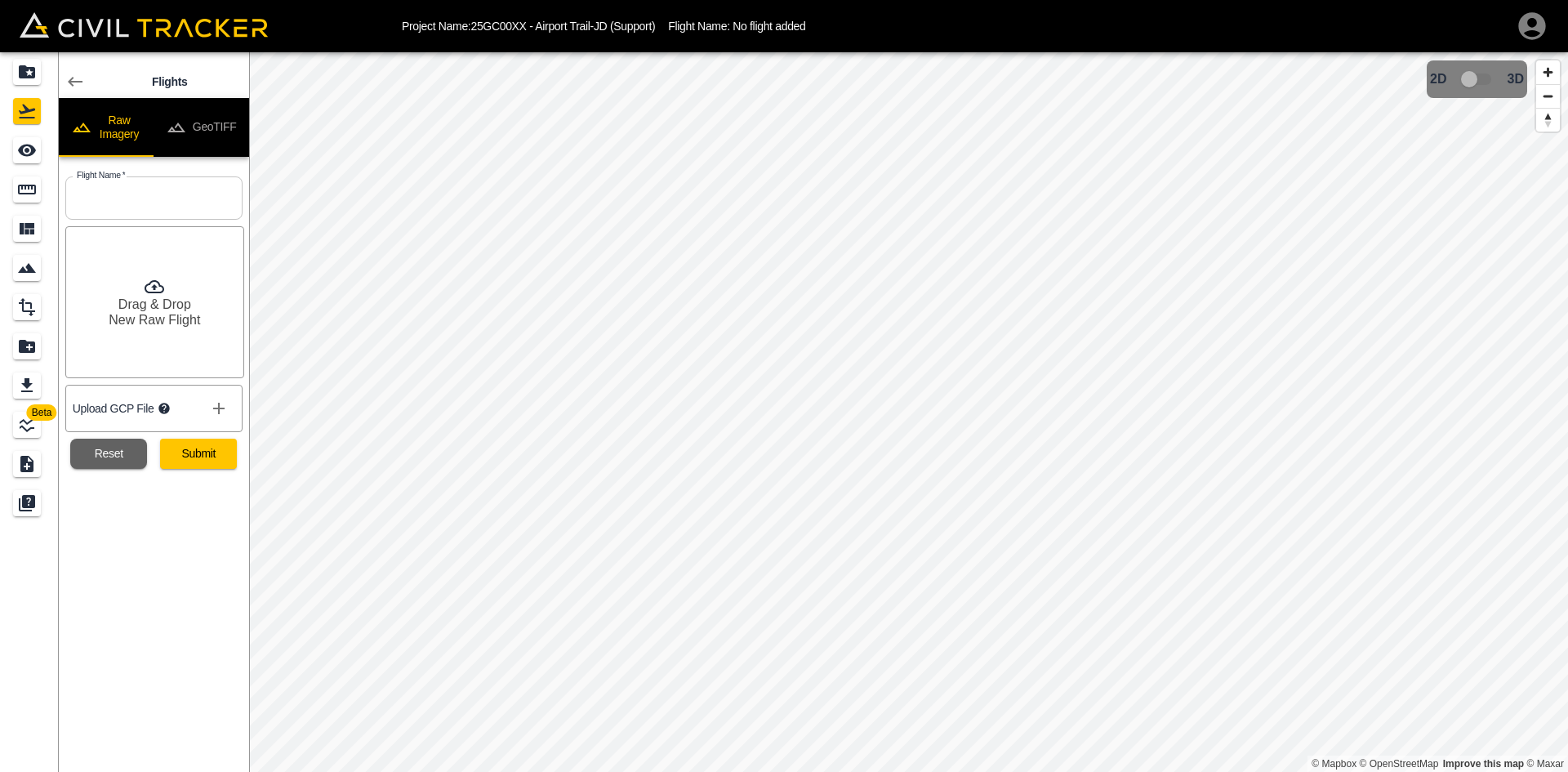
click at [223, 136] on button "GeoTIFF" at bounding box center [201, 128] width 95 height 59
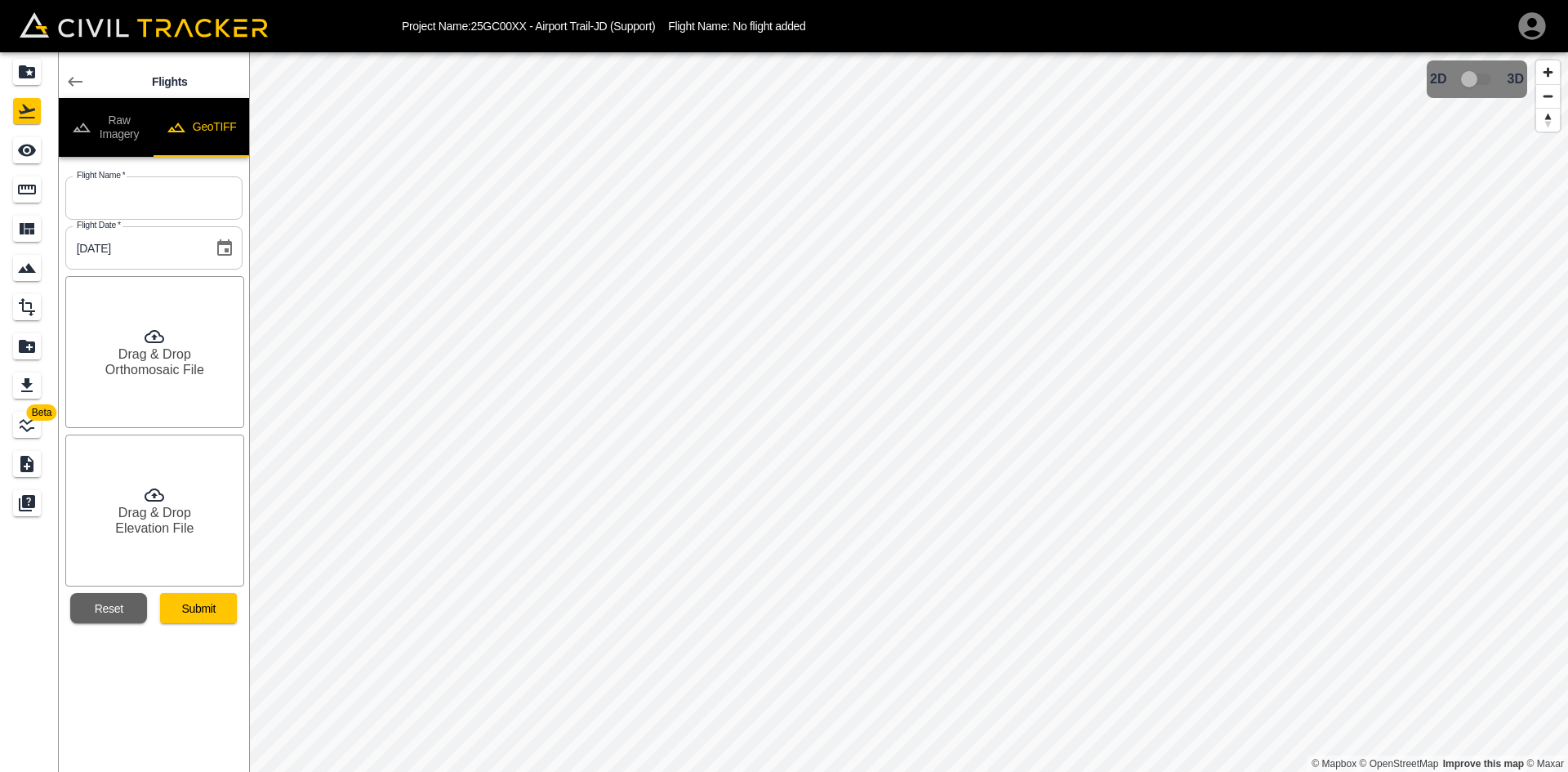
click at [188, 197] on input "text" at bounding box center [154, 198] width 177 height 44
type input "[DATE]"
click at [156, 329] on icon at bounding box center [154, 336] width 19 height 19
click at [186, 520] on h6 "Elevation File" at bounding box center [154, 528] width 79 height 16
click at [207, 604] on button "Submit" at bounding box center [198, 607] width 77 height 31
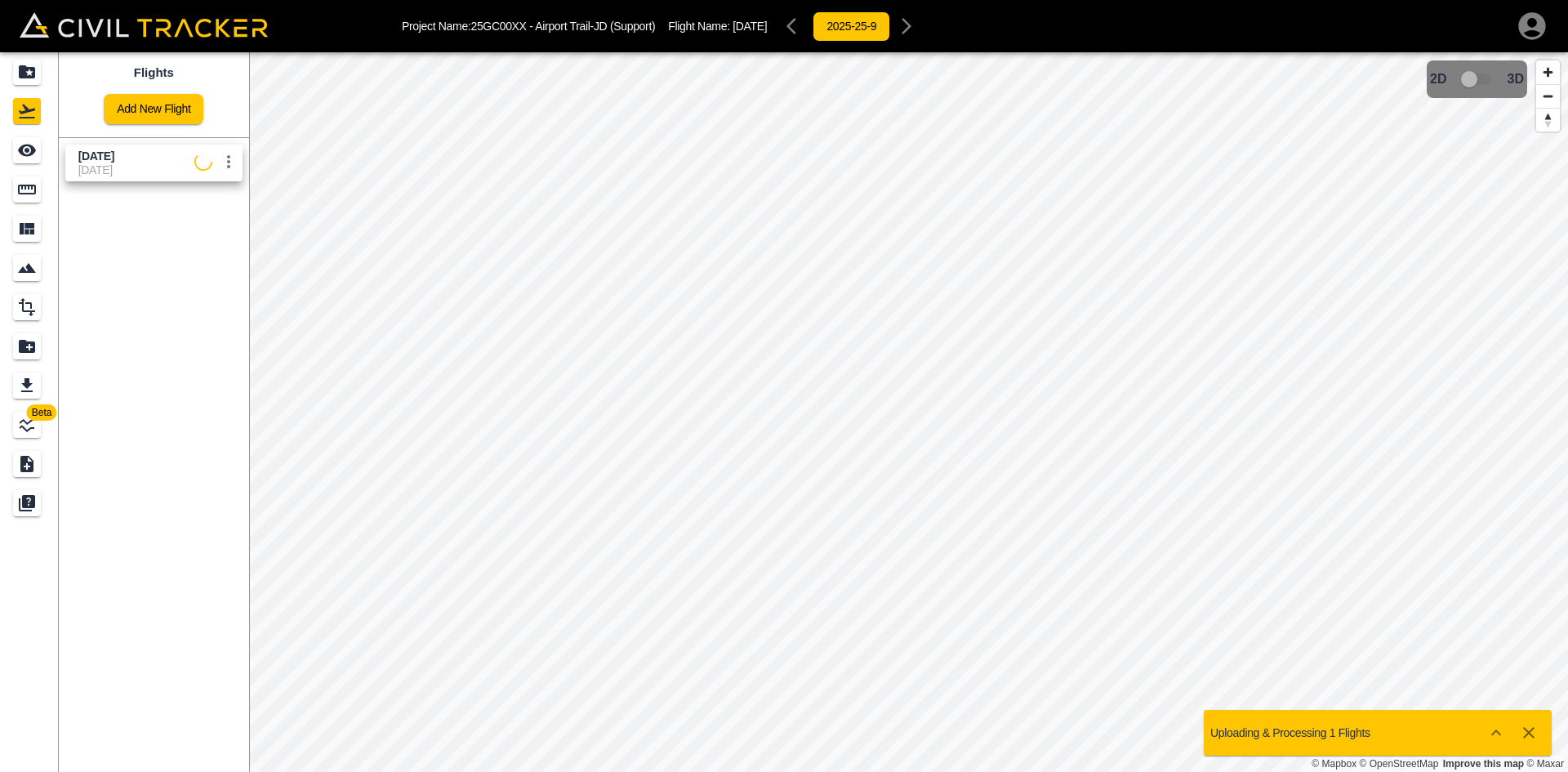
click at [114, 158] on span "[DATE]" at bounding box center [96, 156] width 36 height 13
click at [45, 143] on div "See" at bounding box center [67, 150] width 43 height 19
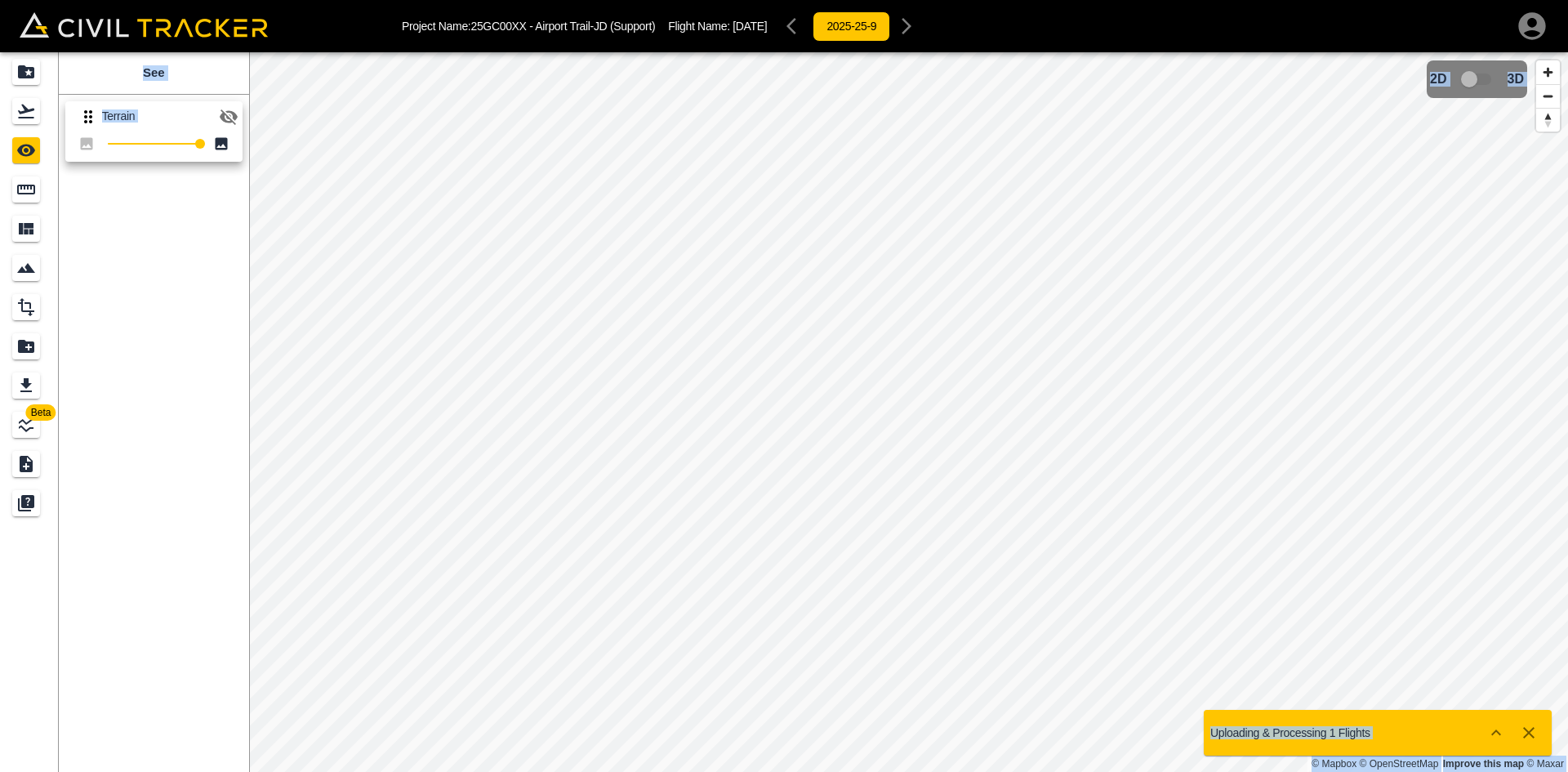
click at [188, 193] on div "See Terrain 100" at bounding box center [155, 411] width 191 height 719
click at [227, 118] on icon "button" at bounding box center [228, 117] width 18 height 16
click at [37, 107] on div "Flights" at bounding box center [26, 111] width 28 height 26
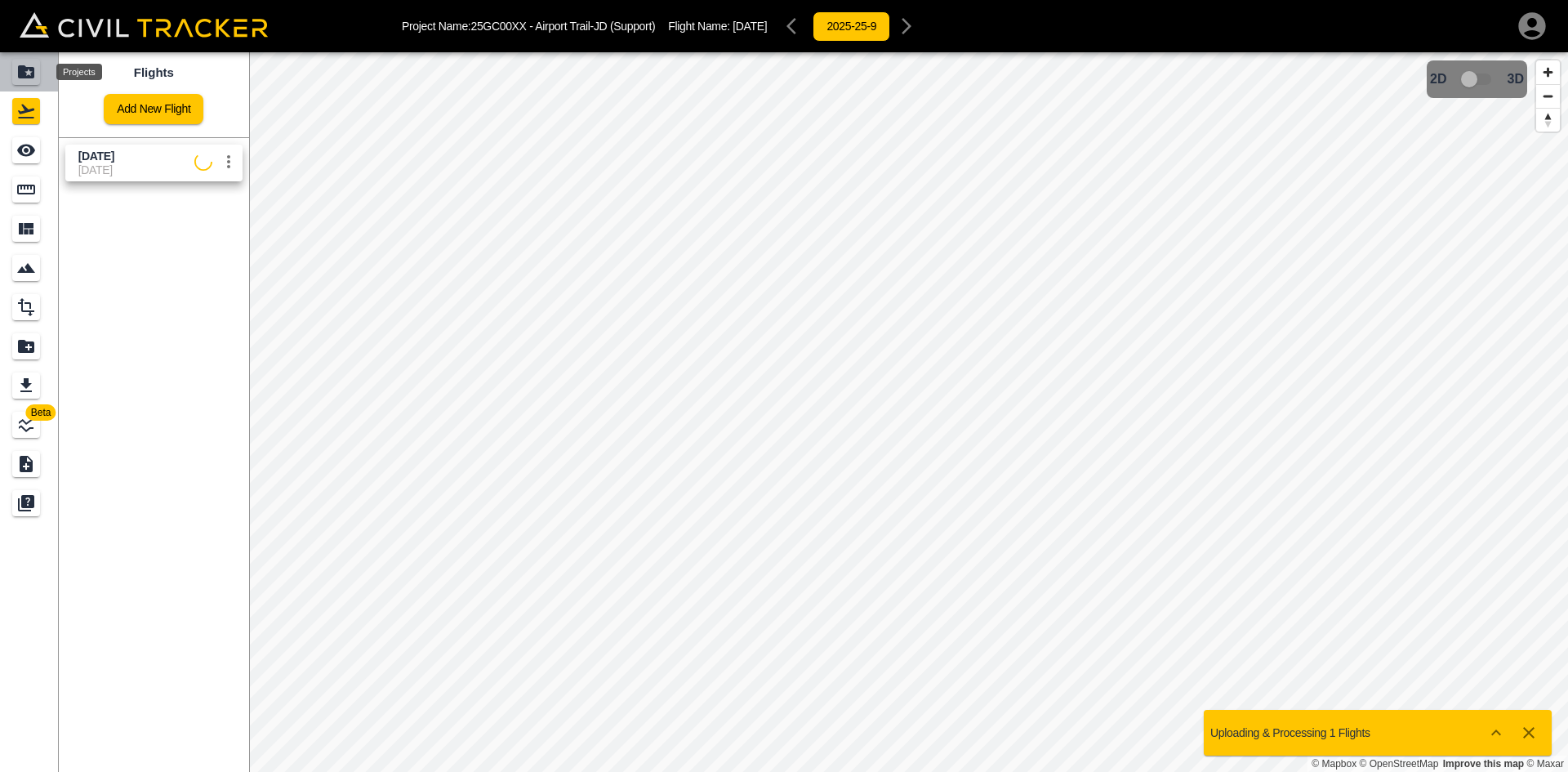
click at [31, 70] on icon "Projects" at bounding box center [26, 72] width 17 height 13
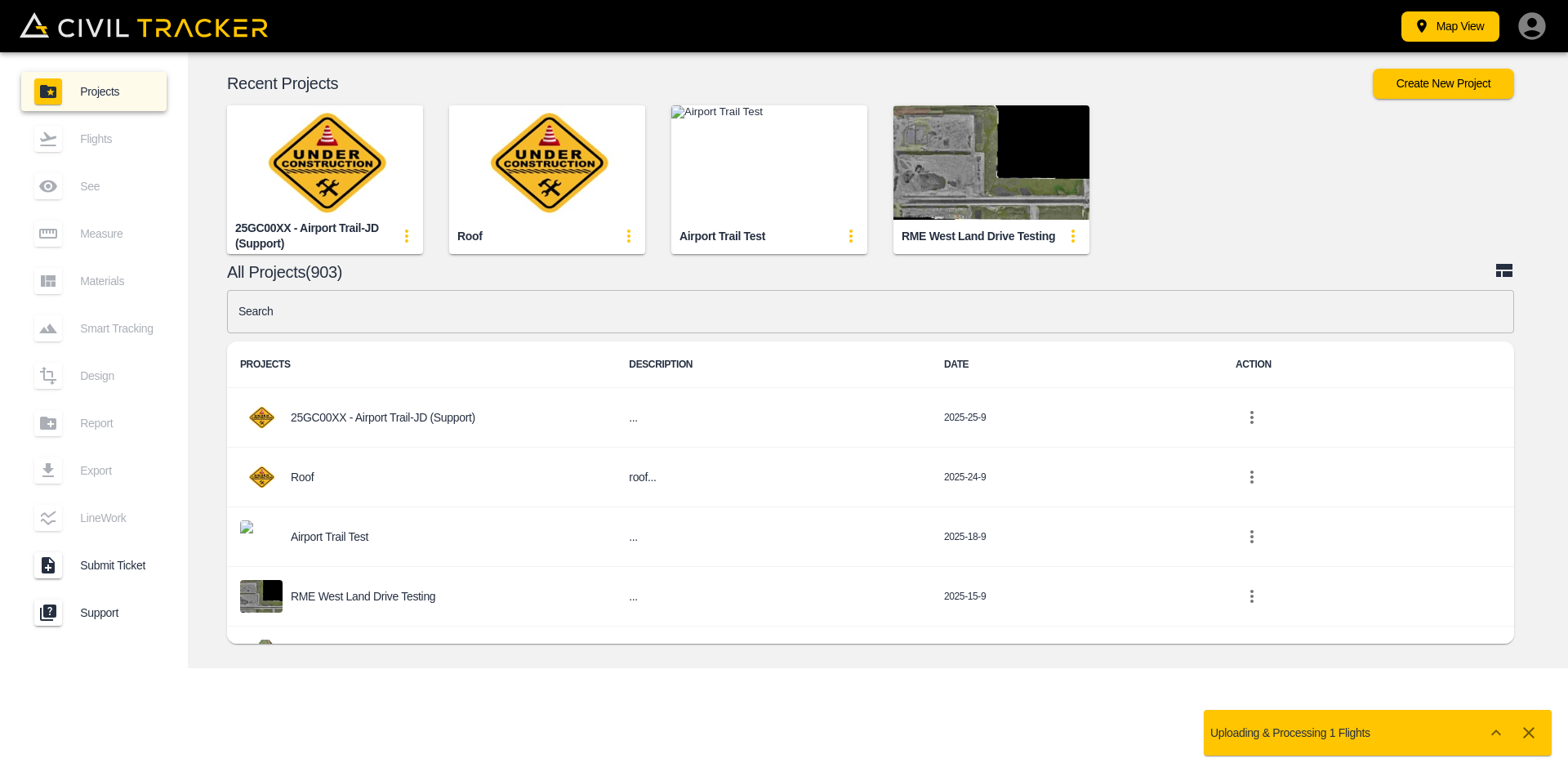
click at [348, 187] on img "button" at bounding box center [325, 162] width 196 height 114
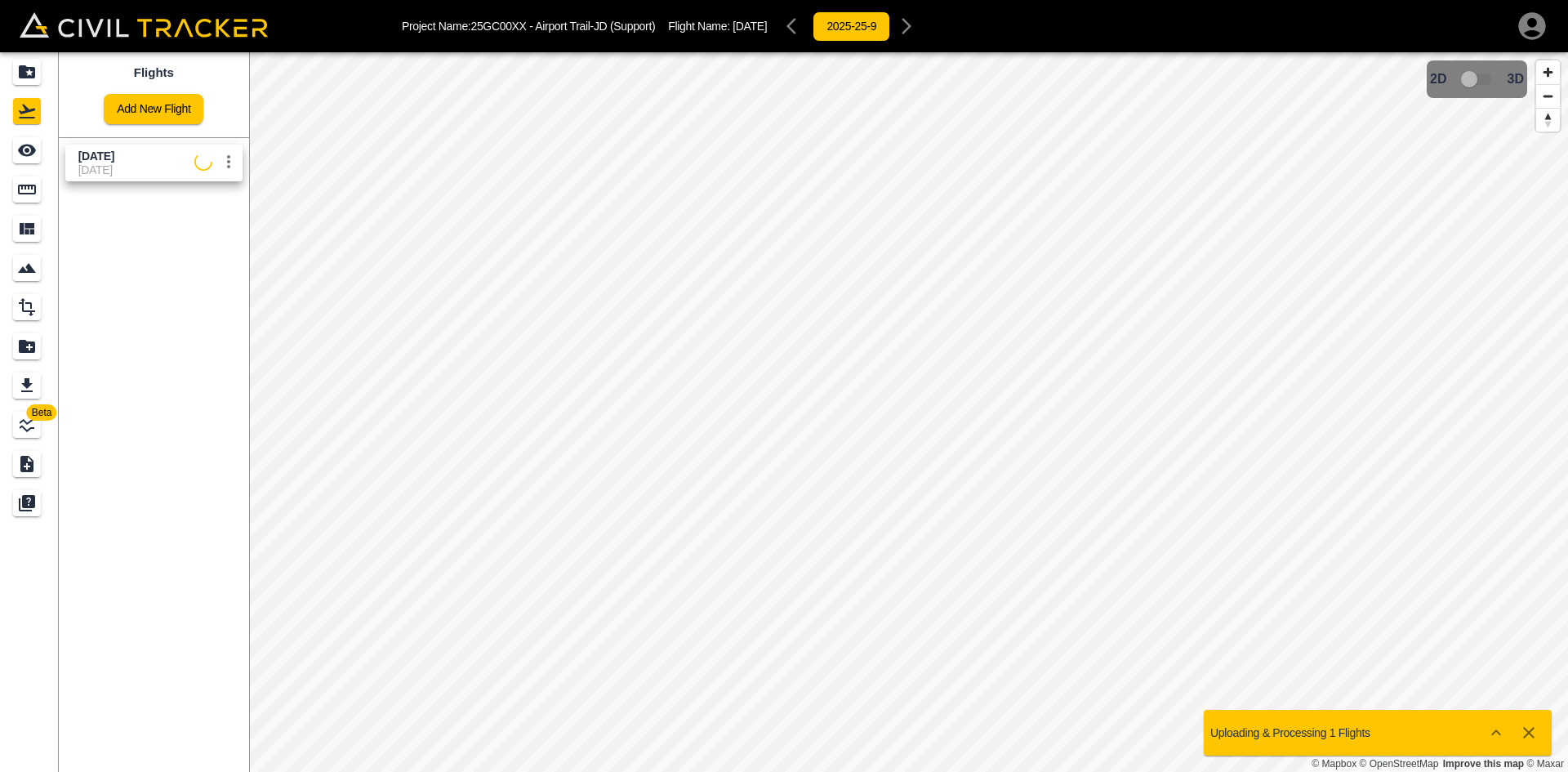
click at [23, 78] on icon "Projects" at bounding box center [27, 72] width 17 height 13
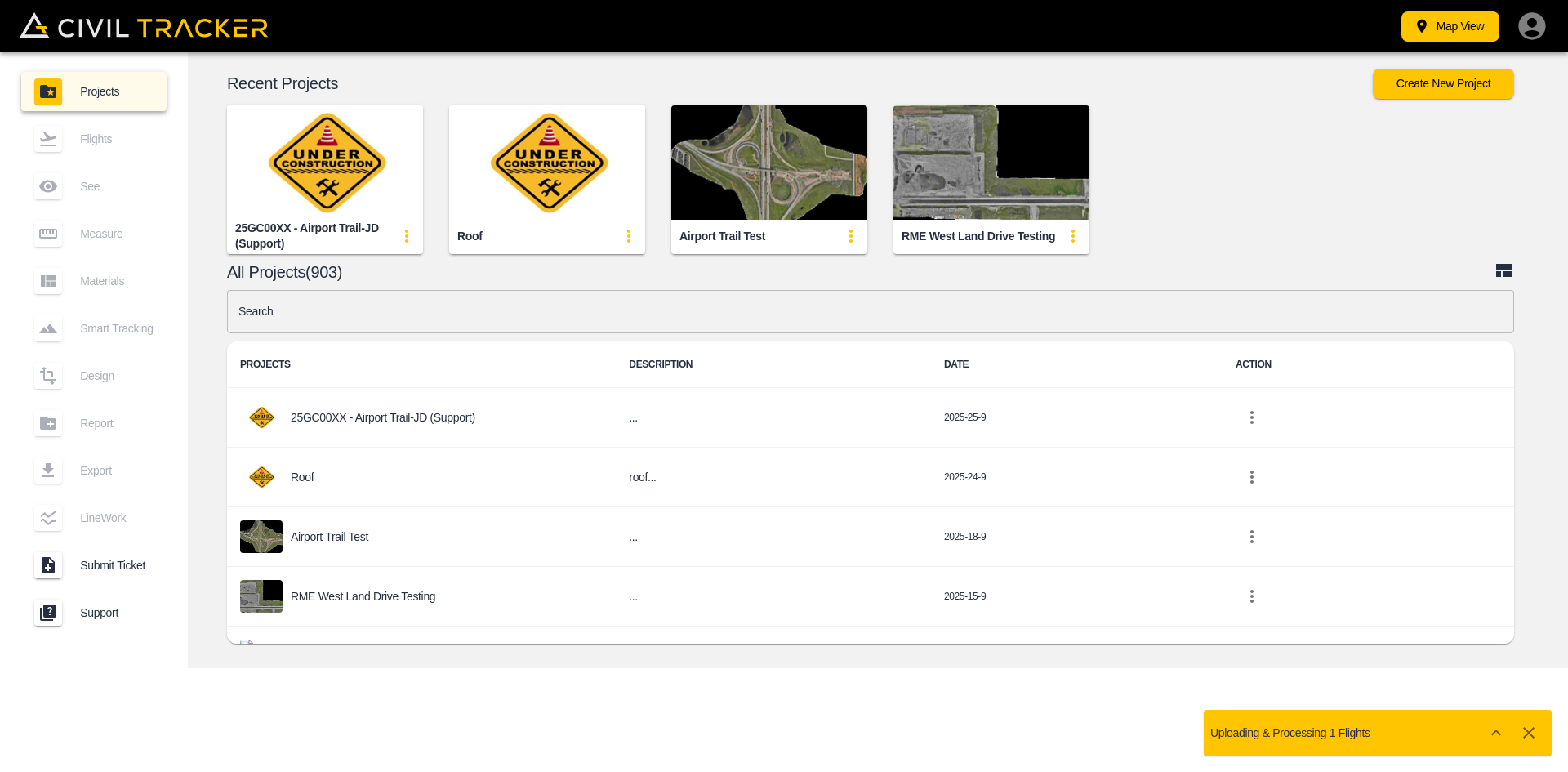
click at [360, 165] on img "button" at bounding box center [325, 162] width 196 height 114
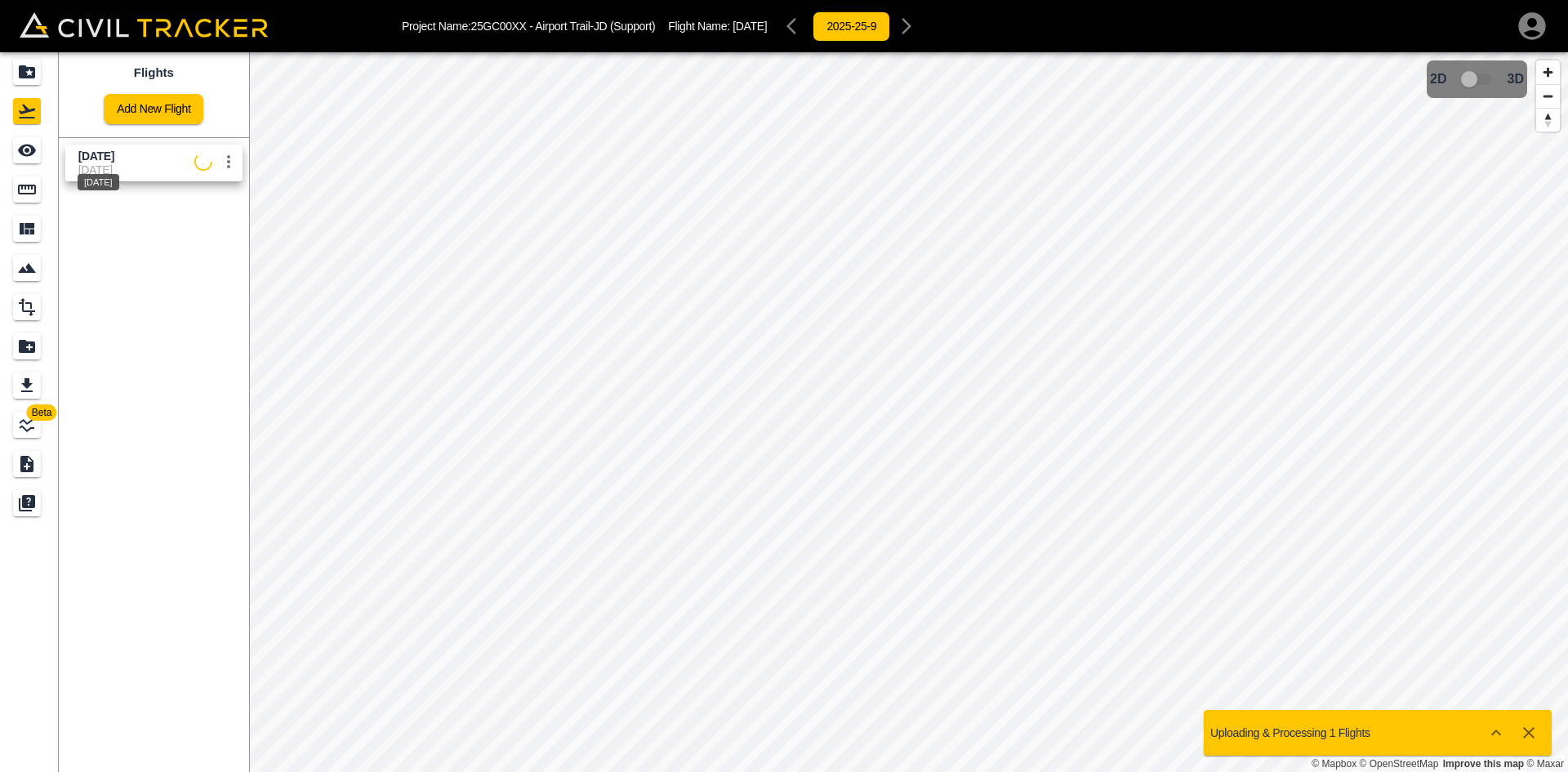
drag, startPoint x: 114, startPoint y: 162, endPoint x: 38, endPoint y: 162, distance: 76.0
click at [121, 163] on div "[DATE]" at bounding box center [98, 178] width 45 height 30
click at [26, 158] on icon "See" at bounding box center [27, 150] width 19 height 19
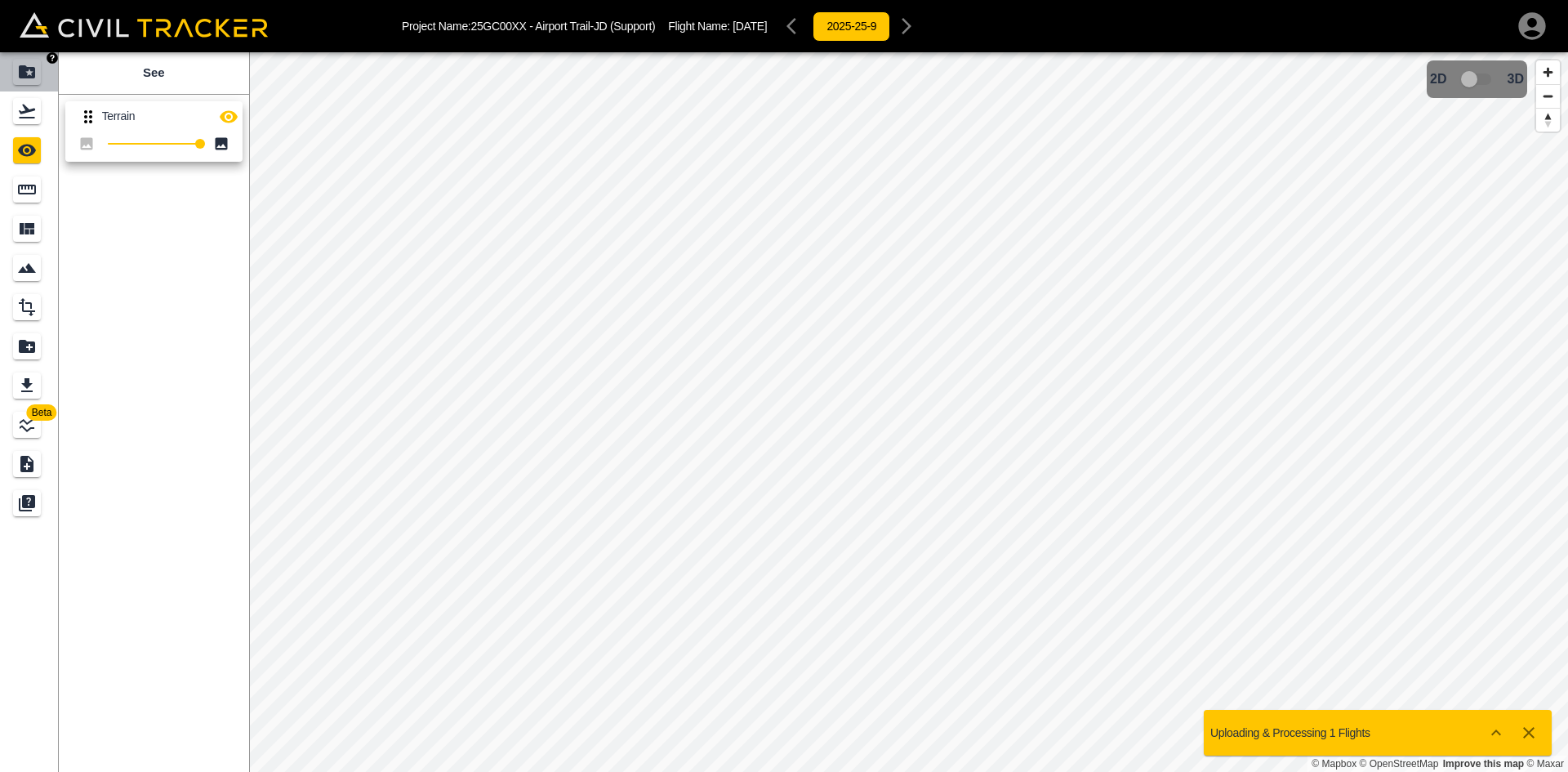
click at [31, 63] on icon "Projects" at bounding box center [27, 71] width 19 height 19
